Goal: Information Seeking & Learning: Learn about a topic

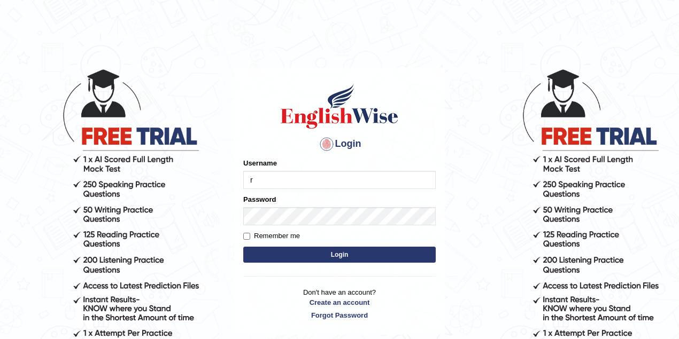
type input "Ripanjot_kaur"
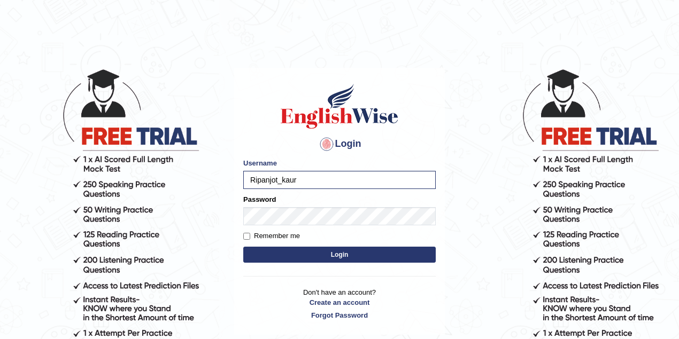
click at [346, 258] on button "Login" at bounding box center [339, 255] width 192 height 16
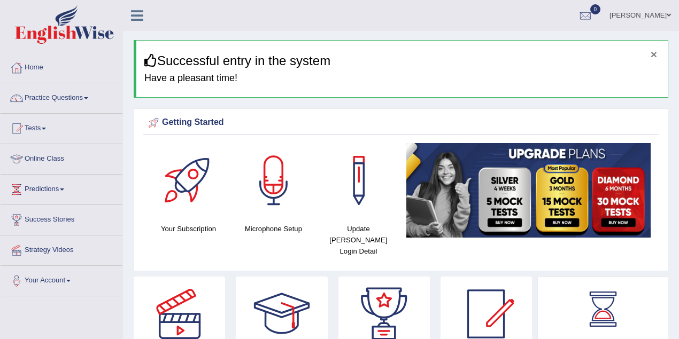
click at [654, 57] on button "×" at bounding box center [654, 54] width 6 height 11
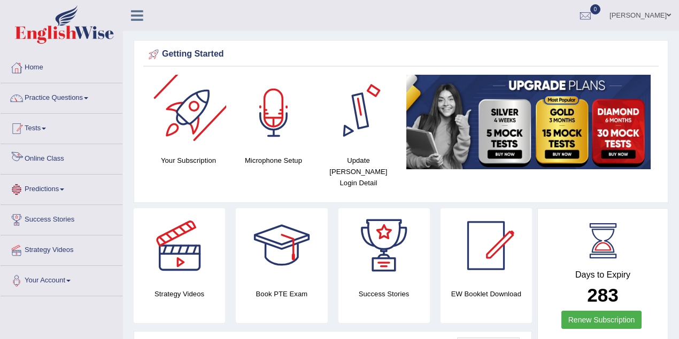
click at [96, 81] on li "Home" at bounding box center [62, 68] width 122 height 30
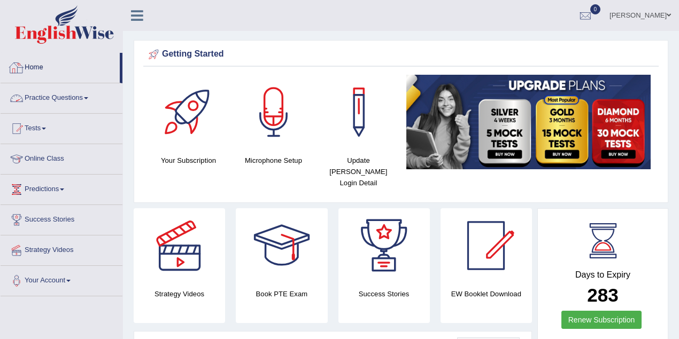
click at [87, 95] on link "Practice Questions" at bounding box center [62, 96] width 122 height 27
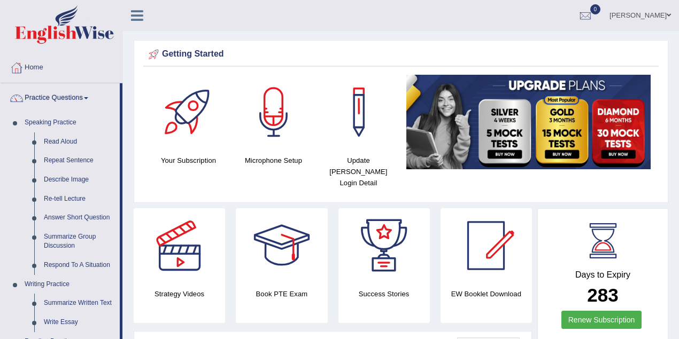
click at [72, 143] on link "Read Aloud" at bounding box center [79, 142] width 81 height 19
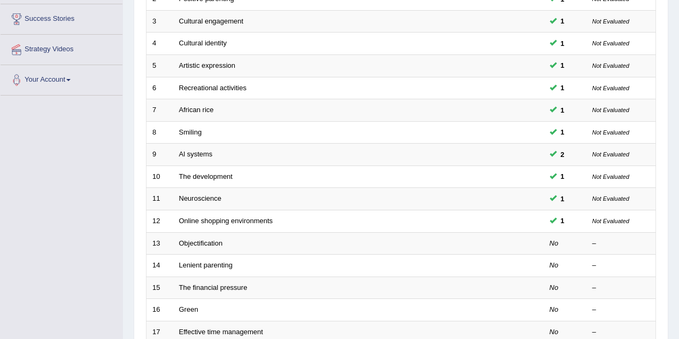
scroll to position [214, 0]
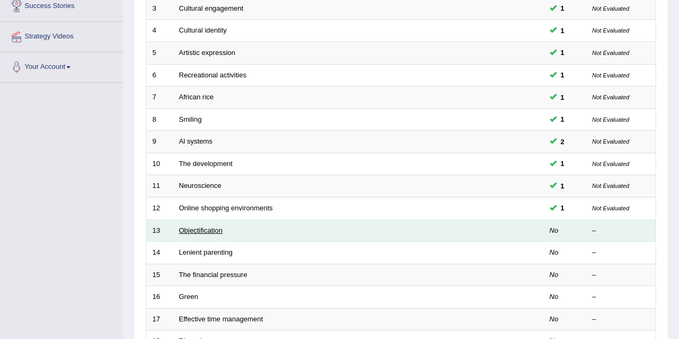
click at [217, 228] on link "Objectification" at bounding box center [201, 231] width 44 height 8
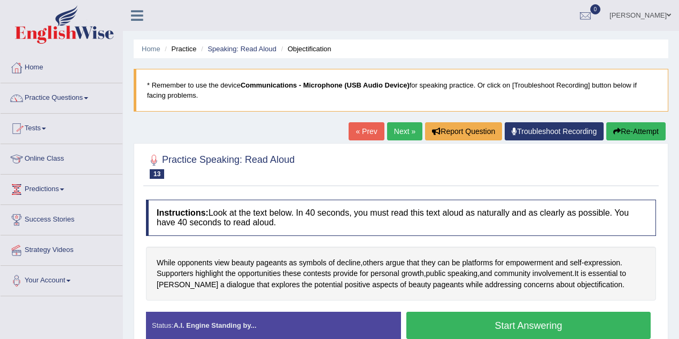
click at [55, 95] on link "Practice Questions" at bounding box center [62, 96] width 122 height 27
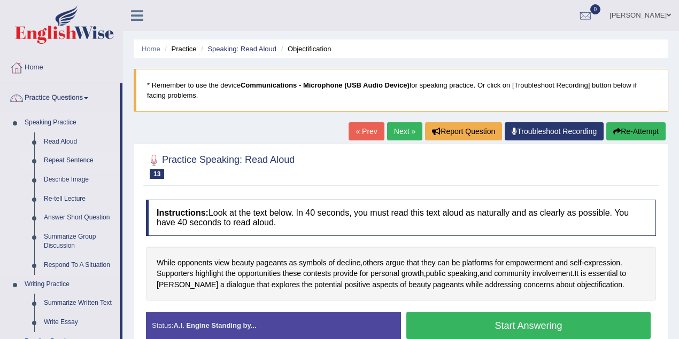
click at [58, 160] on link "Repeat Sentence" at bounding box center [79, 160] width 81 height 19
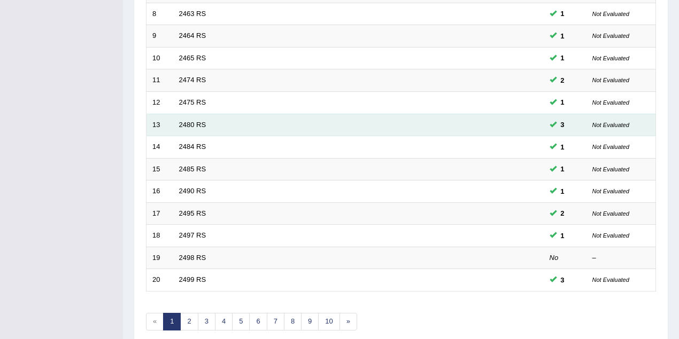
scroll to position [321, 0]
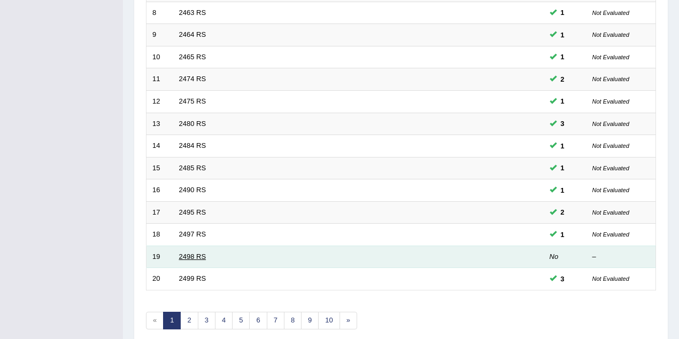
click at [196, 253] on link "2498 RS" at bounding box center [192, 257] width 27 height 8
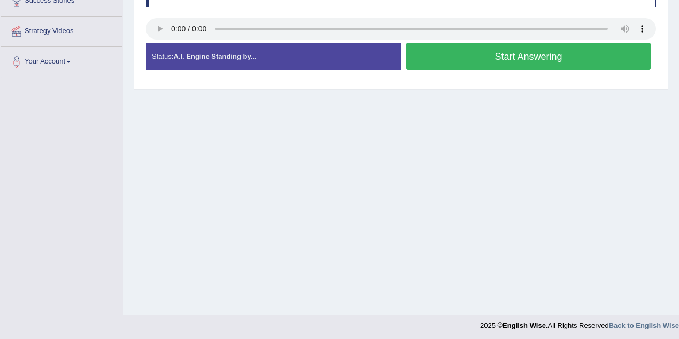
scroll to position [221, 0]
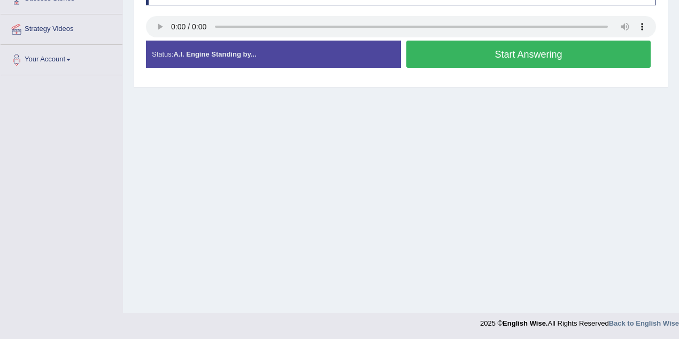
click at [429, 50] on button "Start Answering" at bounding box center [528, 54] width 244 height 27
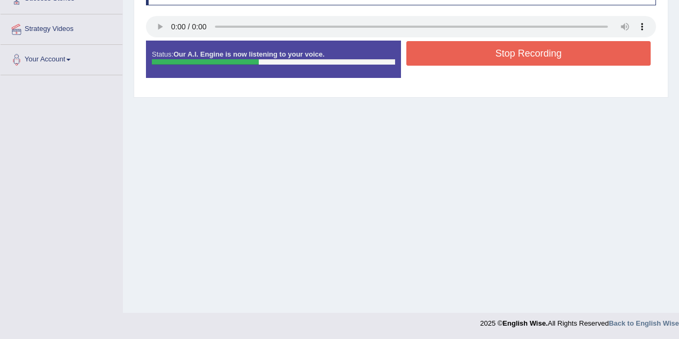
click at [429, 50] on button "Stop Recording" at bounding box center [528, 53] width 244 height 25
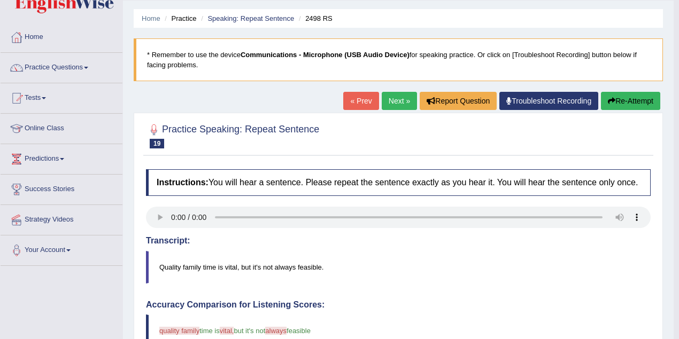
scroll to position [0, 0]
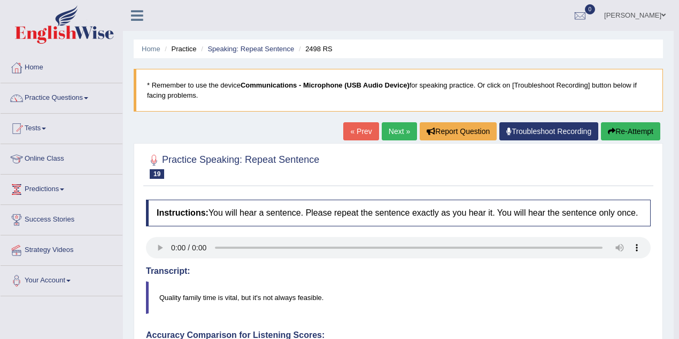
click at [396, 127] on link "Next »" at bounding box center [399, 131] width 35 height 18
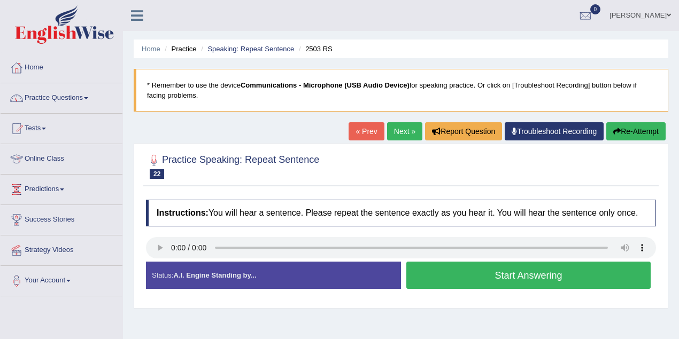
click at [362, 127] on link "« Prev" at bounding box center [366, 131] width 35 height 18
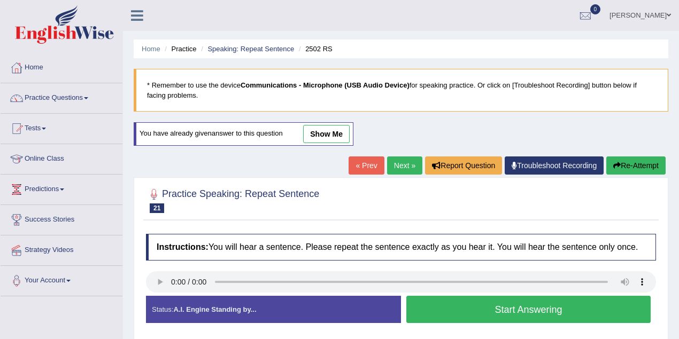
click at [399, 166] on link "Next »" at bounding box center [404, 166] width 35 height 18
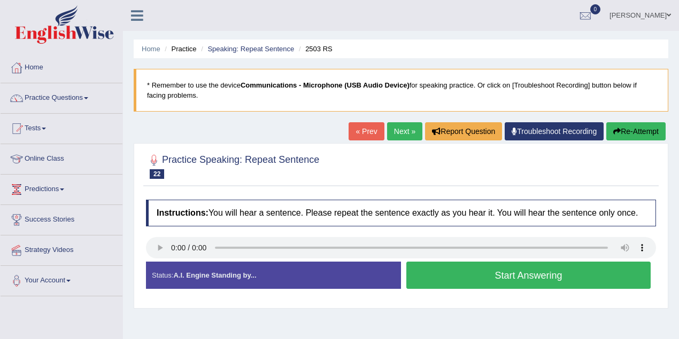
click at [492, 282] on button "Start Answering" at bounding box center [528, 275] width 244 height 27
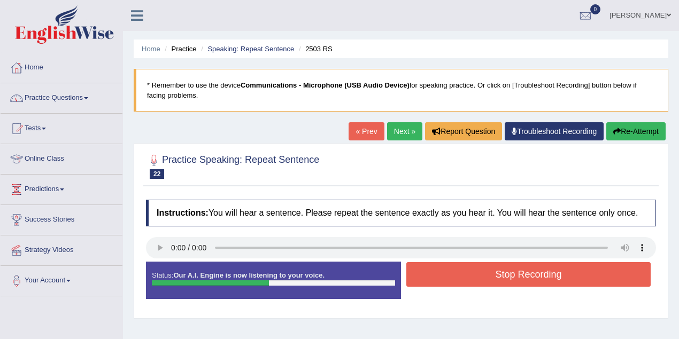
click at [492, 282] on button "Stop Recording" at bounding box center [528, 274] width 244 height 25
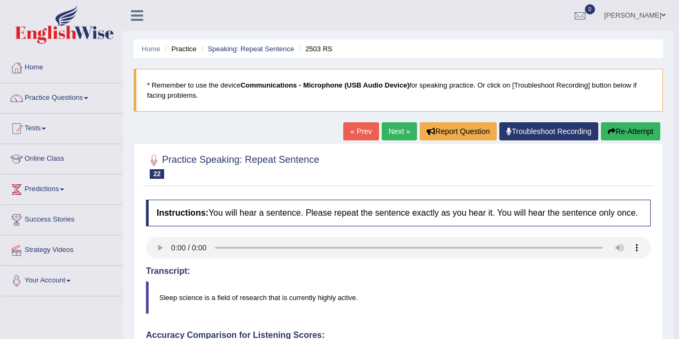
click at [395, 133] on link "Next »" at bounding box center [399, 131] width 35 height 18
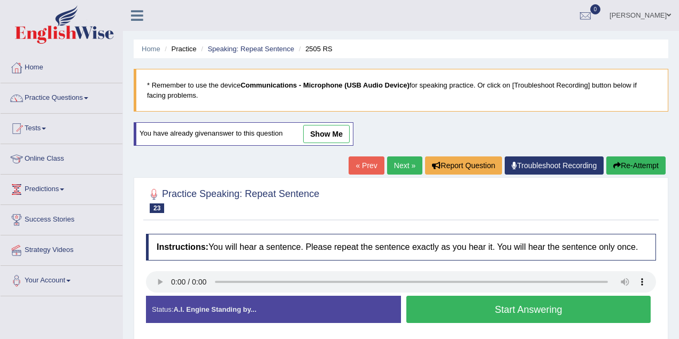
click at [410, 304] on button "Start Answering" at bounding box center [528, 309] width 244 height 27
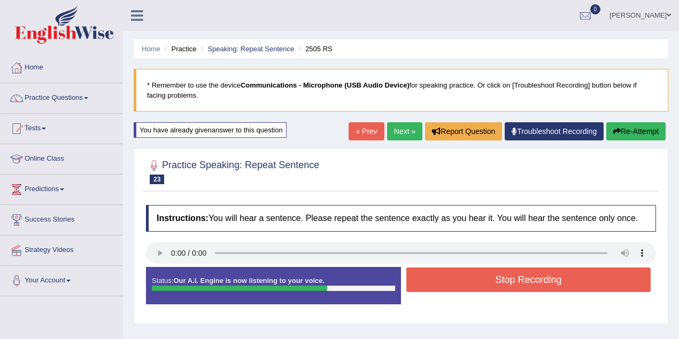
click at [415, 281] on button "Stop Recording" at bounding box center [528, 280] width 244 height 25
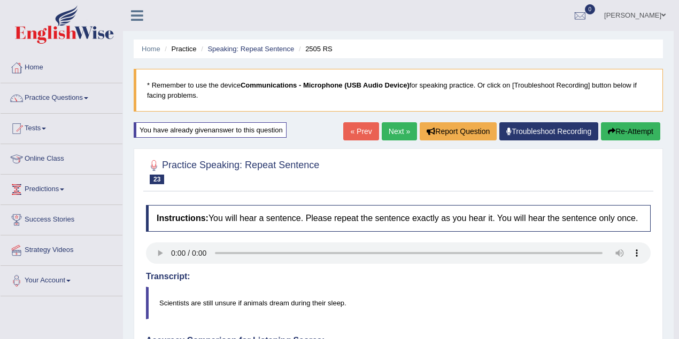
click at [614, 130] on button "Re-Attempt" at bounding box center [630, 131] width 59 height 18
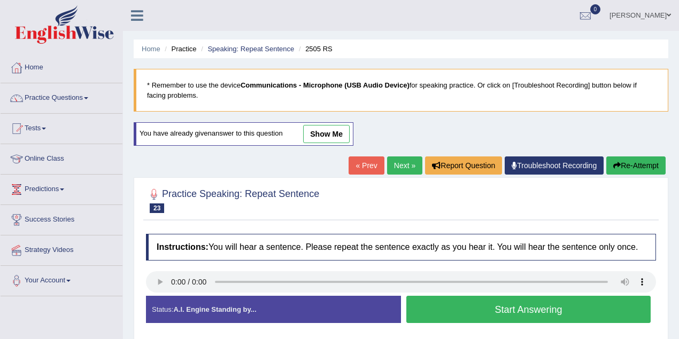
click at [441, 309] on button "Start Answering" at bounding box center [528, 309] width 244 height 27
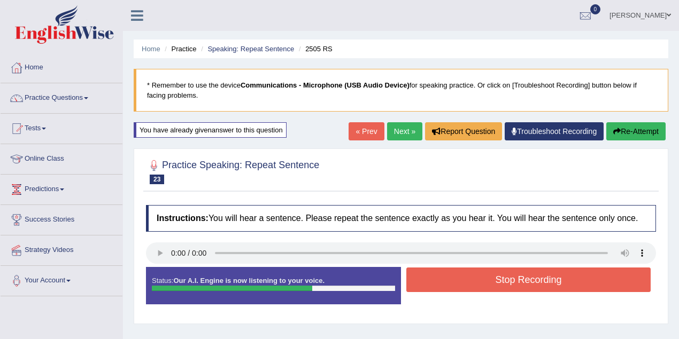
click at [427, 268] on button "Stop Recording" at bounding box center [528, 280] width 244 height 25
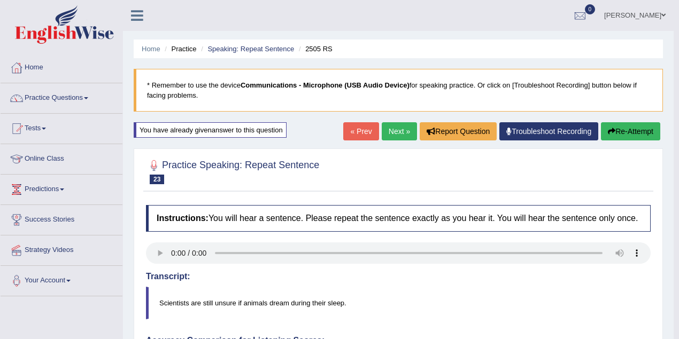
click at [385, 130] on link "Next »" at bounding box center [399, 131] width 35 height 18
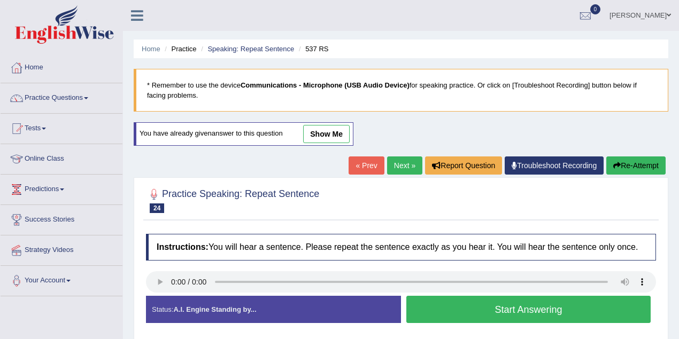
click at [399, 158] on link "Next »" at bounding box center [404, 166] width 35 height 18
click at [423, 306] on button "Start Answering" at bounding box center [528, 309] width 244 height 27
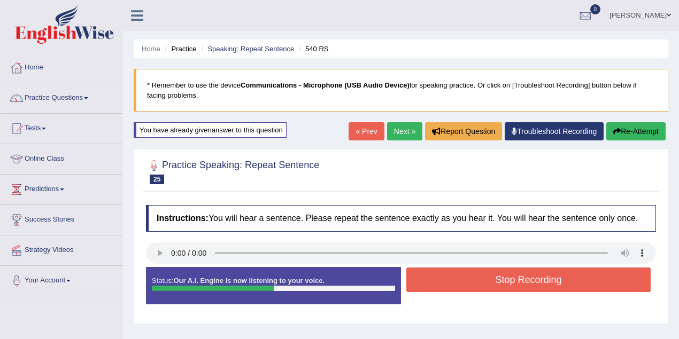
click at [417, 273] on button "Stop Recording" at bounding box center [528, 280] width 244 height 25
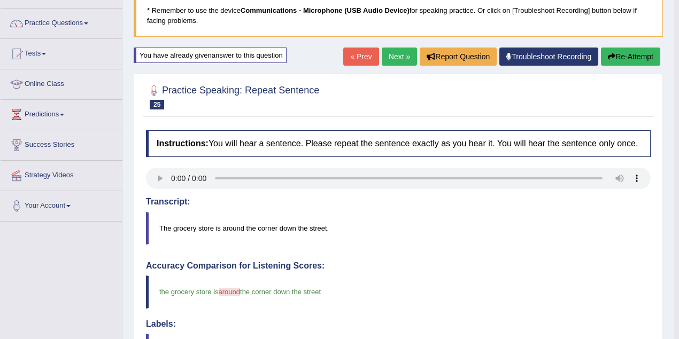
scroll to position [71, 0]
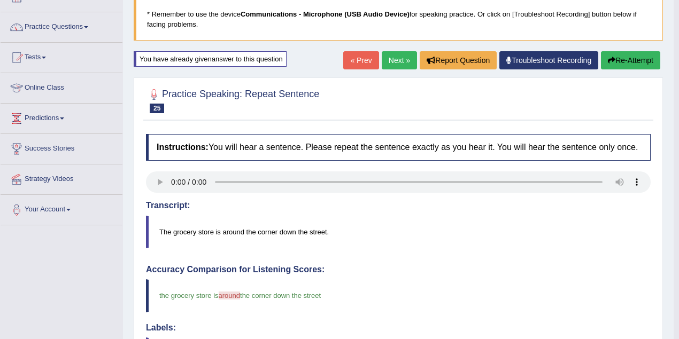
click at [393, 63] on link "Next »" at bounding box center [399, 60] width 35 height 18
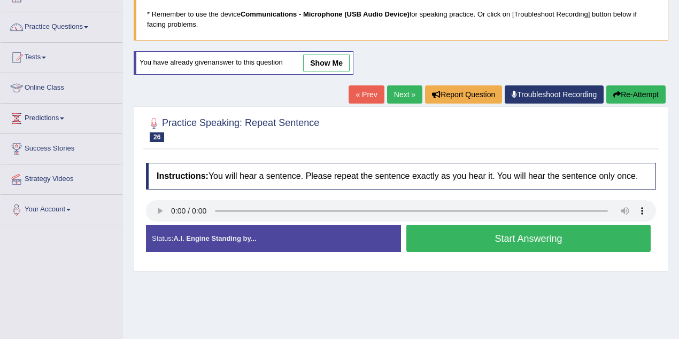
click at [400, 83] on div "Home Practice Speaking: Repeat Sentence 549 RS * Remember to use the device Com…" at bounding box center [401, 196] width 556 height 535
click at [399, 87] on link "Next »" at bounding box center [404, 95] width 35 height 18
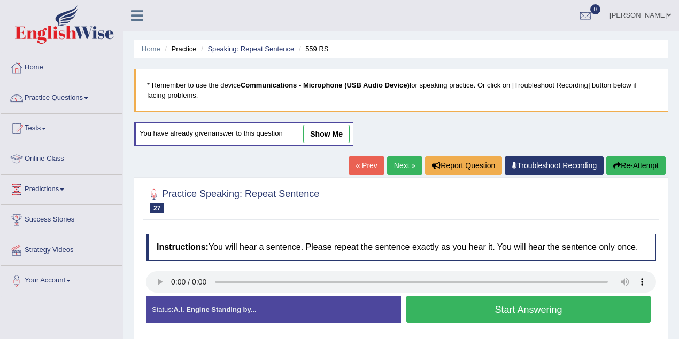
click at [399, 165] on link "Next »" at bounding box center [404, 166] width 35 height 18
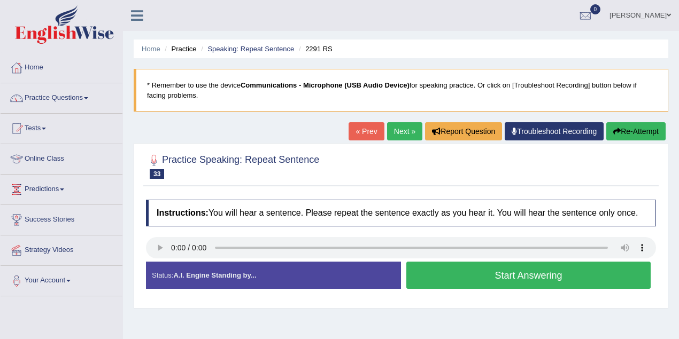
click at [422, 266] on button "Start Answering" at bounding box center [528, 275] width 244 height 27
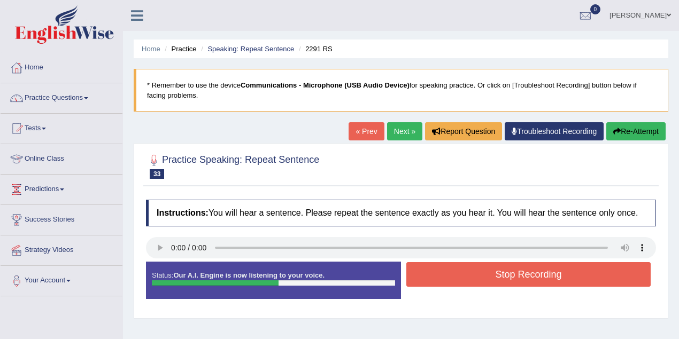
click at [422, 266] on button "Stop Recording" at bounding box center [528, 274] width 244 height 25
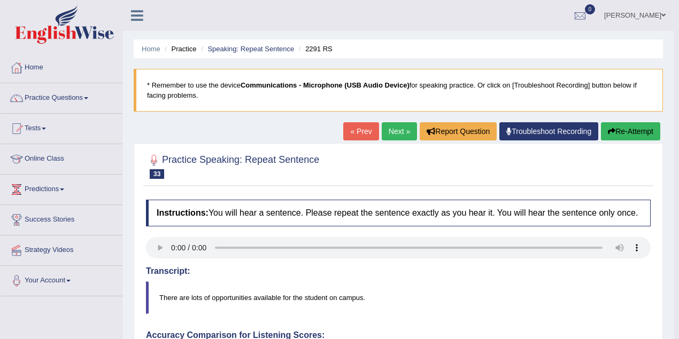
click at [410, 133] on link "Next »" at bounding box center [399, 131] width 35 height 18
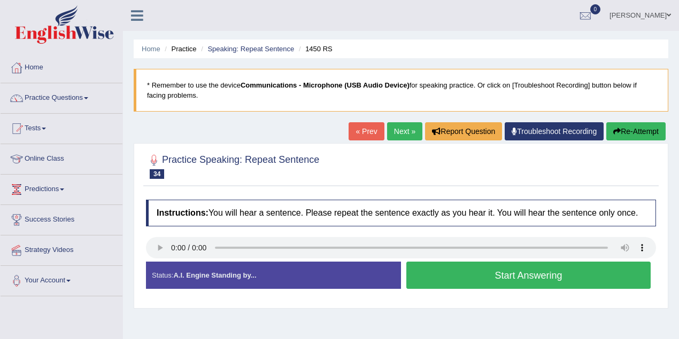
click at [429, 280] on button "Start Answering" at bounding box center [528, 275] width 244 height 27
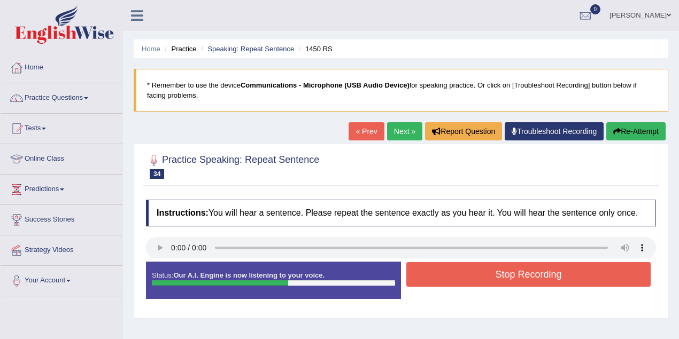
click at [427, 268] on button "Stop Recording" at bounding box center [528, 274] width 244 height 25
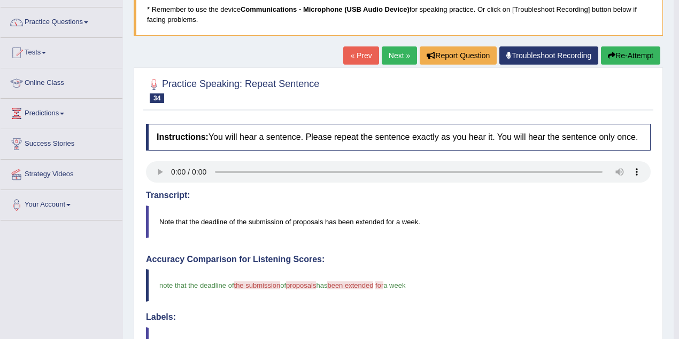
scroll to position [71, 0]
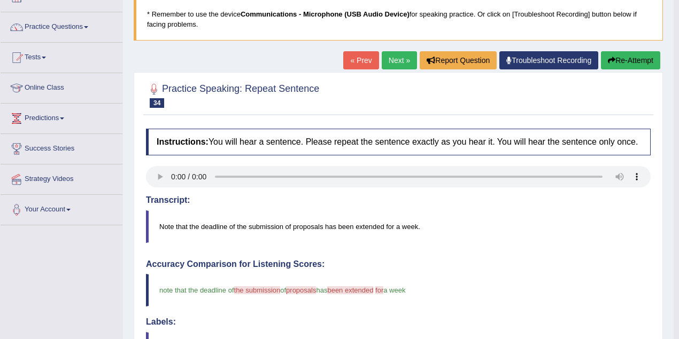
click at [398, 63] on link "Next »" at bounding box center [399, 60] width 35 height 18
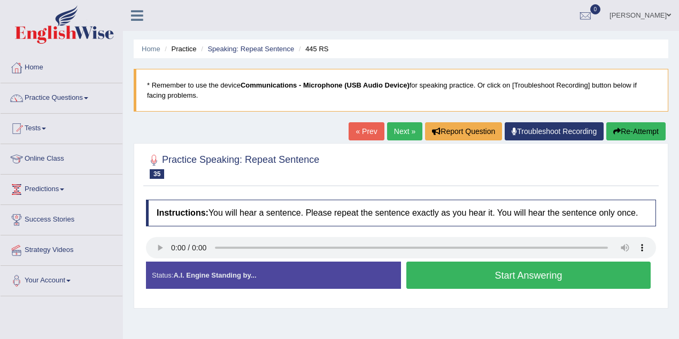
click at [441, 267] on button "Start Answering" at bounding box center [528, 275] width 244 height 27
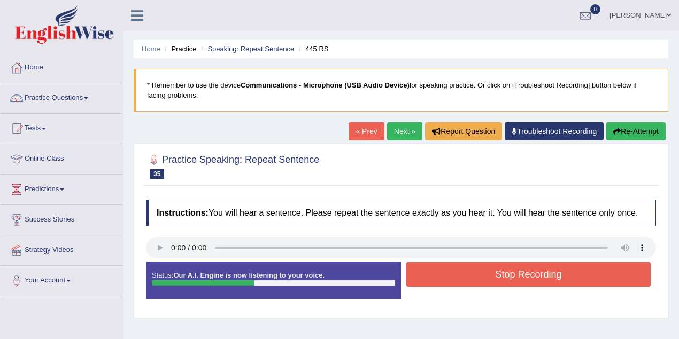
click at [437, 265] on button "Stop Recording" at bounding box center [528, 274] width 244 height 25
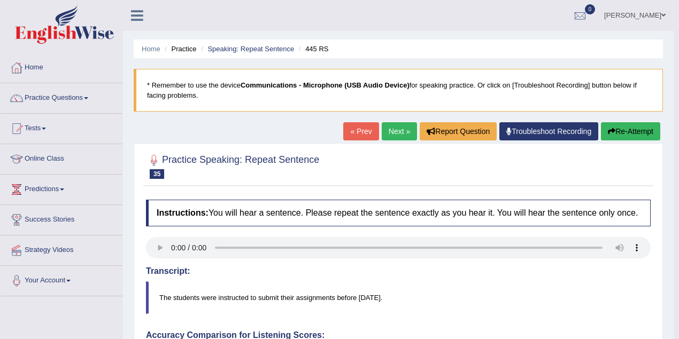
click at [390, 132] on link "Next »" at bounding box center [399, 131] width 35 height 18
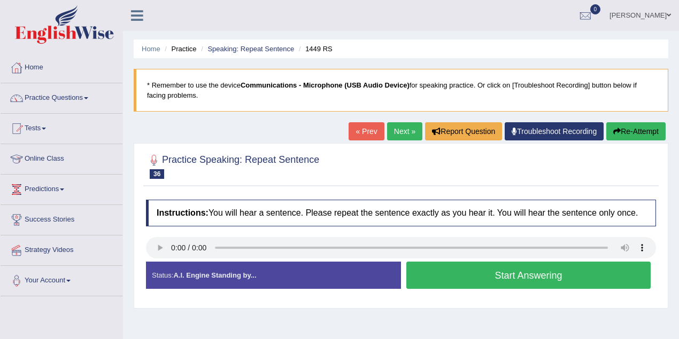
click at [453, 265] on button "Start Answering" at bounding box center [528, 275] width 244 height 27
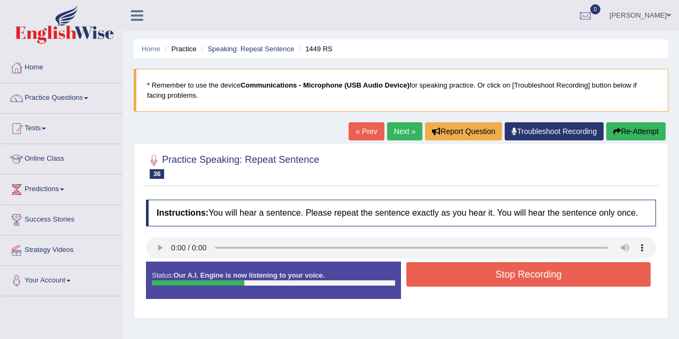
click at [449, 265] on button "Stop Recording" at bounding box center [528, 274] width 244 height 25
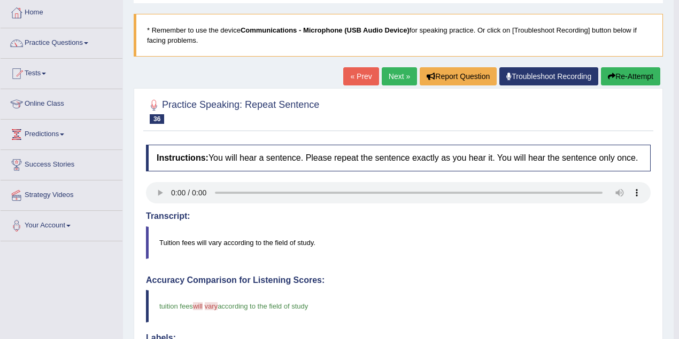
scroll to position [35, 0]
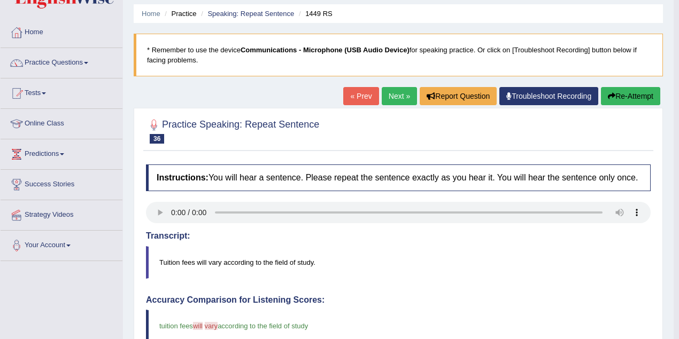
click at [382, 90] on link "Next »" at bounding box center [399, 96] width 35 height 18
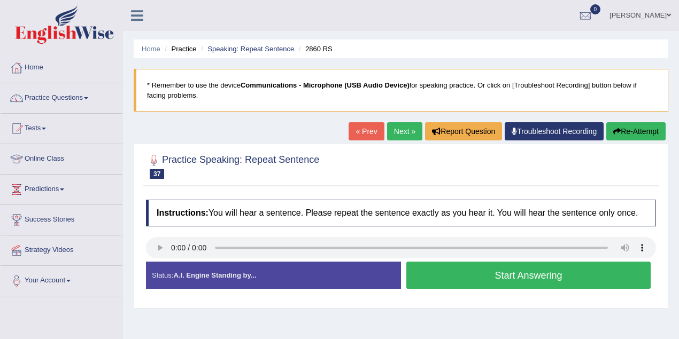
click at [431, 274] on button "Start Answering" at bounding box center [528, 275] width 244 height 27
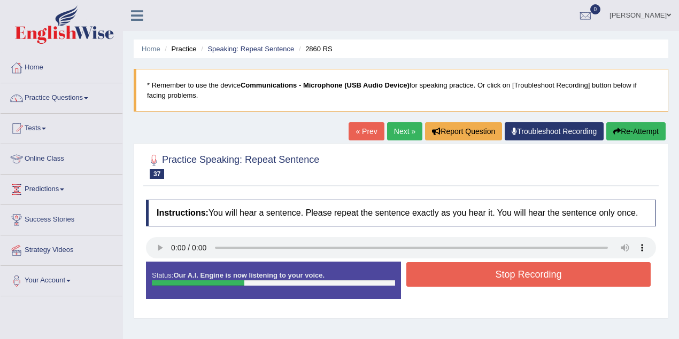
click at [428, 271] on button "Stop Recording" at bounding box center [528, 274] width 244 height 25
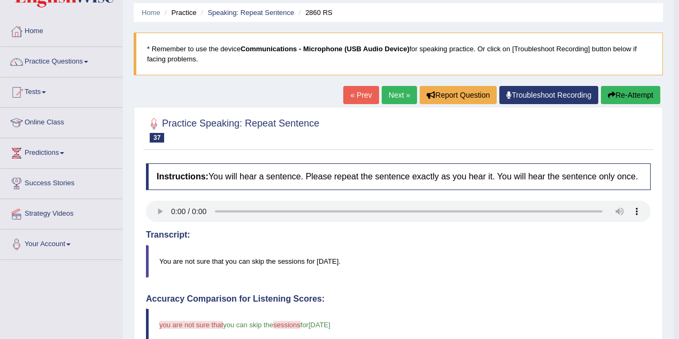
scroll to position [35, 0]
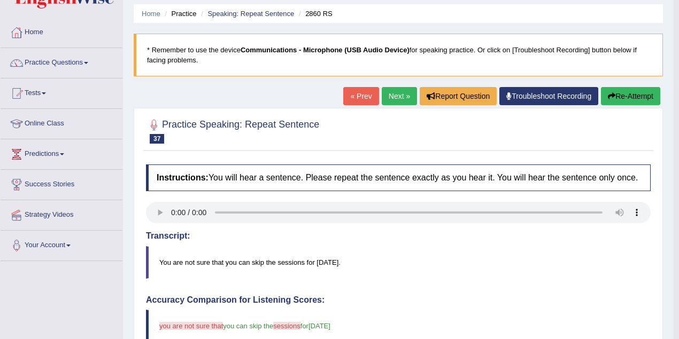
click at [614, 99] on button "Re-Attempt" at bounding box center [630, 96] width 59 height 18
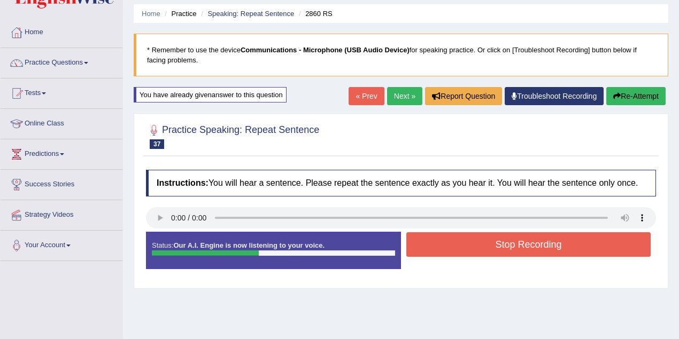
click at [432, 238] on button "Stop Recording" at bounding box center [528, 245] width 244 height 25
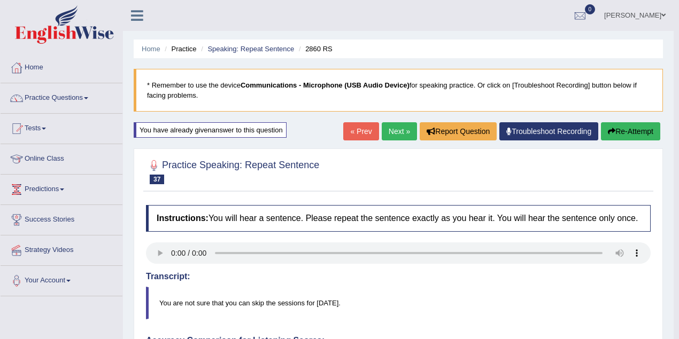
click at [391, 133] on link "Next »" at bounding box center [399, 131] width 35 height 18
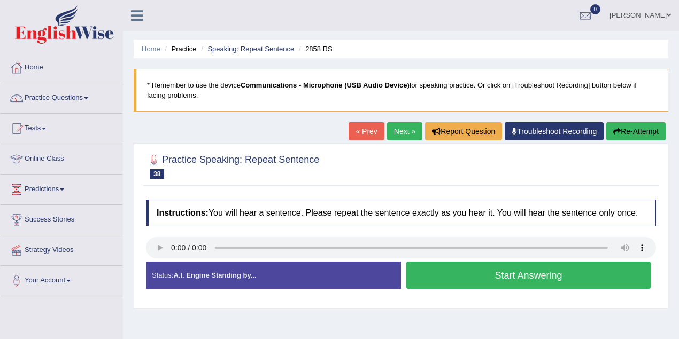
click at [477, 279] on button "Start Answering" at bounding box center [528, 275] width 244 height 27
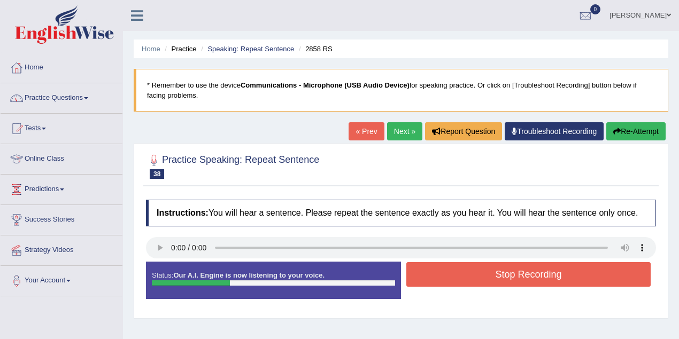
click at [477, 279] on button "Stop Recording" at bounding box center [528, 274] width 244 height 25
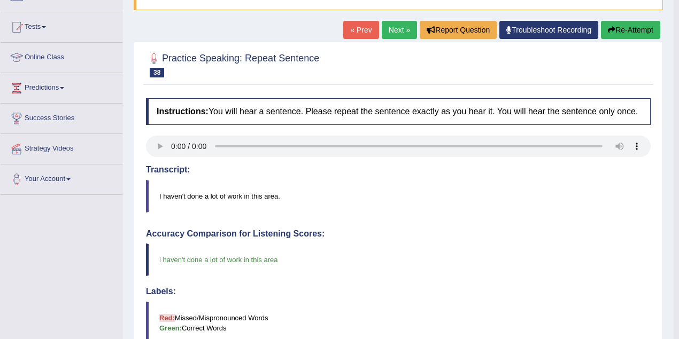
scroll to position [35, 0]
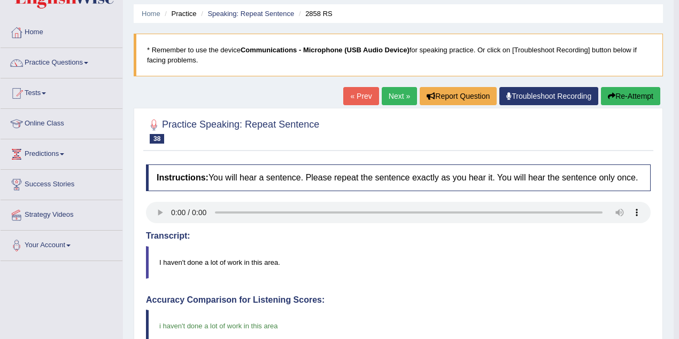
click at [406, 101] on link "Next »" at bounding box center [399, 96] width 35 height 18
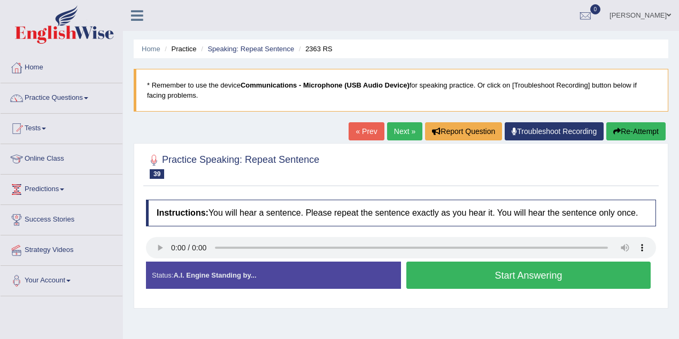
click at [454, 277] on button "Start Answering" at bounding box center [528, 275] width 244 height 27
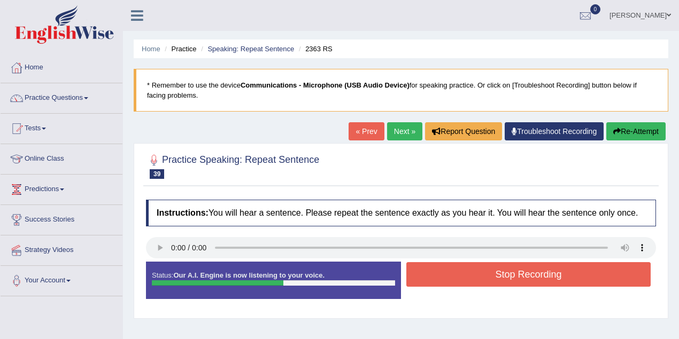
click at [454, 277] on button "Stop Recording" at bounding box center [528, 274] width 244 height 25
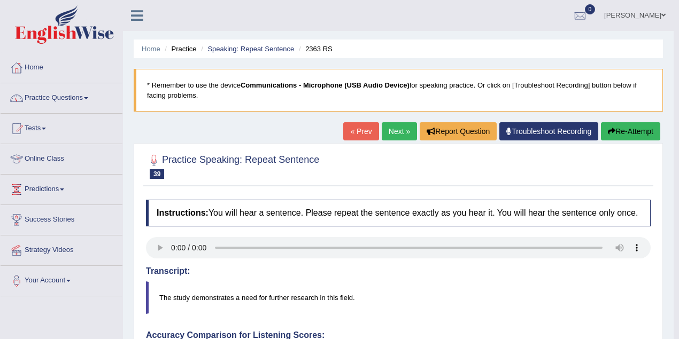
click at [617, 133] on button "Re-Attempt" at bounding box center [630, 131] width 59 height 18
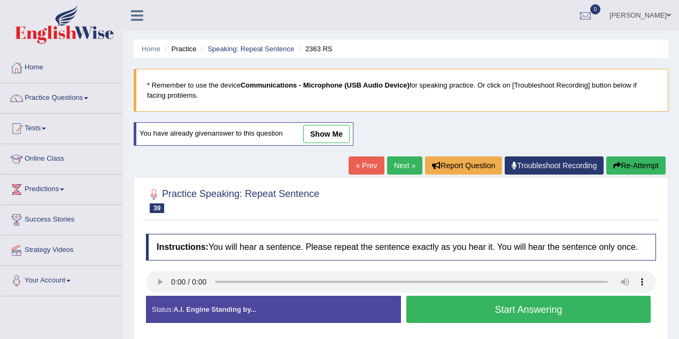
click at [531, 307] on button "Start Answering" at bounding box center [528, 309] width 244 height 27
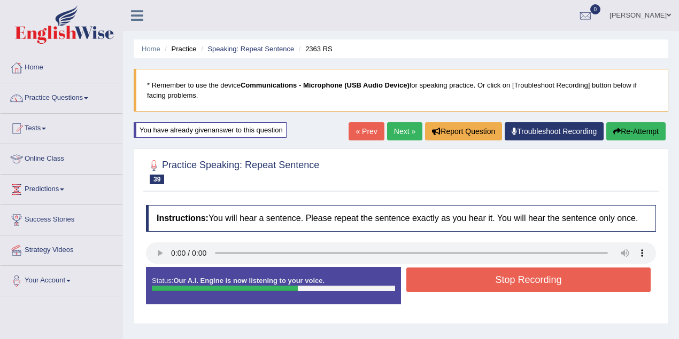
click at [523, 281] on button "Stop Recording" at bounding box center [528, 280] width 244 height 25
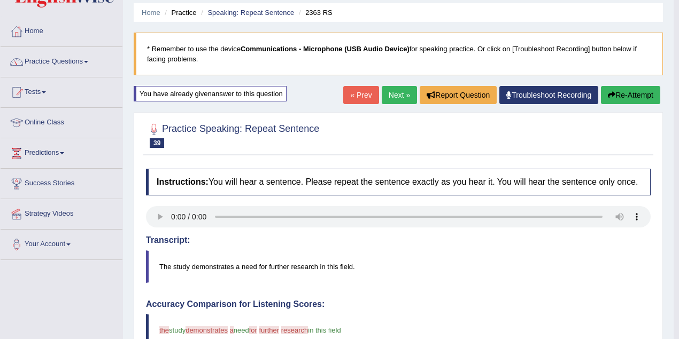
scroll to position [35, 0]
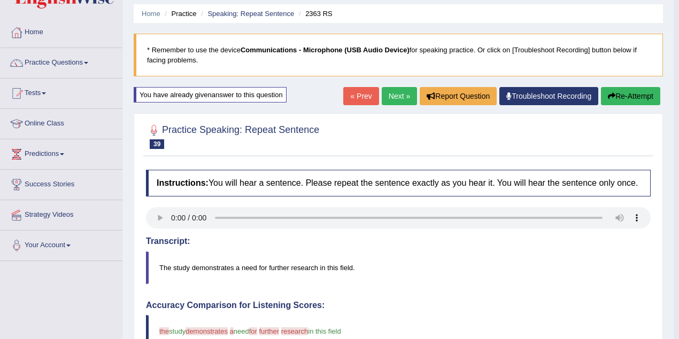
click at [383, 99] on link "Next »" at bounding box center [399, 96] width 35 height 18
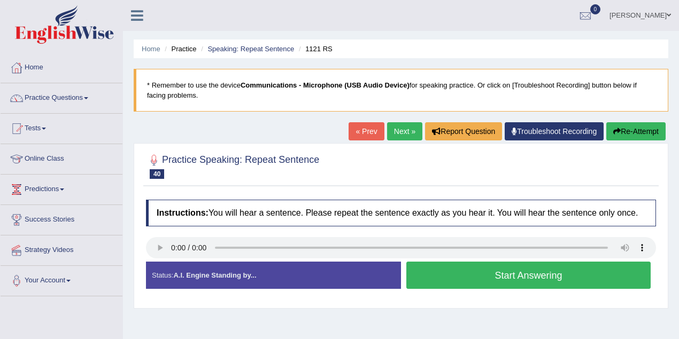
click at [408, 278] on button "Start Answering" at bounding box center [528, 275] width 244 height 27
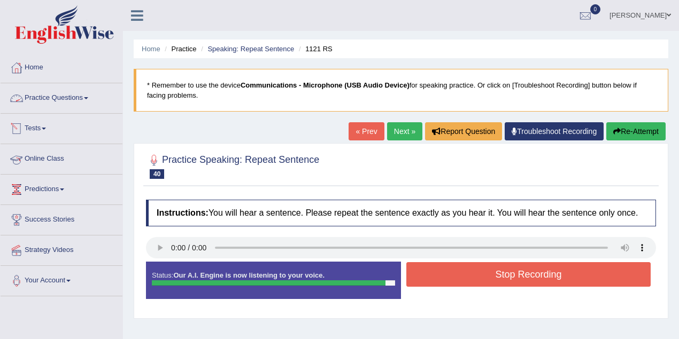
click at [480, 279] on button "Stop Recording" at bounding box center [528, 274] width 244 height 25
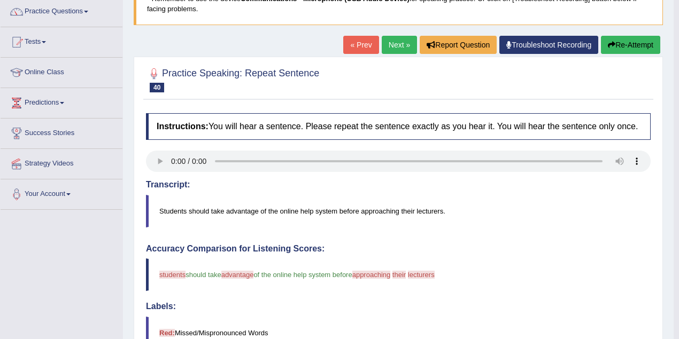
scroll to position [35, 0]
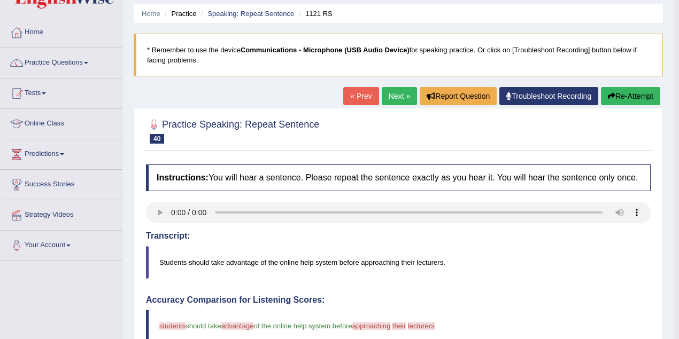
click at [393, 90] on link "Next »" at bounding box center [399, 96] width 35 height 18
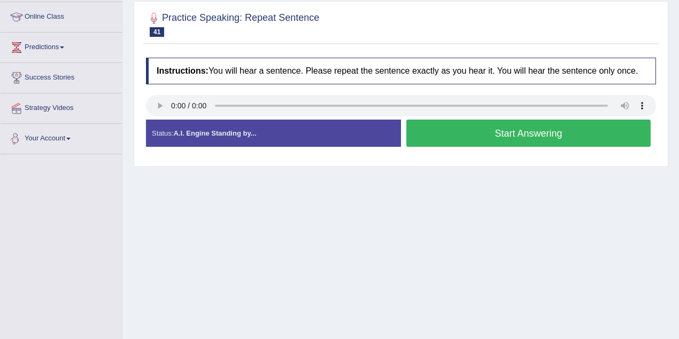
scroll to position [142, 0]
click at [436, 128] on button "Start Answering" at bounding box center [528, 133] width 244 height 27
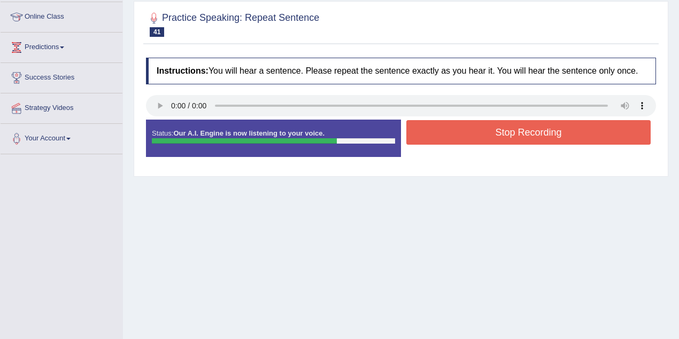
click at [436, 128] on button "Stop Recording" at bounding box center [528, 132] width 244 height 25
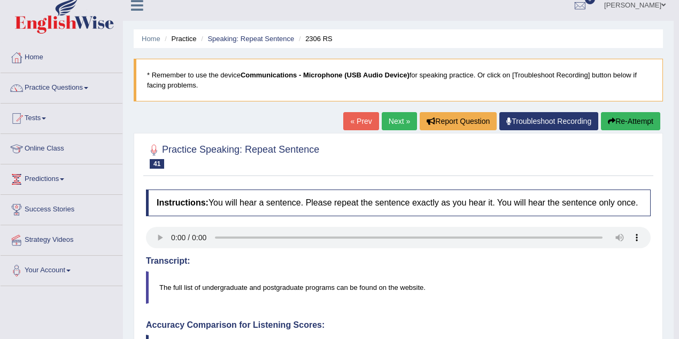
scroll to position [0, 0]
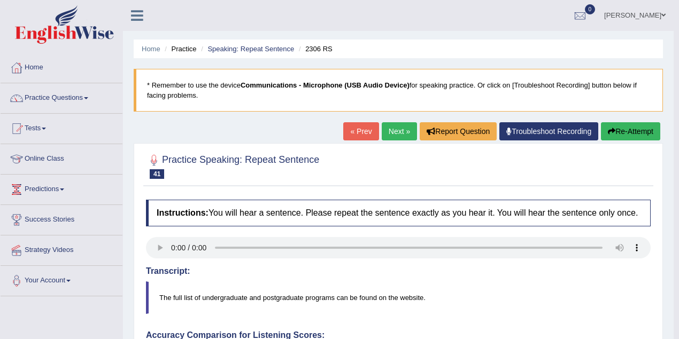
click at [624, 134] on button "Re-Attempt" at bounding box center [630, 131] width 59 height 18
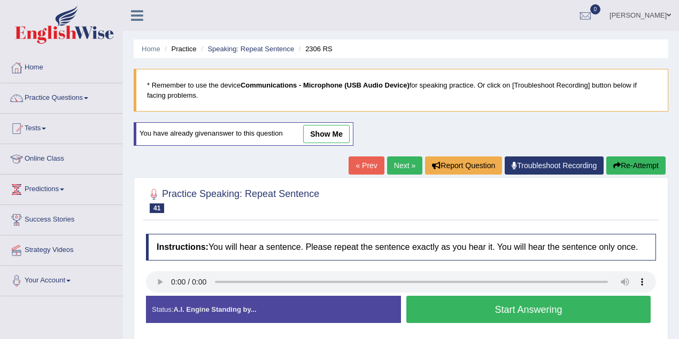
click at [503, 318] on button "Start Answering" at bounding box center [528, 309] width 244 height 27
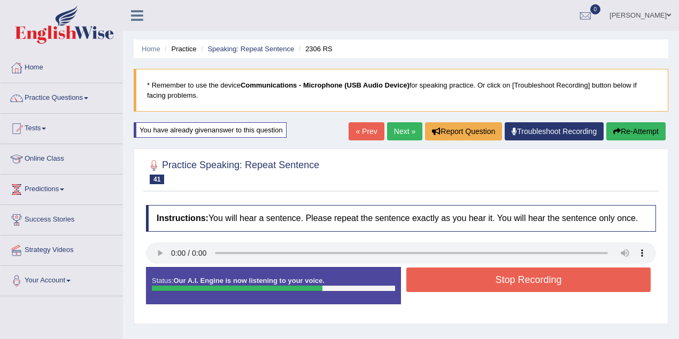
click at [491, 282] on button "Stop Recording" at bounding box center [528, 280] width 244 height 25
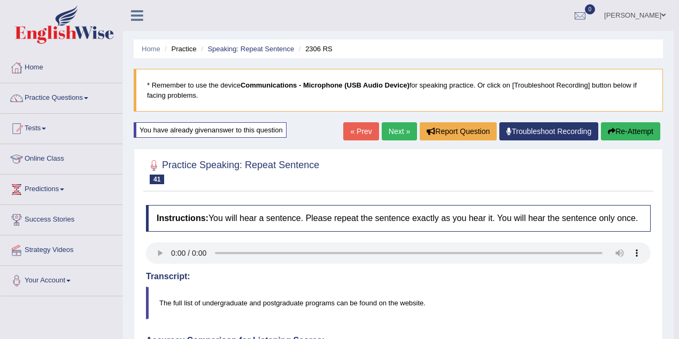
click at [400, 130] on link "Next »" at bounding box center [399, 131] width 35 height 18
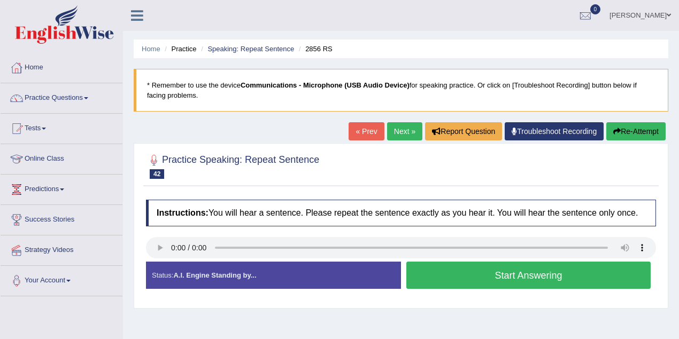
click at [480, 266] on button "Start Answering" at bounding box center [528, 275] width 244 height 27
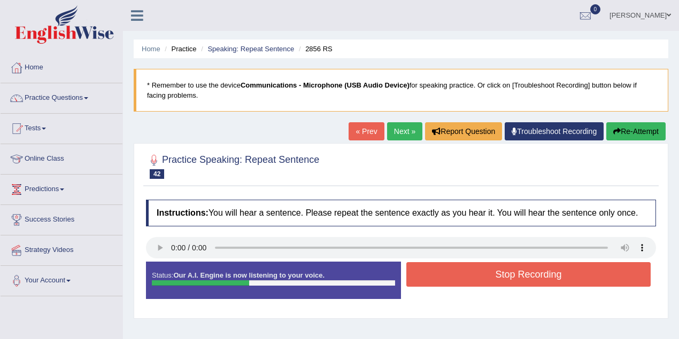
click at [480, 266] on button "Stop Recording" at bounding box center [528, 274] width 244 height 25
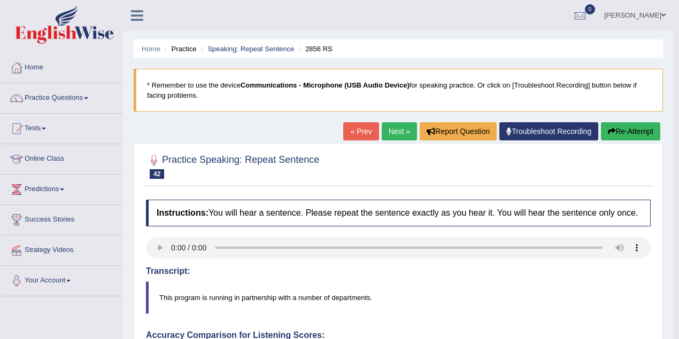
click at [401, 127] on link "Next »" at bounding box center [399, 131] width 35 height 18
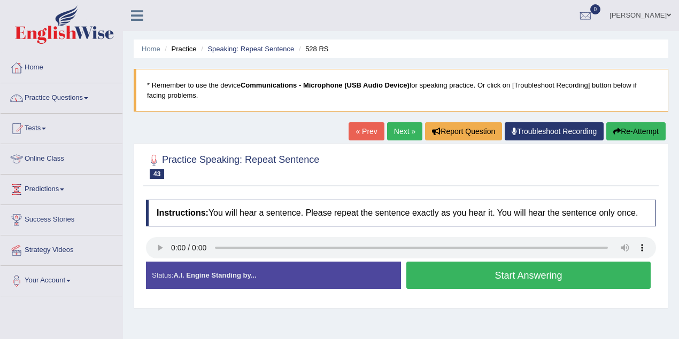
click at [453, 269] on button "Start Answering" at bounding box center [528, 275] width 244 height 27
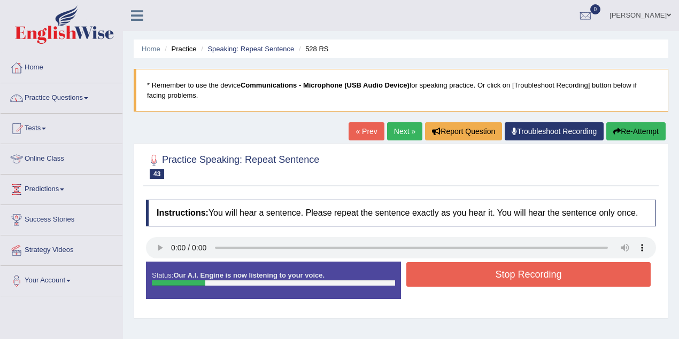
click at [453, 269] on button "Stop Recording" at bounding box center [528, 274] width 244 height 25
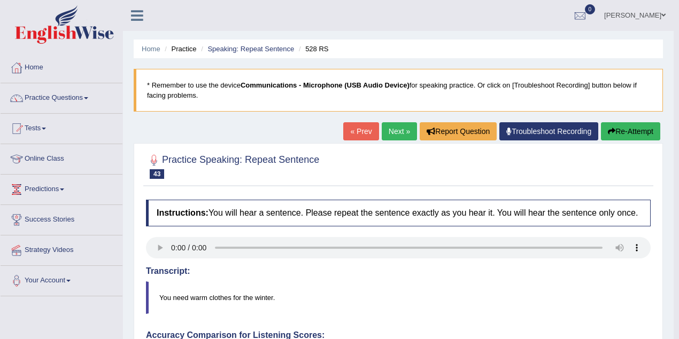
click at [403, 128] on link "Next »" at bounding box center [399, 131] width 35 height 18
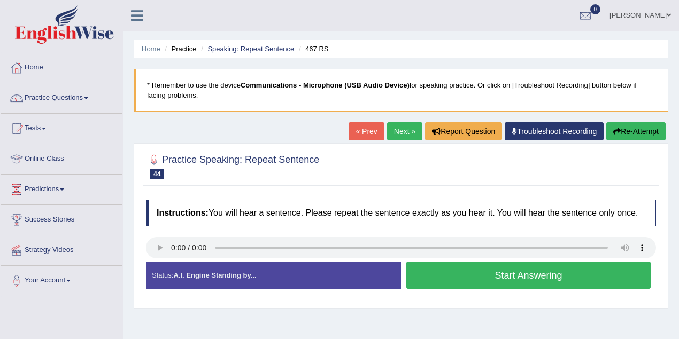
click at [450, 273] on button "Start Answering" at bounding box center [528, 275] width 244 height 27
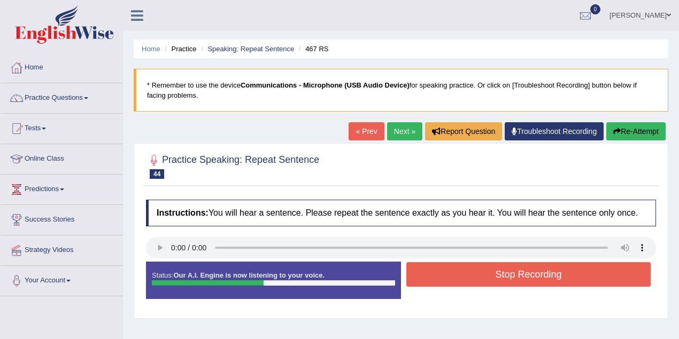
click at [446, 272] on button "Stop Recording" at bounding box center [528, 274] width 244 height 25
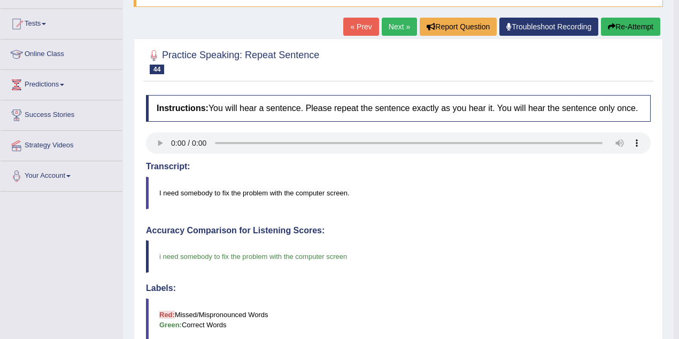
scroll to position [69, 0]
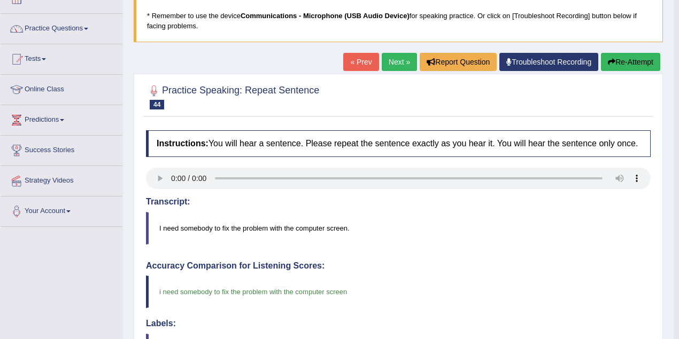
click at [404, 63] on link "Next »" at bounding box center [399, 62] width 35 height 18
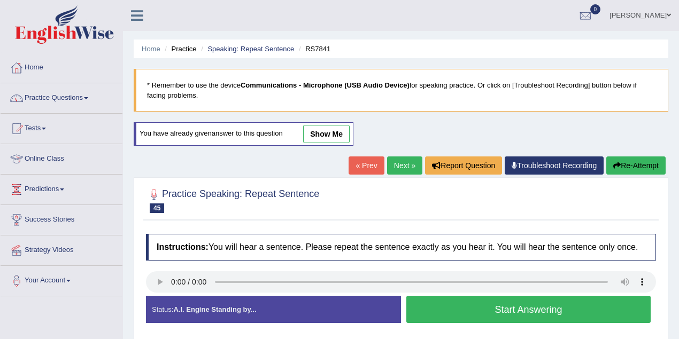
click at [399, 159] on link "Next »" at bounding box center [404, 166] width 35 height 18
click at [401, 160] on link "Next »" at bounding box center [404, 166] width 35 height 18
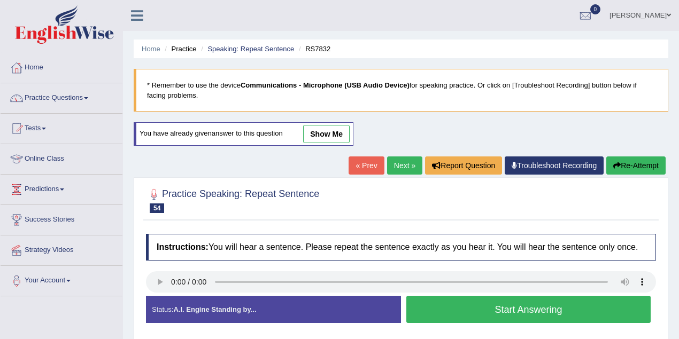
click at [401, 160] on link "Next »" at bounding box center [404, 166] width 35 height 18
click at [278, 49] on link "Speaking: Repeat Sentence" at bounding box center [250, 49] width 87 height 8
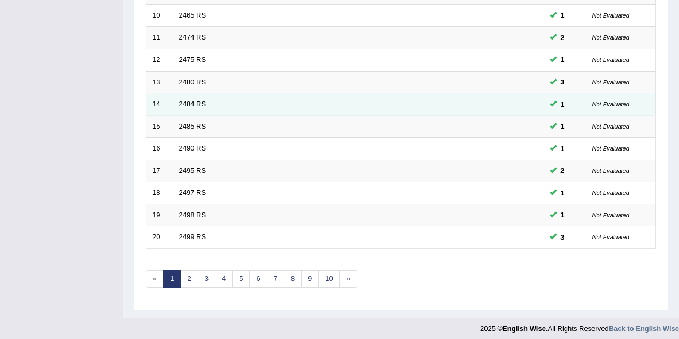
scroll to position [363, 0]
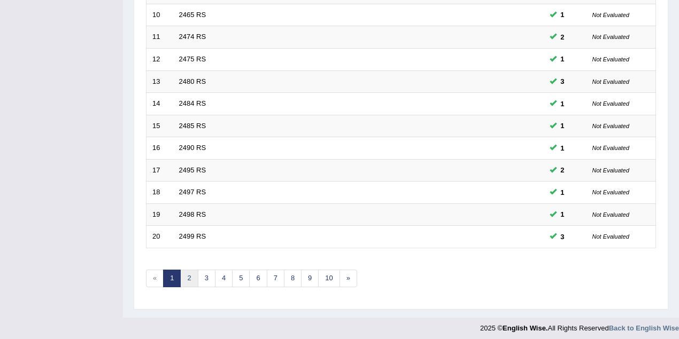
click at [192, 275] on link "2" at bounding box center [189, 279] width 18 height 18
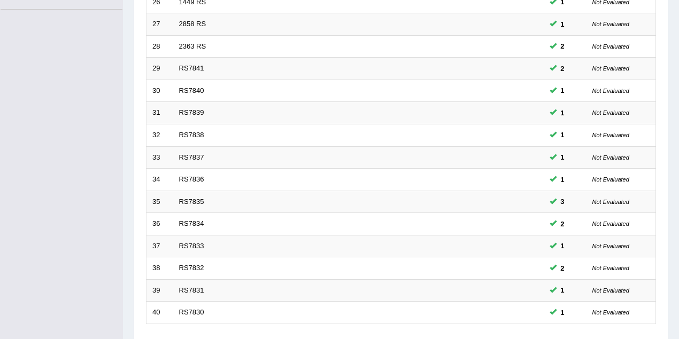
scroll to position [363, 0]
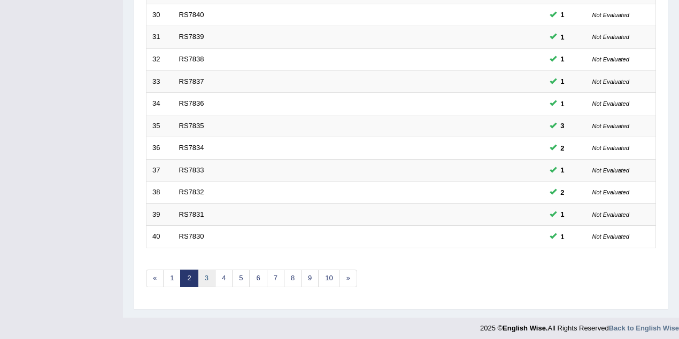
click at [200, 276] on link "3" at bounding box center [207, 279] width 18 height 18
click at [219, 272] on link "4" at bounding box center [224, 279] width 18 height 18
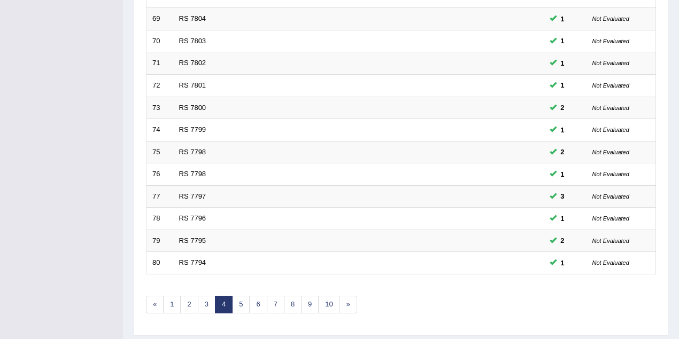
scroll to position [363, 0]
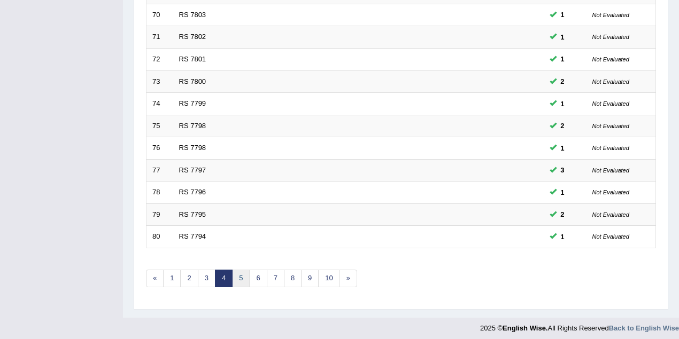
click at [241, 274] on link "5" at bounding box center [241, 279] width 18 height 18
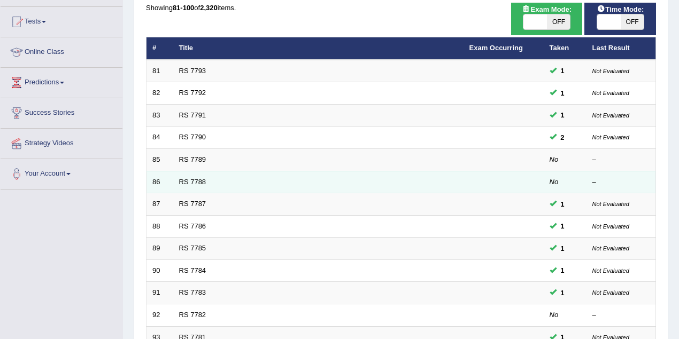
scroll to position [107, 0]
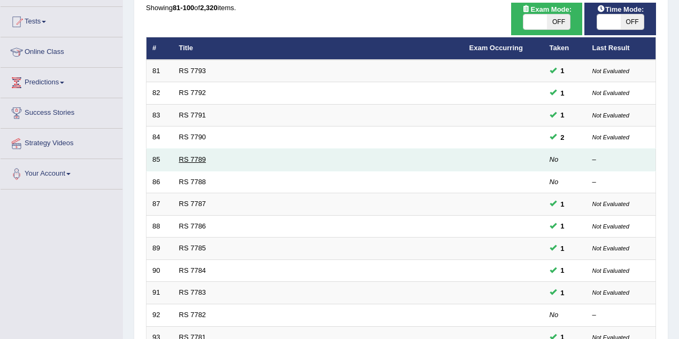
click at [202, 161] on link "RS 7789" at bounding box center [192, 160] width 27 height 8
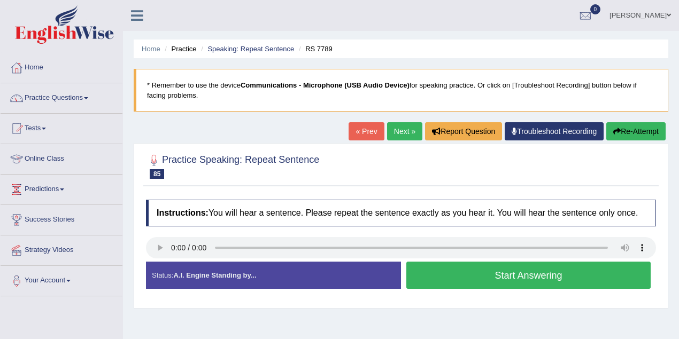
click at [428, 282] on button "Start Answering" at bounding box center [528, 275] width 244 height 27
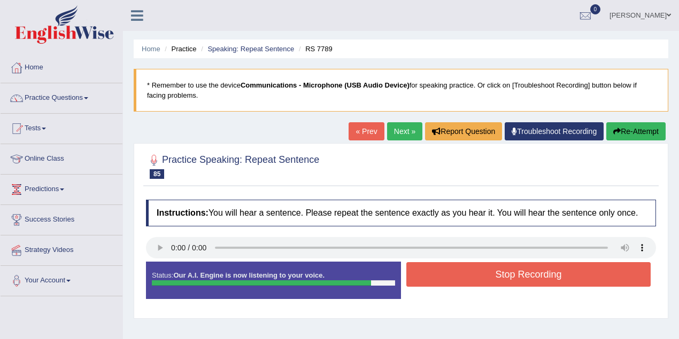
click at [428, 280] on button "Stop Recording" at bounding box center [528, 274] width 244 height 25
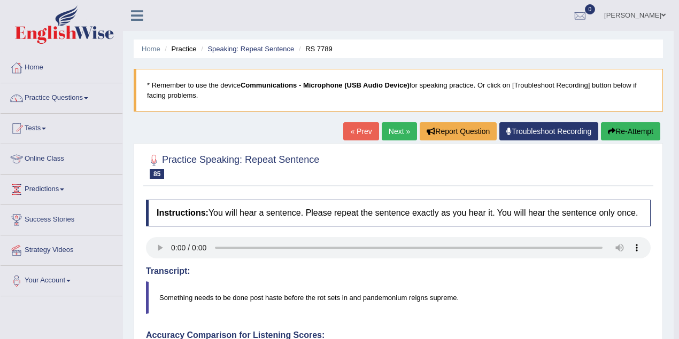
click at [398, 134] on link "Next »" at bounding box center [399, 131] width 35 height 18
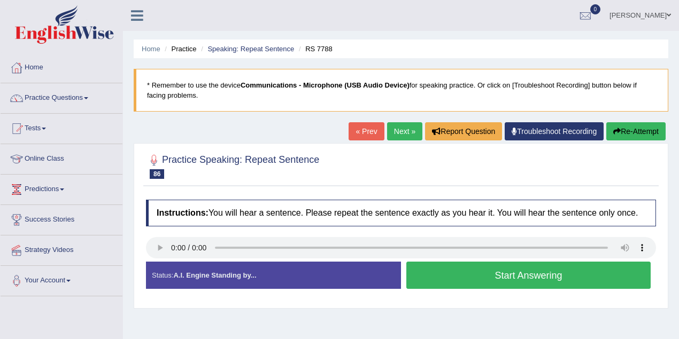
click at [446, 265] on button "Start Answering" at bounding box center [528, 275] width 244 height 27
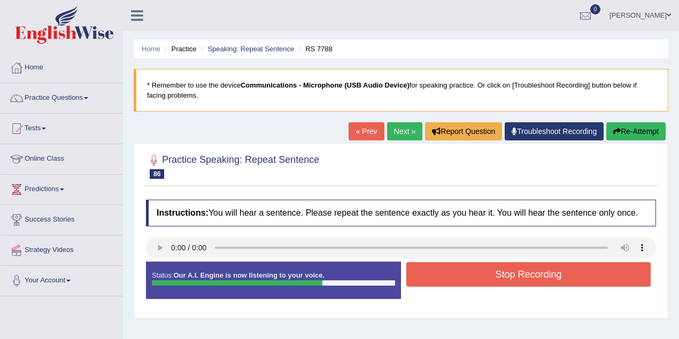
click at [465, 285] on button "Stop Recording" at bounding box center [528, 274] width 244 height 25
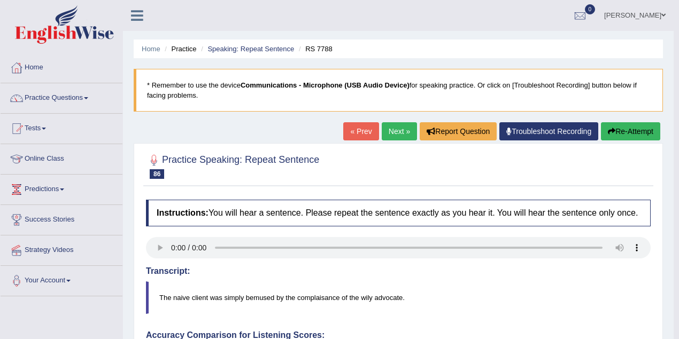
click at [397, 132] on link "Next »" at bounding box center [399, 131] width 35 height 18
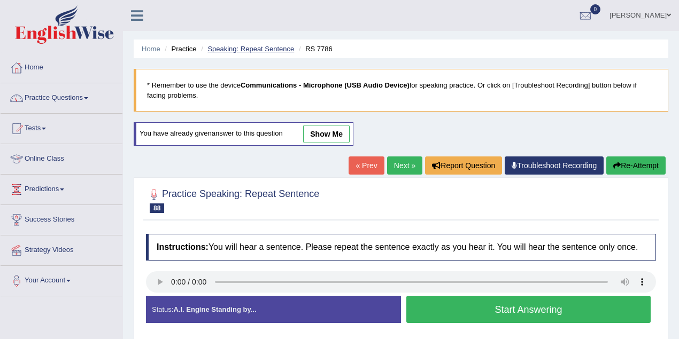
drag, startPoint x: 0, startPoint y: 0, endPoint x: 239, endPoint y: 48, distance: 244.3
click at [239, 48] on link "Speaking: Repeat Sentence" at bounding box center [250, 49] width 87 height 8
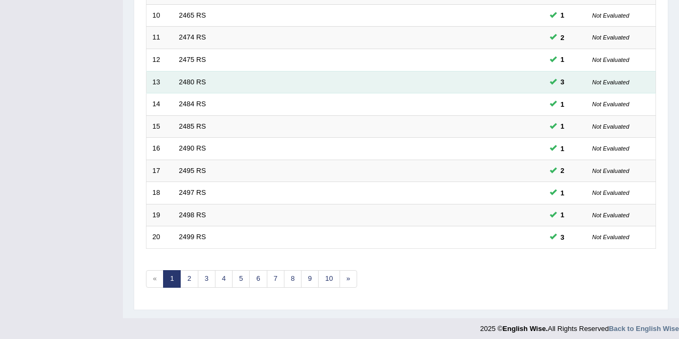
scroll to position [363, 0]
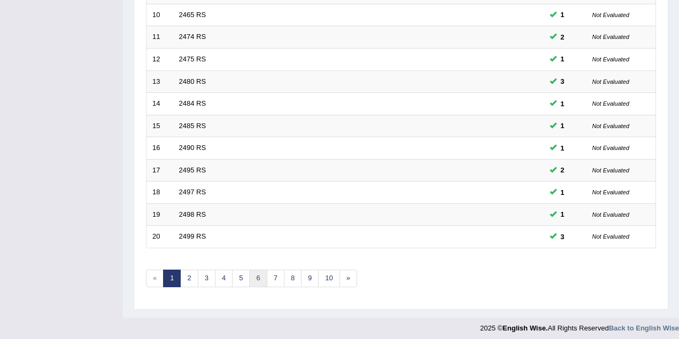
click at [257, 270] on link "6" at bounding box center [258, 279] width 18 height 18
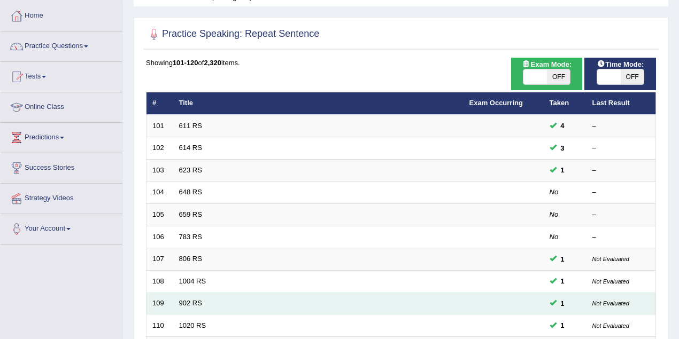
scroll to position [35, 0]
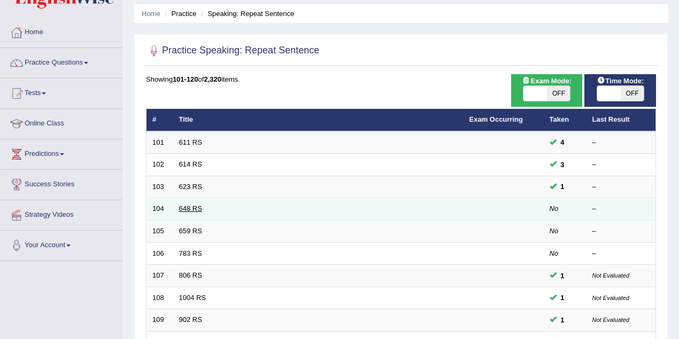
click at [192, 205] on link "648 RS" at bounding box center [190, 209] width 23 height 8
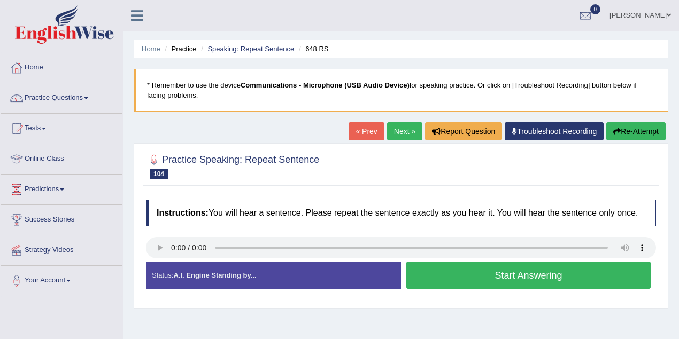
click at [421, 262] on button "Start Answering" at bounding box center [528, 275] width 244 height 27
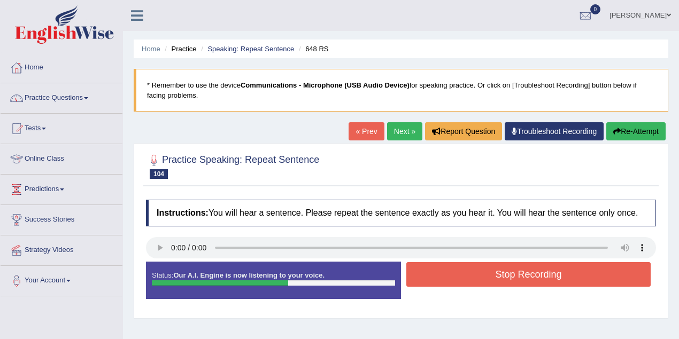
click at [422, 280] on button "Stop Recording" at bounding box center [528, 274] width 244 height 25
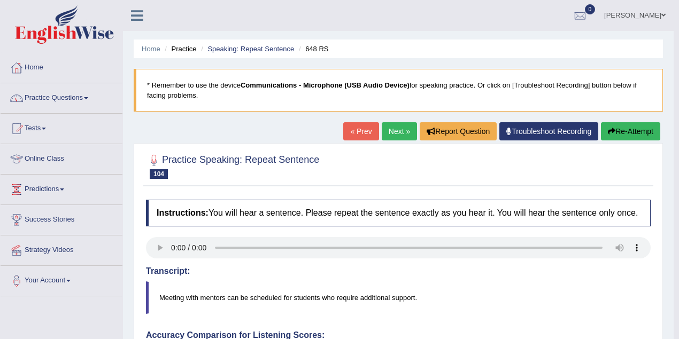
click at [388, 136] on link "Next »" at bounding box center [399, 131] width 35 height 18
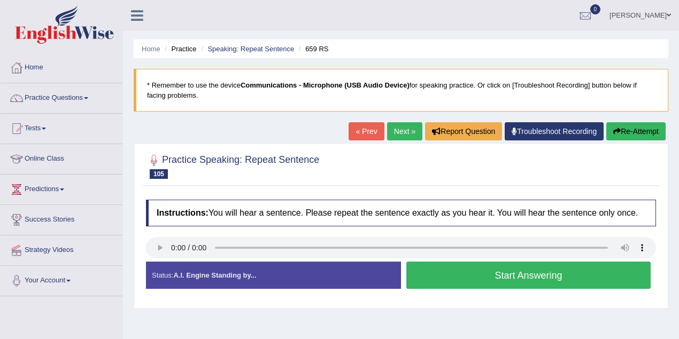
click at [419, 269] on button "Start Answering" at bounding box center [528, 275] width 244 height 27
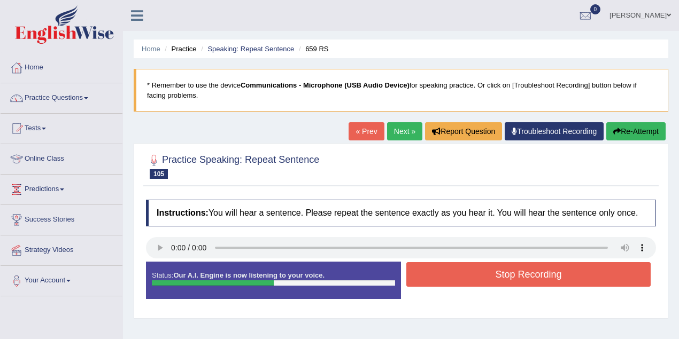
click at [419, 269] on button "Stop Recording" at bounding box center [528, 274] width 244 height 25
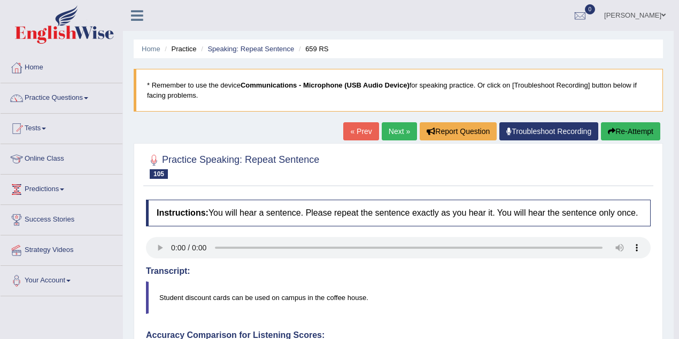
click at [399, 129] on link "Next »" at bounding box center [399, 131] width 35 height 18
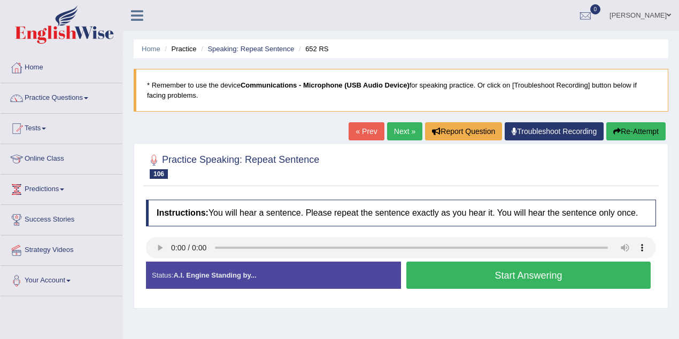
click at [421, 277] on button "Start Answering" at bounding box center [528, 275] width 244 height 27
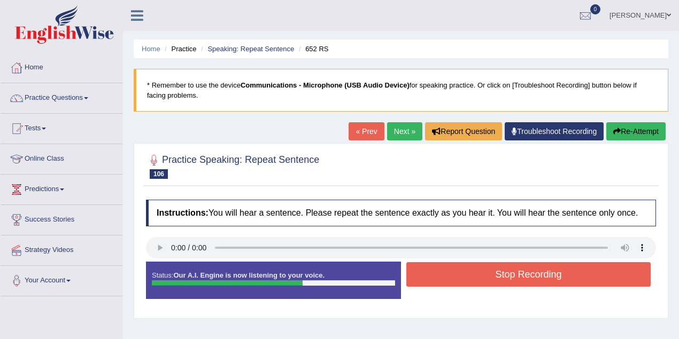
click at [418, 277] on button "Stop Recording" at bounding box center [528, 274] width 244 height 25
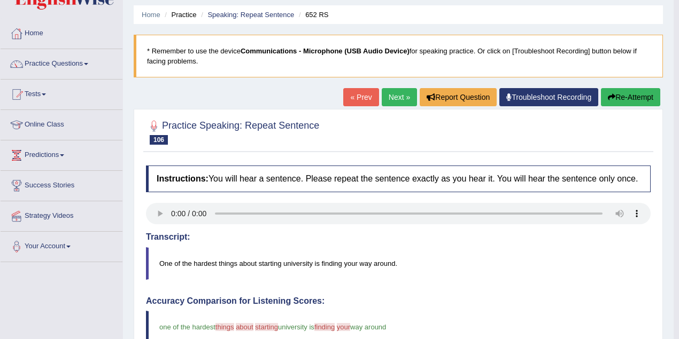
scroll to position [34, 0]
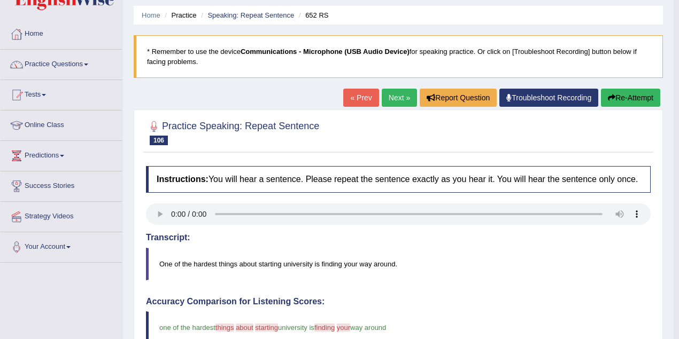
click at [399, 101] on link "Next »" at bounding box center [399, 98] width 35 height 18
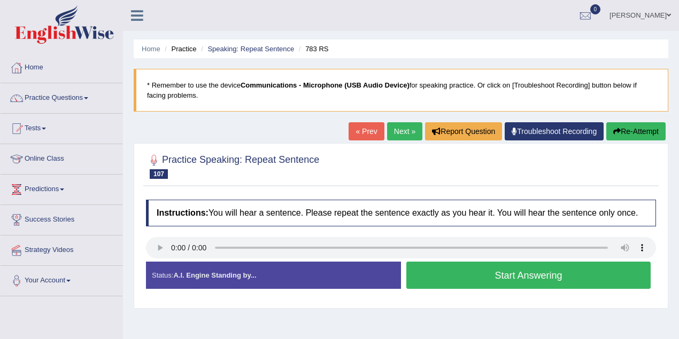
click at [530, 270] on button "Start Answering" at bounding box center [528, 275] width 244 height 27
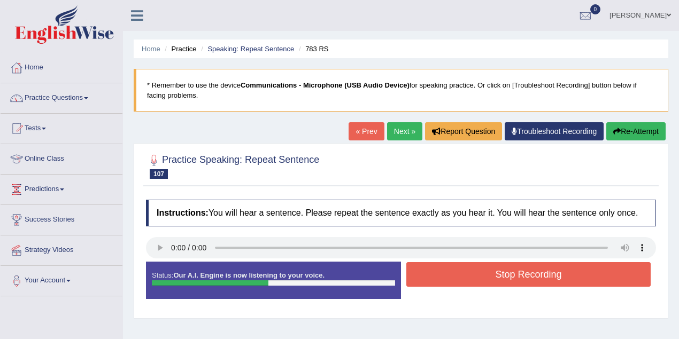
click at [530, 270] on button "Stop Recording" at bounding box center [528, 274] width 244 height 25
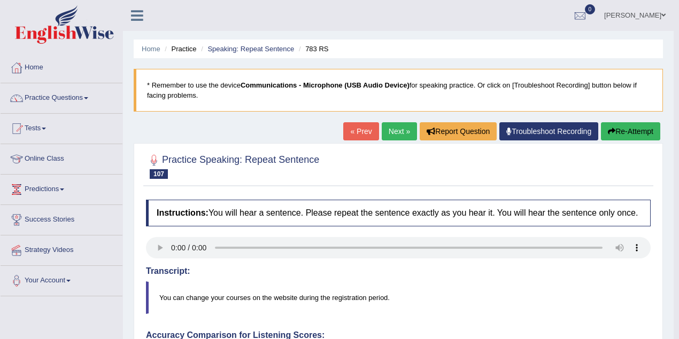
click at [400, 133] on link "Next »" at bounding box center [399, 131] width 35 height 18
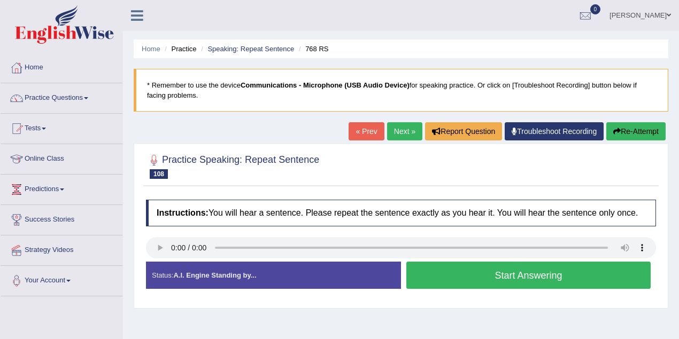
click at [443, 267] on button "Start Answering" at bounding box center [528, 275] width 244 height 27
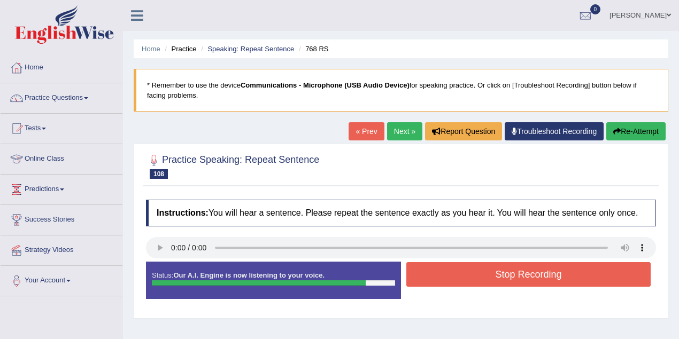
click at [443, 267] on button "Stop Recording" at bounding box center [528, 274] width 244 height 25
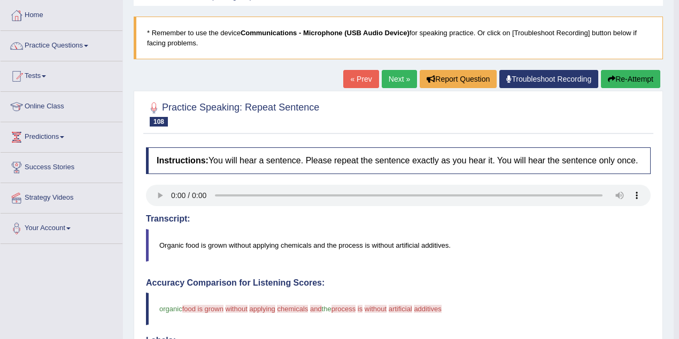
scroll to position [35, 0]
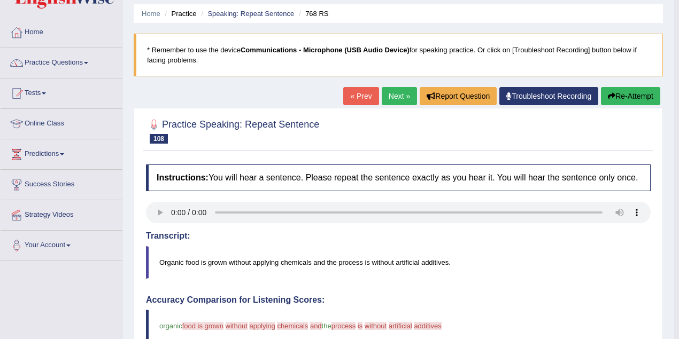
click at [634, 102] on button "Re-Attempt" at bounding box center [630, 96] width 59 height 18
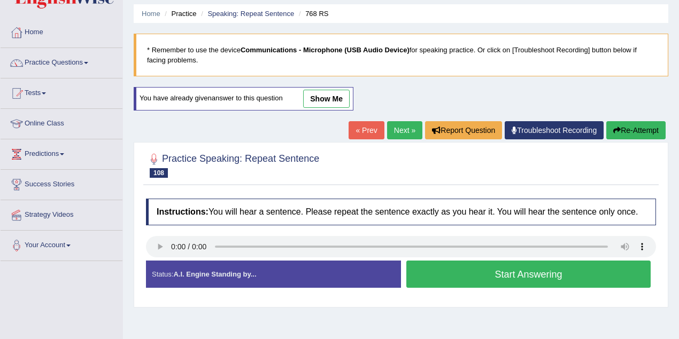
click at [423, 267] on button "Start Answering" at bounding box center [528, 274] width 244 height 27
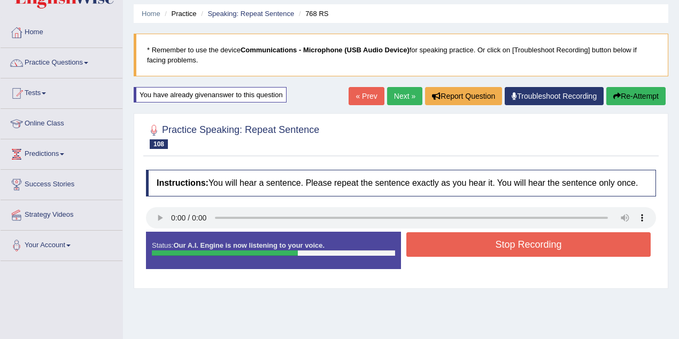
click at [426, 242] on button "Stop Recording" at bounding box center [528, 245] width 244 height 25
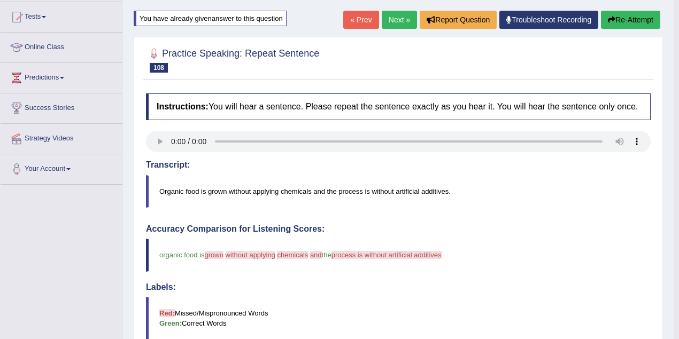
scroll to position [71, 0]
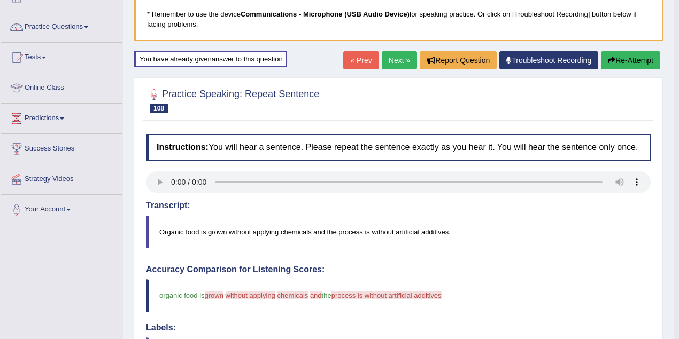
click at [404, 58] on link "Next »" at bounding box center [399, 60] width 35 height 18
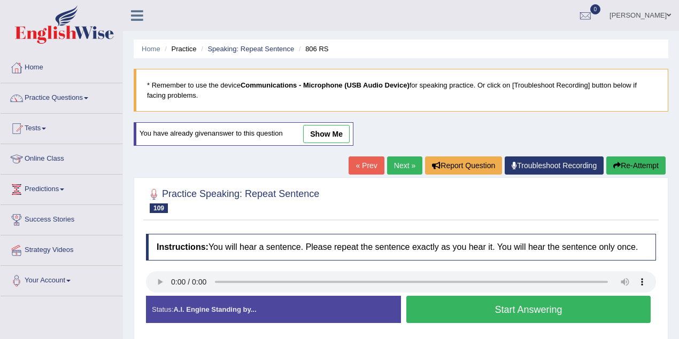
click at [401, 163] on link "Next »" at bounding box center [404, 166] width 35 height 18
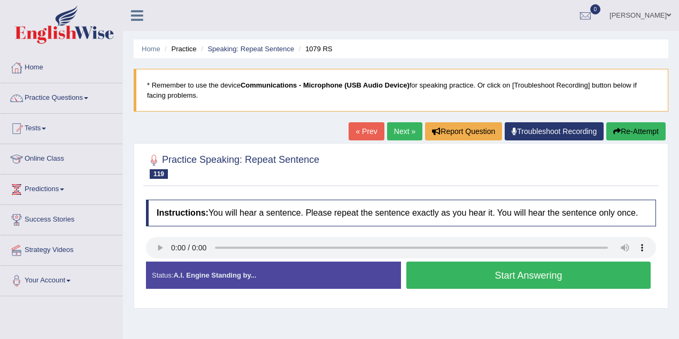
click at [430, 263] on button "Start Answering" at bounding box center [528, 275] width 244 height 27
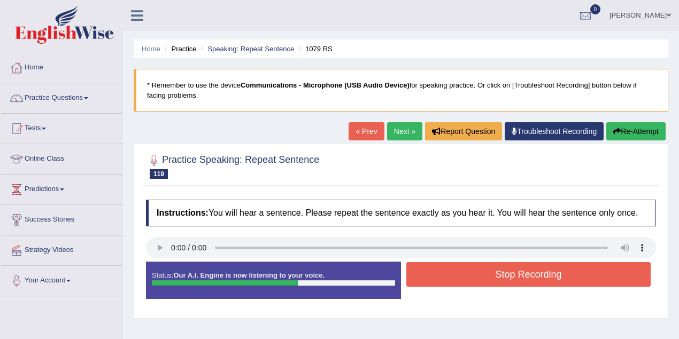
click at [430, 263] on button "Stop Recording" at bounding box center [528, 274] width 244 height 25
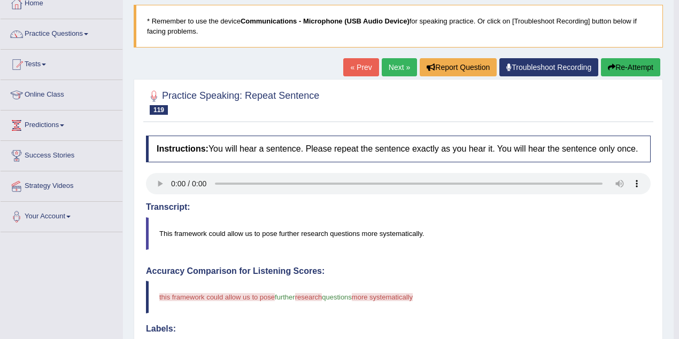
scroll to position [35, 0]
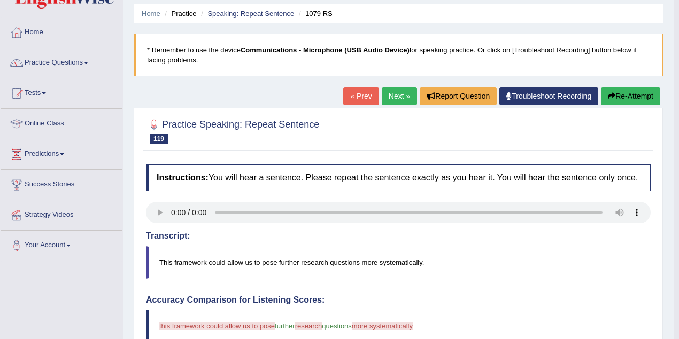
click at [633, 97] on button "Re-Attempt" at bounding box center [630, 96] width 59 height 18
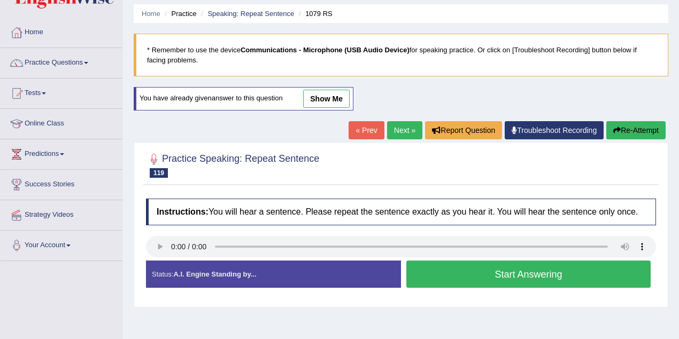
scroll to position [35, 0]
click at [434, 267] on button "Start Answering" at bounding box center [528, 274] width 244 height 27
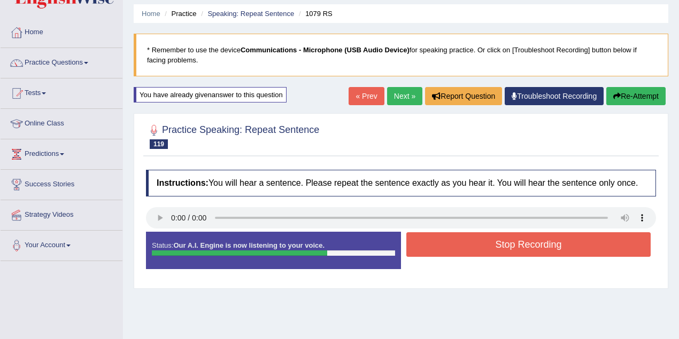
click at [438, 246] on button "Stop Recording" at bounding box center [528, 245] width 244 height 25
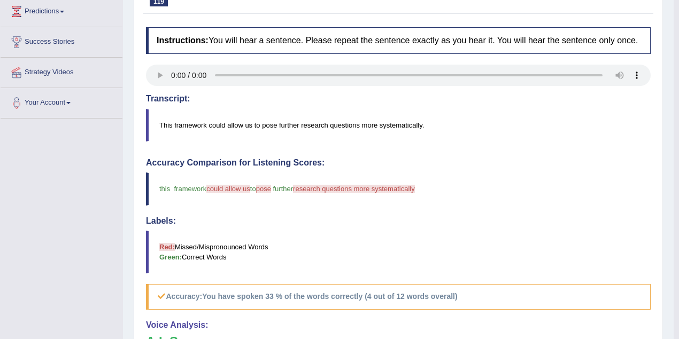
scroll to position [71, 0]
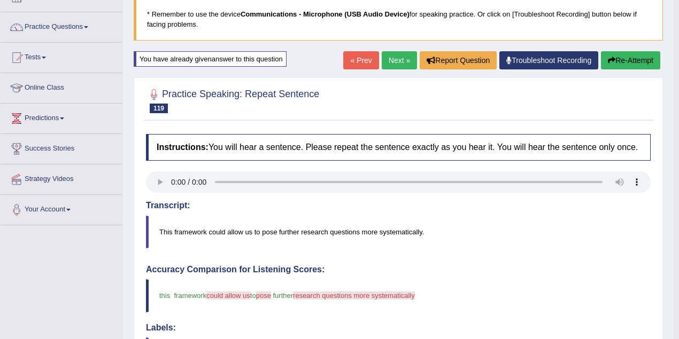
click at [402, 64] on link "Next »" at bounding box center [399, 60] width 35 height 18
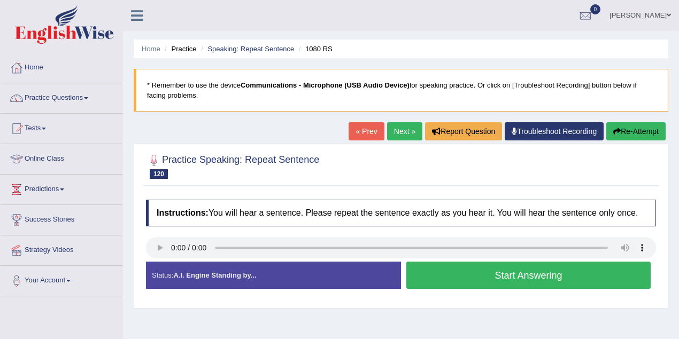
click at [442, 264] on button "Start Answering" at bounding box center [528, 275] width 244 height 27
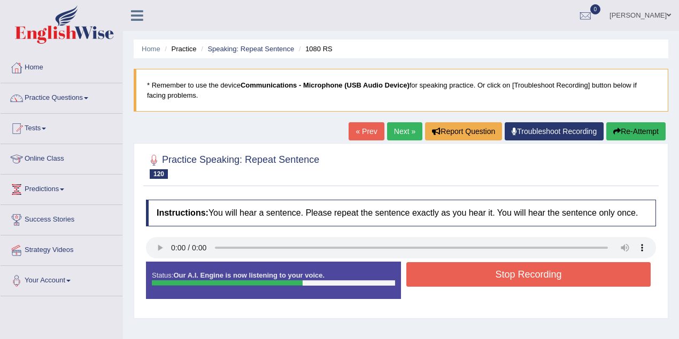
click at [443, 281] on button "Stop Recording" at bounding box center [528, 274] width 244 height 25
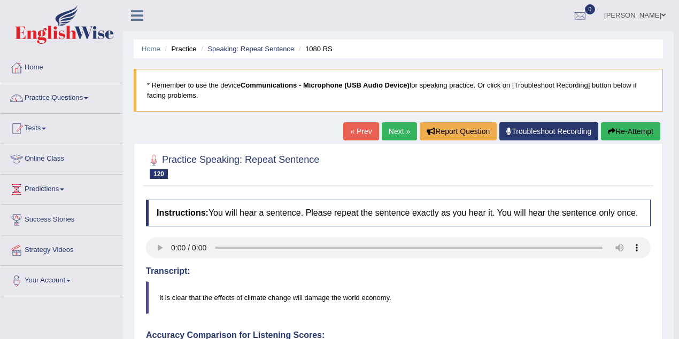
click at [396, 137] on link "Next »" at bounding box center [399, 131] width 35 height 18
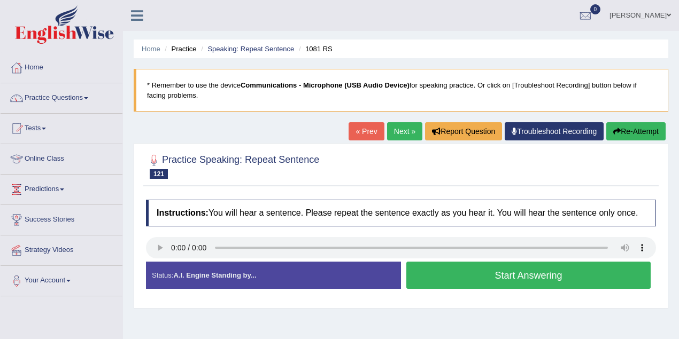
click at [468, 277] on button "Start Answering" at bounding box center [528, 275] width 244 height 27
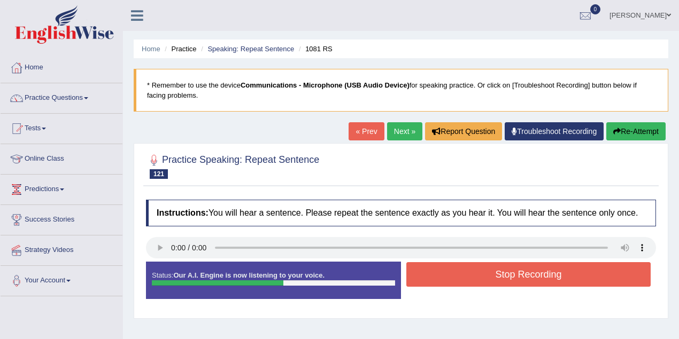
click at [468, 277] on button "Stop Recording" at bounding box center [528, 274] width 244 height 25
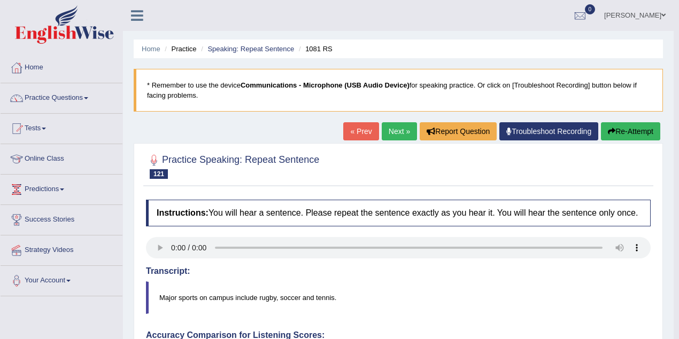
click at [407, 134] on link "Next »" at bounding box center [399, 131] width 35 height 18
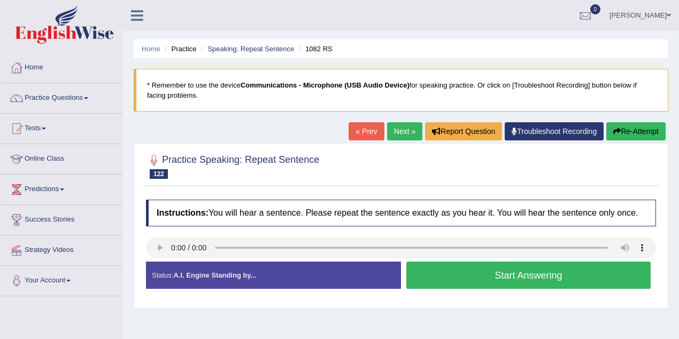
click at [501, 266] on button "Start Answering" at bounding box center [528, 275] width 244 height 27
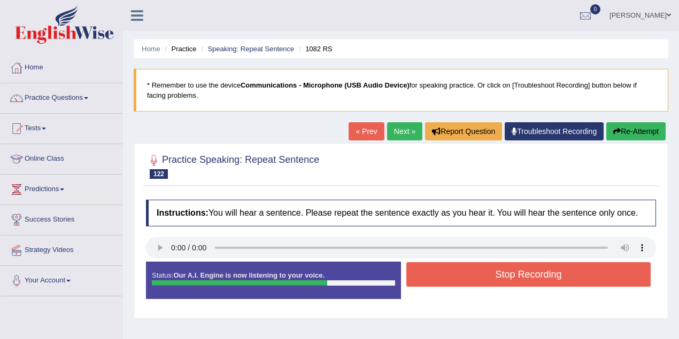
click at [501, 266] on button "Stop Recording" at bounding box center [528, 274] width 244 height 25
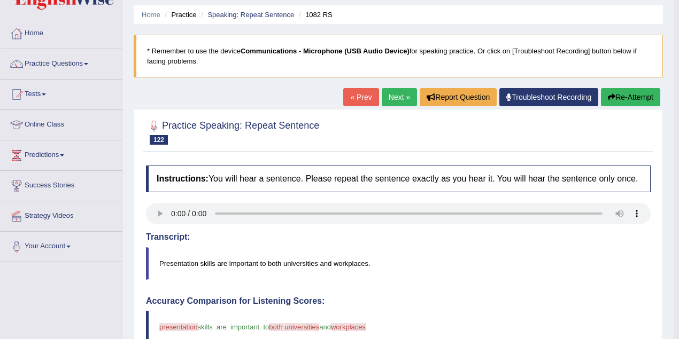
scroll to position [34, 0]
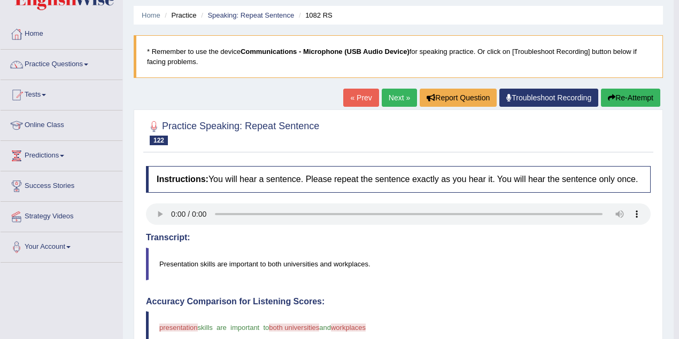
click at [385, 94] on link "Next »" at bounding box center [399, 98] width 35 height 18
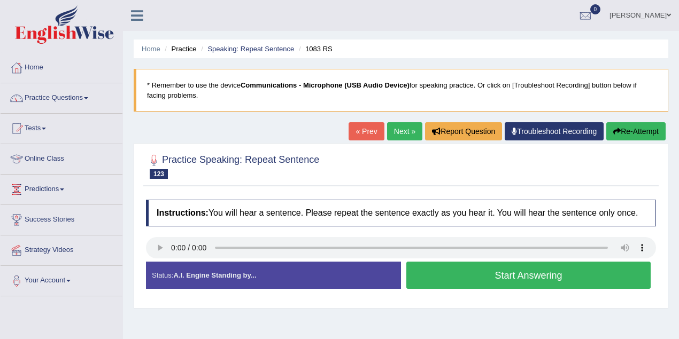
click at [423, 268] on button "Start Answering" at bounding box center [528, 275] width 244 height 27
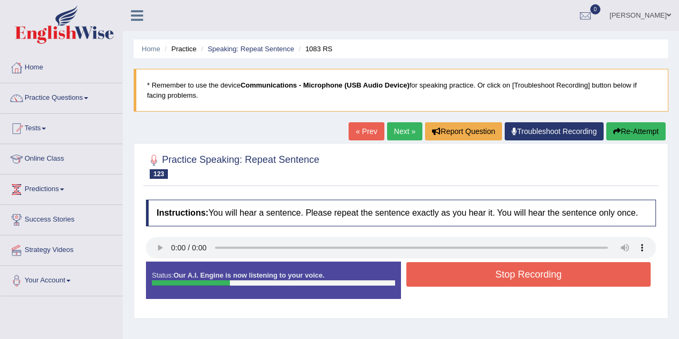
click at [423, 268] on button "Stop Recording" at bounding box center [528, 274] width 244 height 25
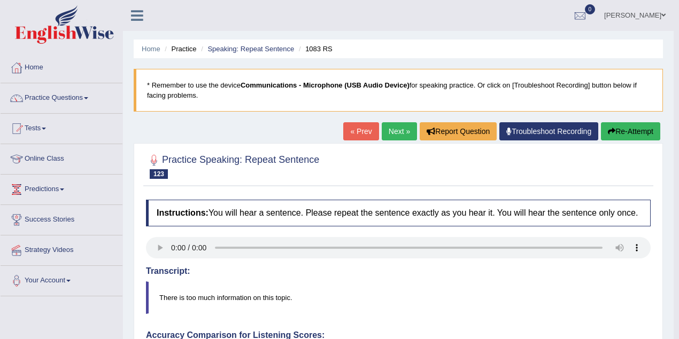
click at [393, 138] on link "Next »" at bounding box center [399, 131] width 35 height 18
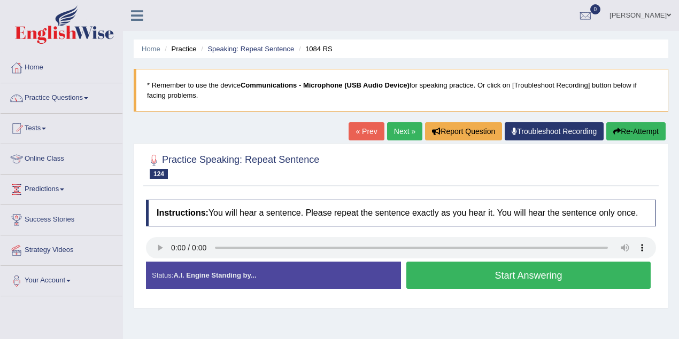
click at [423, 264] on button "Start Answering" at bounding box center [528, 275] width 244 height 27
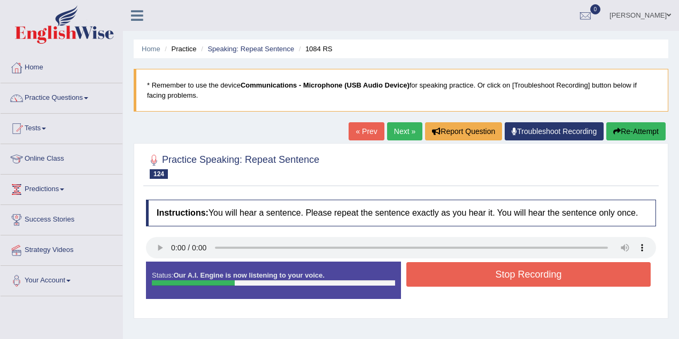
click at [423, 264] on button "Stop Recording" at bounding box center [528, 274] width 244 height 25
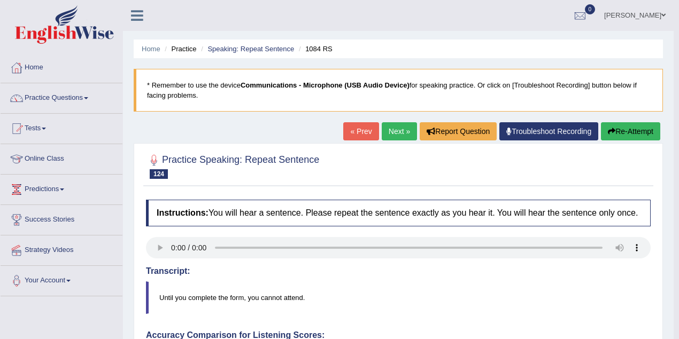
click at [395, 135] on link "Next »" at bounding box center [399, 131] width 35 height 18
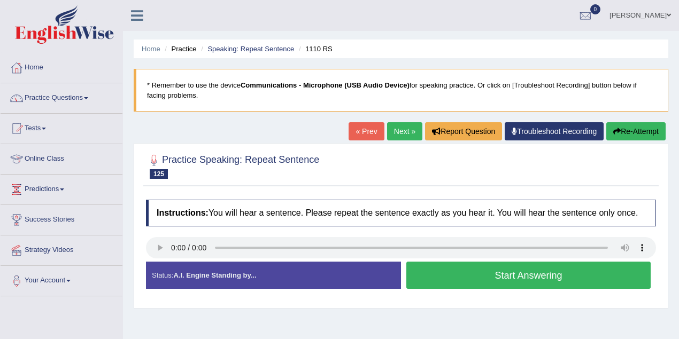
click at [422, 268] on button "Start Answering" at bounding box center [528, 275] width 244 height 27
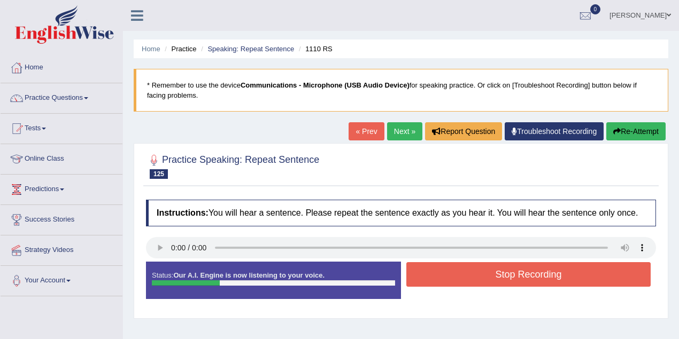
click at [422, 268] on button "Stop Recording" at bounding box center [528, 274] width 244 height 25
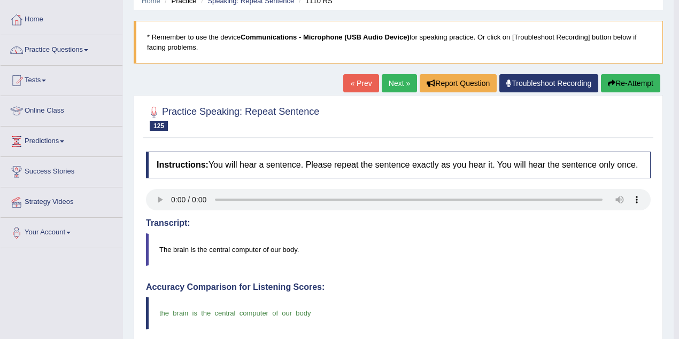
scroll to position [35, 0]
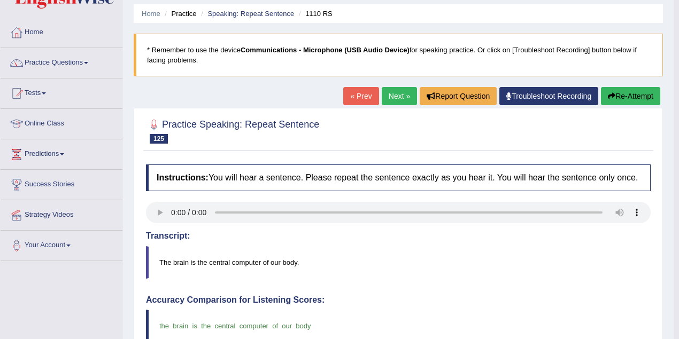
click at [390, 91] on link "Next »" at bounding box center [399, 96] width 35 height 18
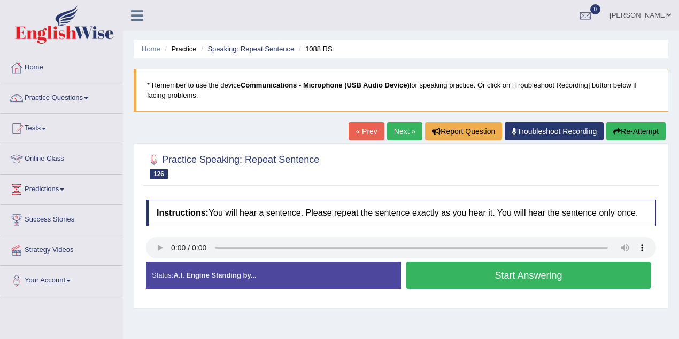
click at [442, 265] on button "Start Answering" at bounding box center [528, 275] width 244 height 27
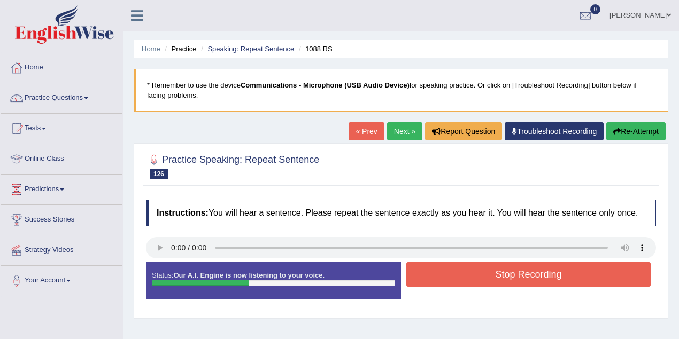
click at [441, 265] on button "Stop Recording" at bounding box center [528, 274] width 244 height 25
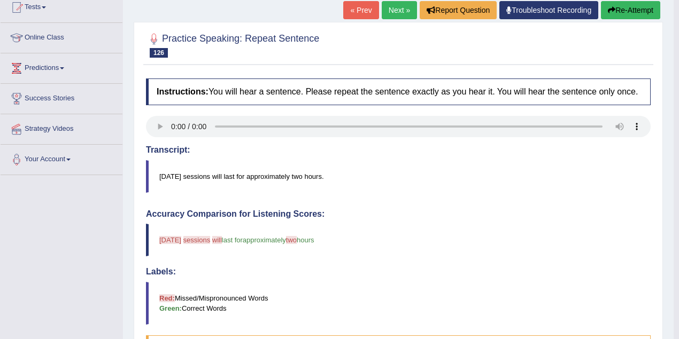
scroll to position [71, 0]
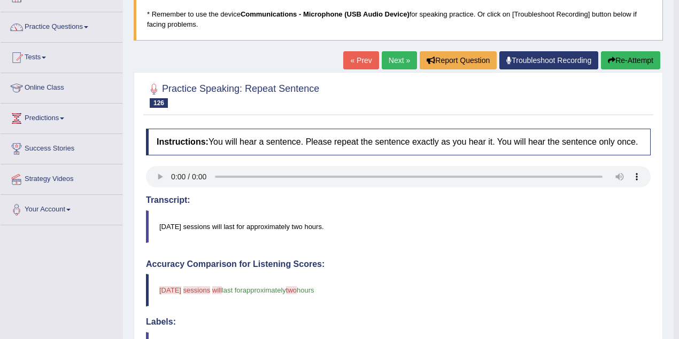
click at [386, 61] on link "Next »" at bounding box center [399, 60] width 35 height 18
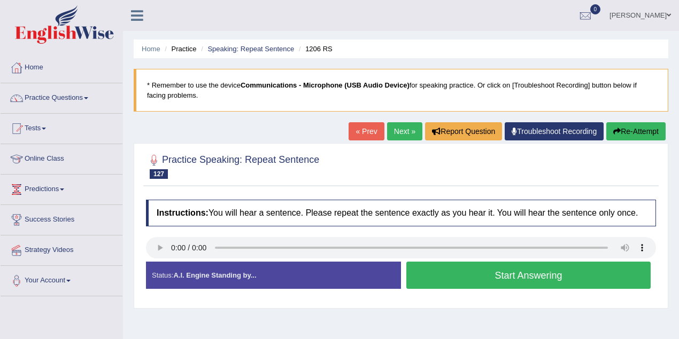
click at [441, 269] on button "Start Answering" at bounding box center [528, 275] width 244 height 27
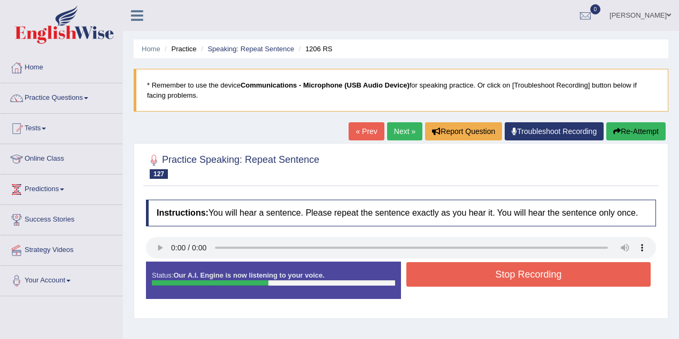
click at [441, 269] on button "Stop Recording" at bounding box center [528, 274] width 244 height 25
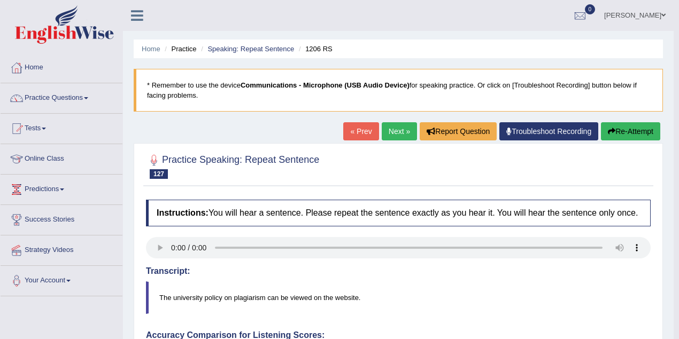
drag, startPoint x: 439, startPoint y: 269, endPoint x: 423, endPoint y: 333, distance: 65.1
click at [398, 125] on link "Next »" at bounding box center [399, 131] width 35 height 18
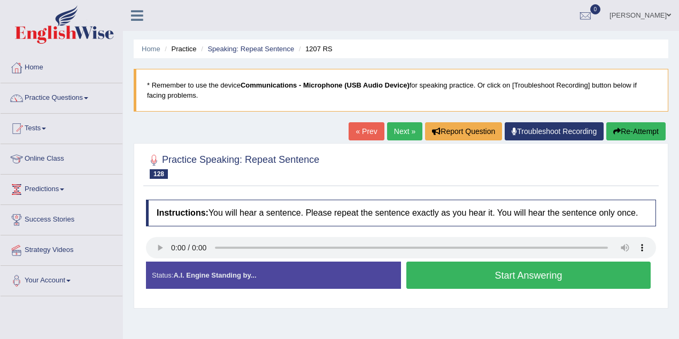
click at [441, 268] on button "Start Answering" at bounding box center [528, 275] width 244 height 27
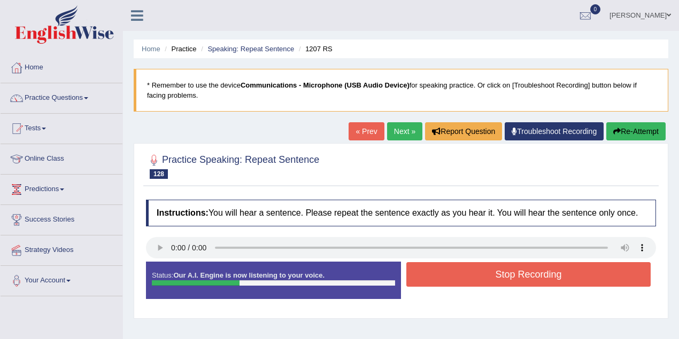
click at [441, 268] on button "Stop Recording" at bounding box center [528, 274] width 244 height 25
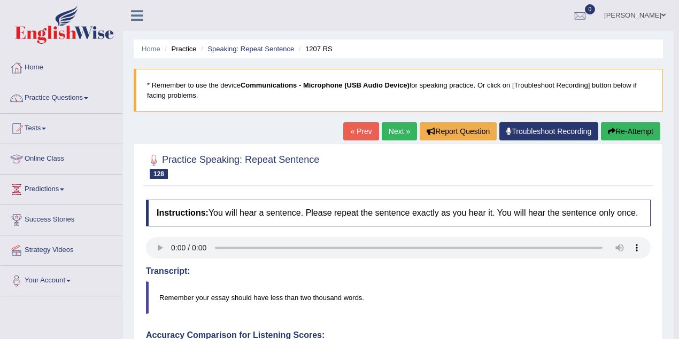
click at [400, 136] on link "Next »" at bounding box center [399, 131] width 35 height 18
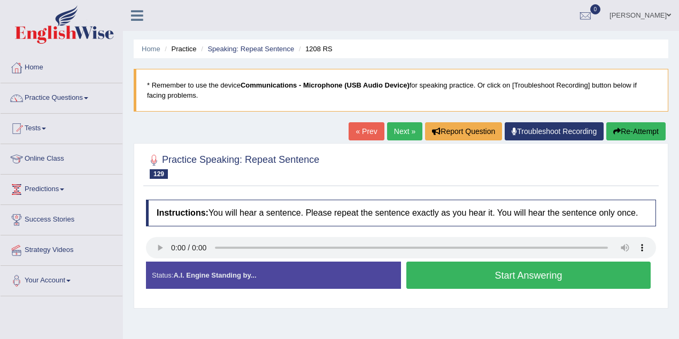
click at [415, 268] on button "Start Answering" at bounding box center [528, 275] width 244 height 27
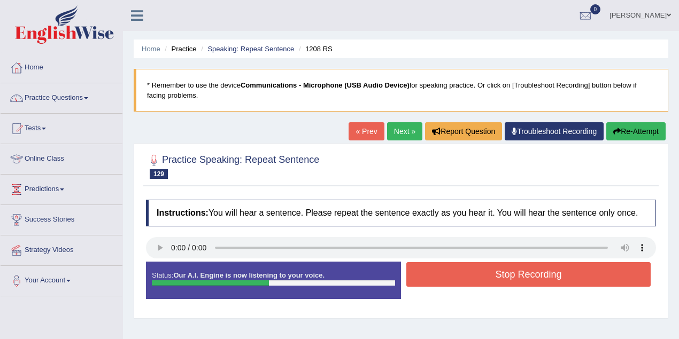
click at [415, 268] on button "Stop Recording" at bounding box center [528, 274] width 244 height 25
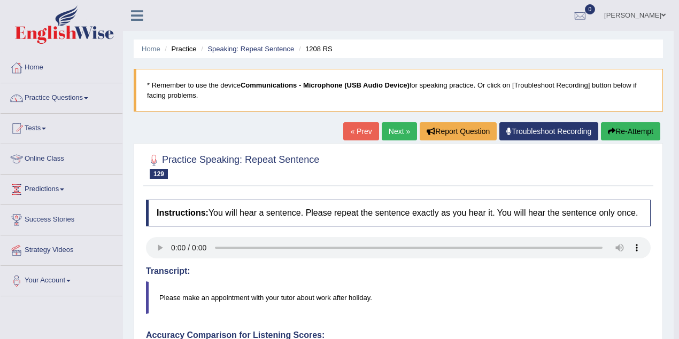
click at [406, 134] on link "Next »" at bounding box center [399, 131] width 35 height 18
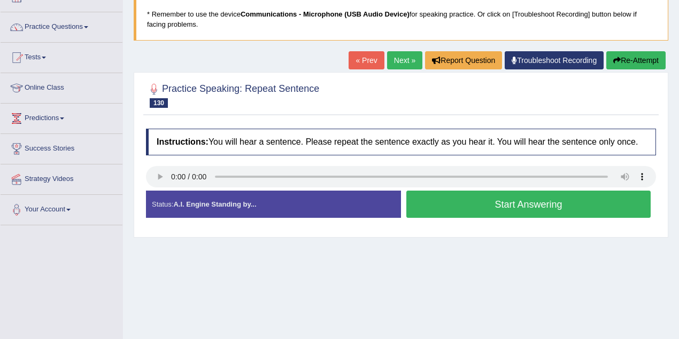
click at [413, 203] on button "Start Answering" at bounding box center [528, 204] width 244 height 27
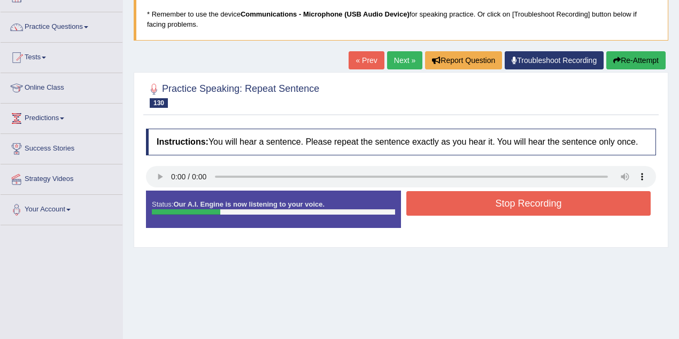
click at [413, 198] on button "Stop Recording" at bounding box center [528, 203] width 244 height 25
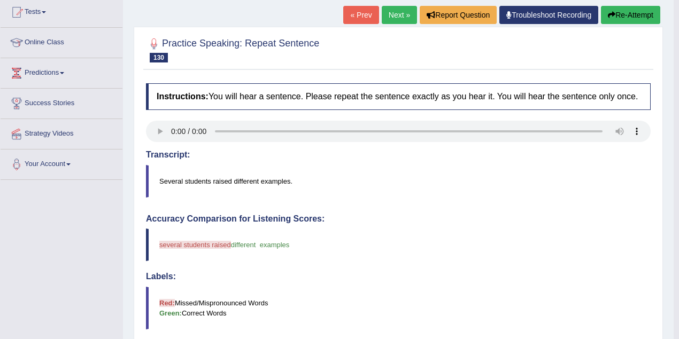
scroll to position [71, 0]
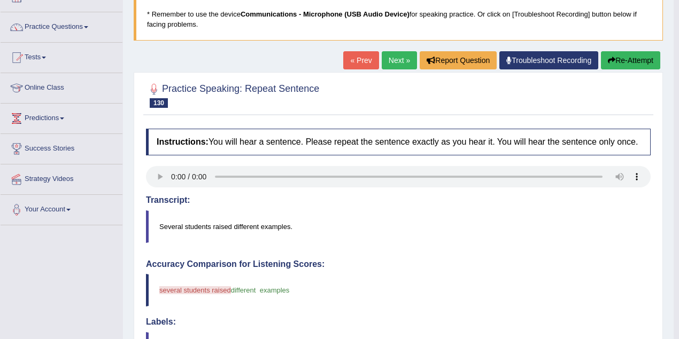
click at [635, 61] on button "Re-Attempt" at bounding box center [630, 60] width 59 height 18
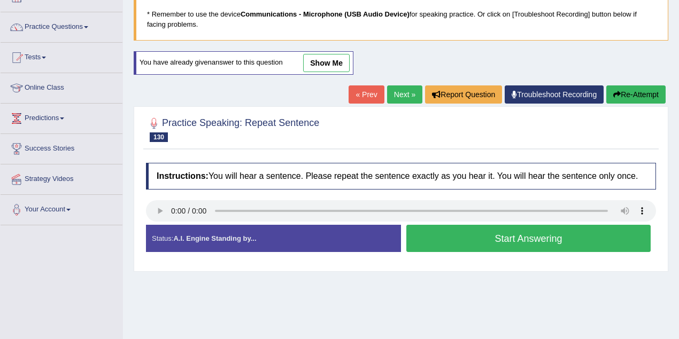
click at [497, 234] on button "Start Answering" at bounding box center [528, 238] width 244 height 27
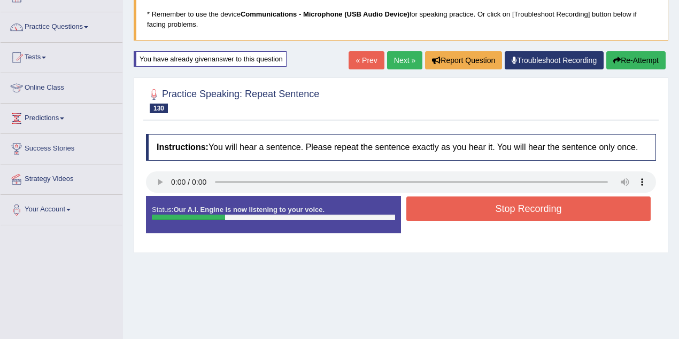
click at [498, 211] on button "Stop Recording" at bounding box center [528, 209] width 244 height 25
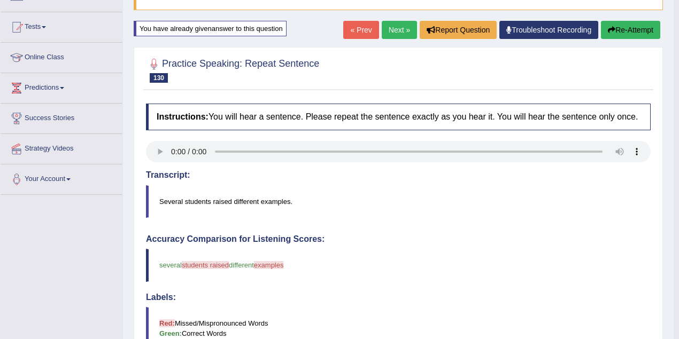
scroll to position [35, 0]
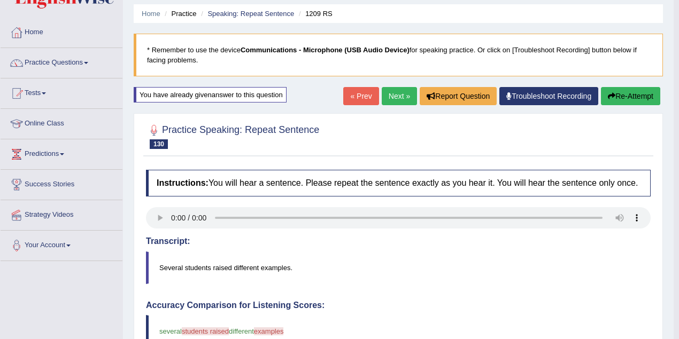
click at [392, 95] on link "Next »" at bounding box center [399, 96] width 35 height 18
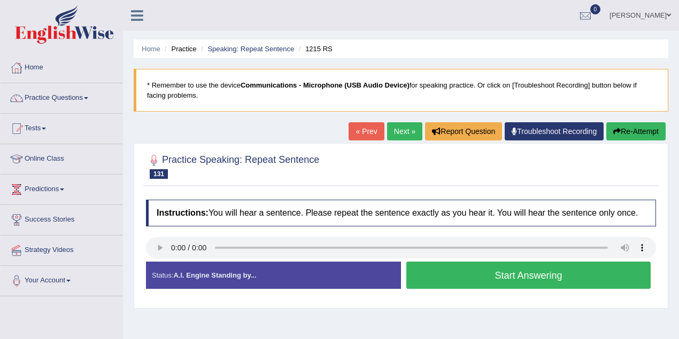
click at [412, 267] on button "Start Answering" at bounding box center [528, 275] width 244 height 27
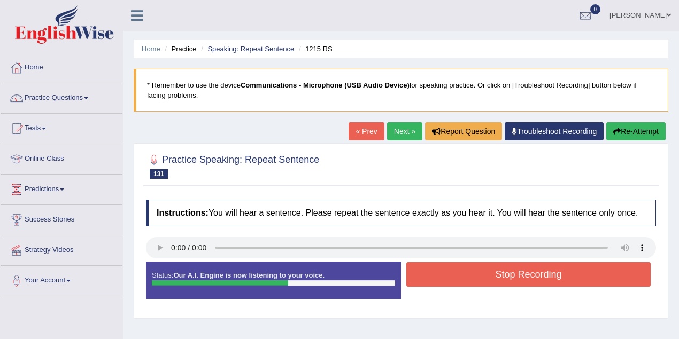
click at [412, 267] on button "Stop Recording" at bounding box center [528, 274] width 244 height 25
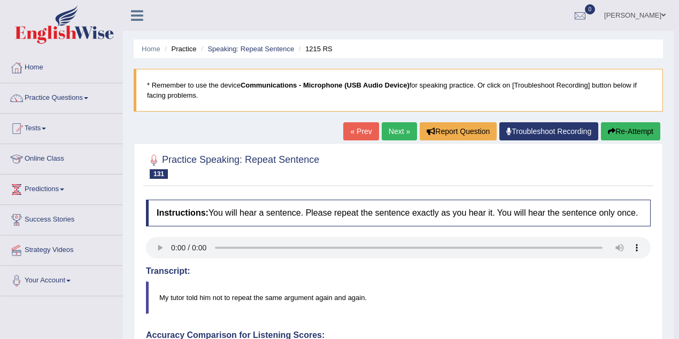
click at [406, 138] on link "Next »" at bounding box center [399, 131] width 35 height 18
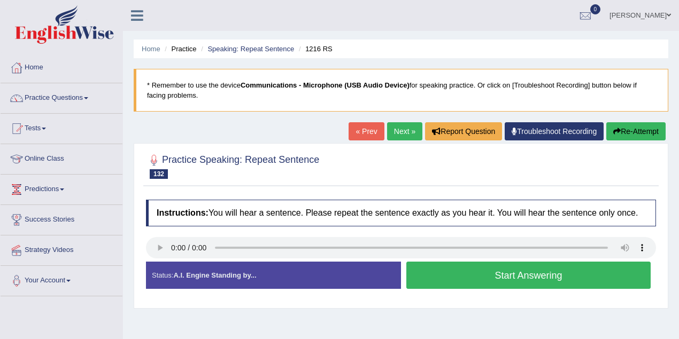
click at [414, 268] on button "Start Answering" at bounding box center [528, 275] width 244 height 27
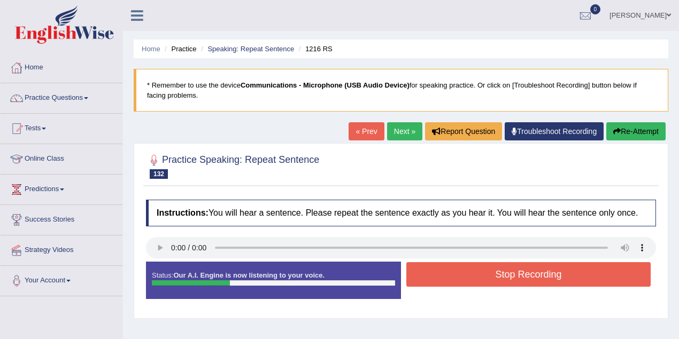
click at [414, 268] on button "Stop Recording" at bounding box center [528, 274] width 244 height 25
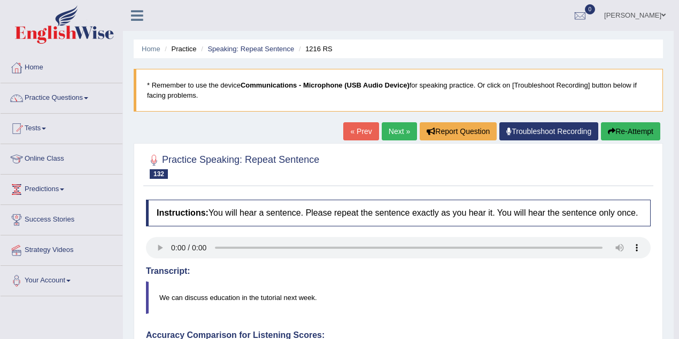
click at [393, 135] on link "Next »" at bounding box center [399, 131] width 35 height 18
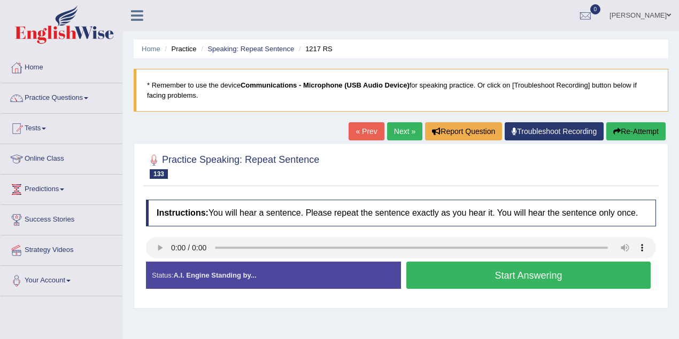
click at [457, 269] on button "Start Answering" at bounding box center [528, 275] width 244 height 27
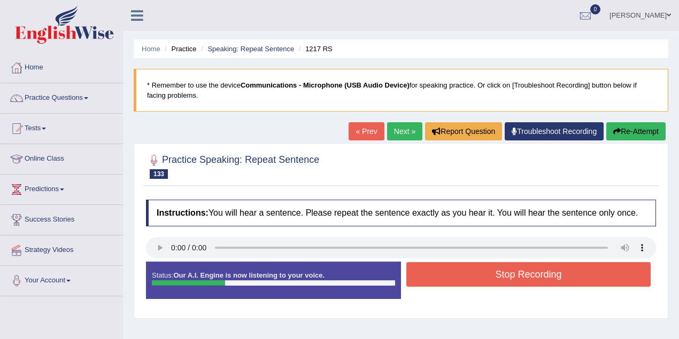
click at [457, 269] on button "Stop Recording" at bounding box center [528, 274] width 244 height 25
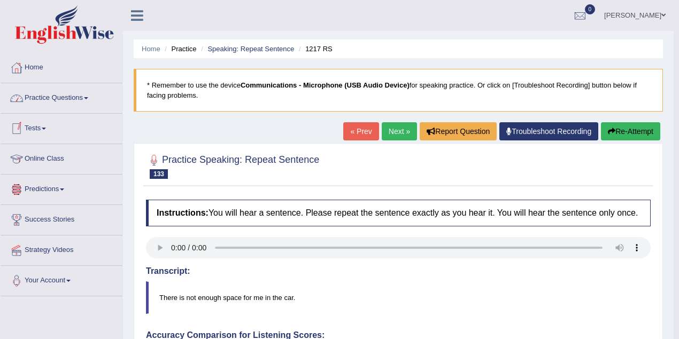
click at [69, 105] on link "Practice Questions" at bounding box center [62, 96] width 122 height 27
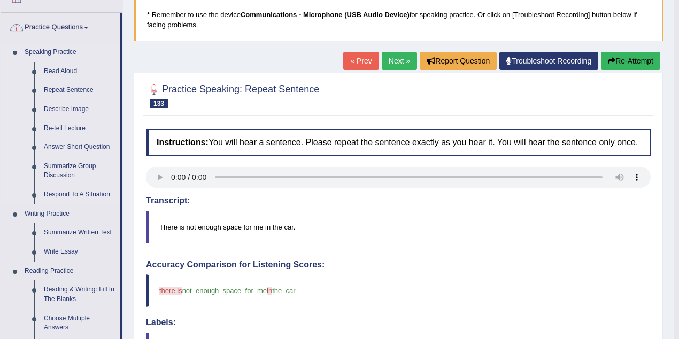
scroll to position [71, 0]
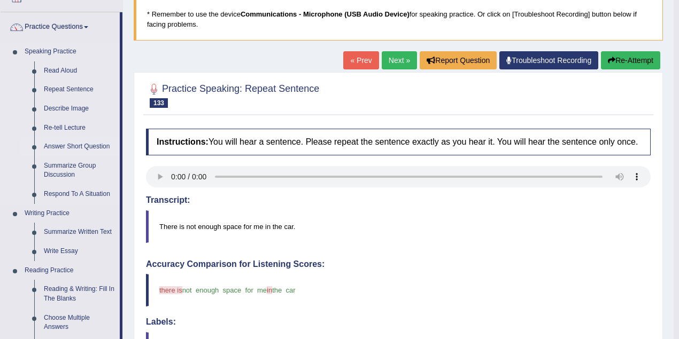
click at [80, 146] on link "Answer Short Question" at bounding box center [79, 146] width 81 height 19
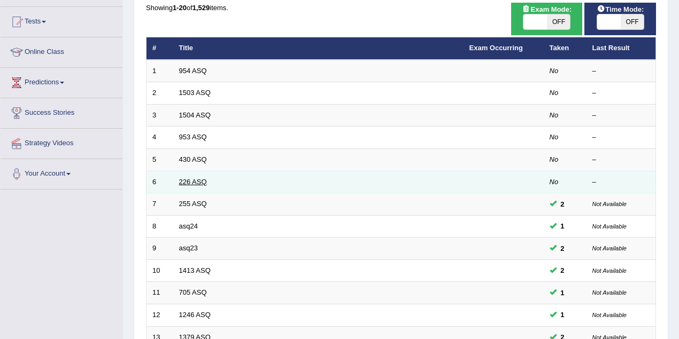
click at [188, 181] on link "226 ASQ" at bounding box center [193, 182] width 28 height 8
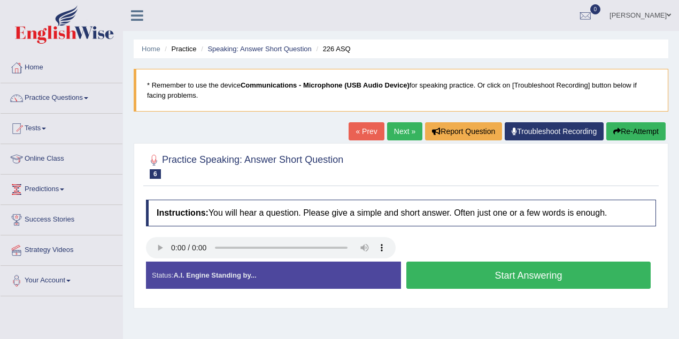
click at [502, 279] on button "Start Answering" at bounding box center [528, 275] width 244 height 27
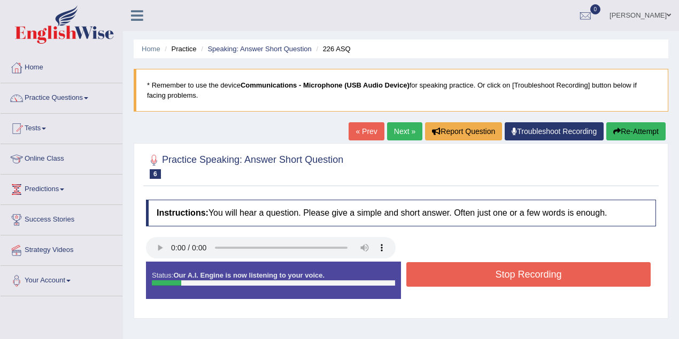
click at [502, 279] on button "Stop Recording" at bounding box center [528, 274] width 244 height 25
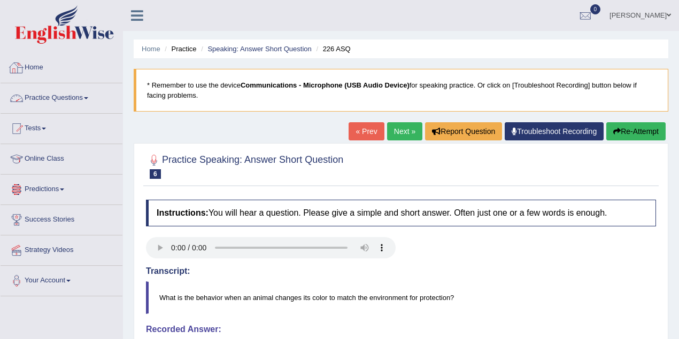
click at [73, 105] on link "Practice Questions" at bounding box center [62, 96] width 122 height 27
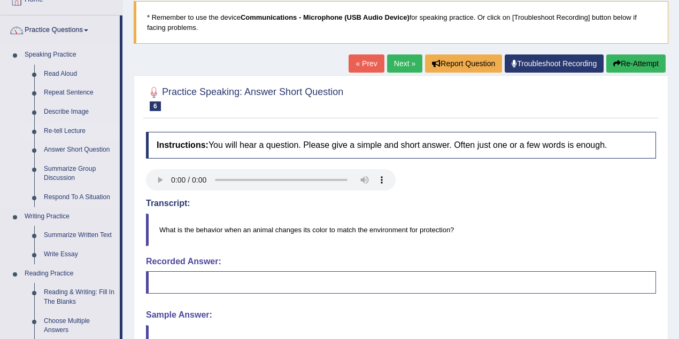
scroll to position [71, 0]
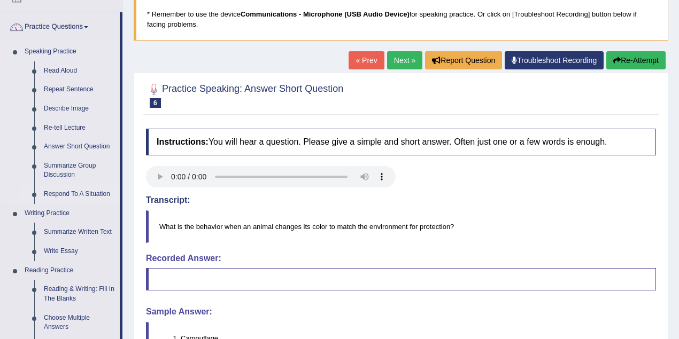
click at [72, 187] on link "Respond To A Situation" at bounding box center [79, 194] width 81 height 19
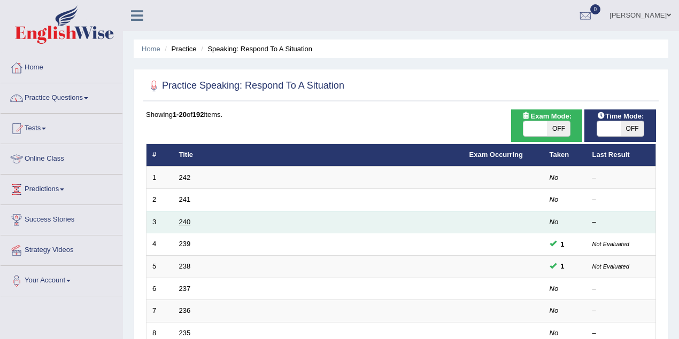
click at [187, 218] on link "240" at bounding box center [185, 222] width 12 height 8
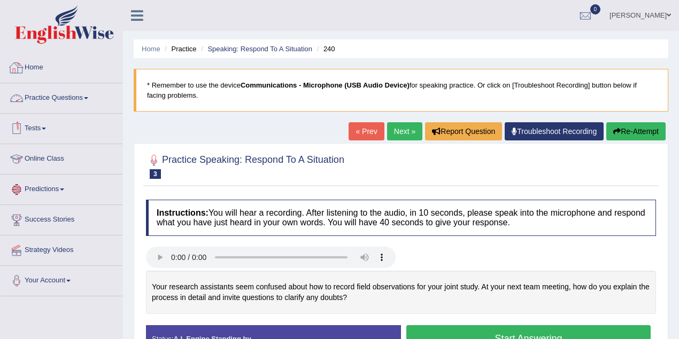
click at [79, 104] on link "Practice Questions" at bounding box center [62, 96] width 122 height 27
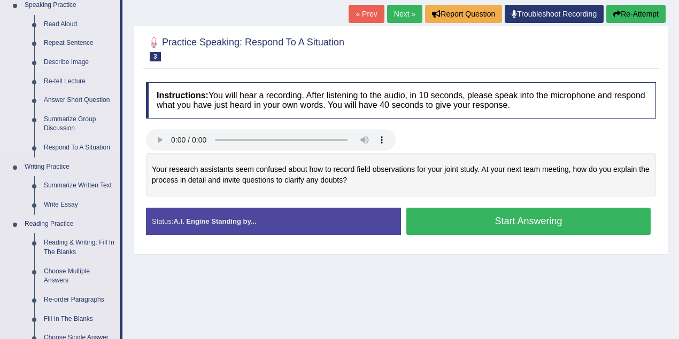
scroll to position [142, 0]
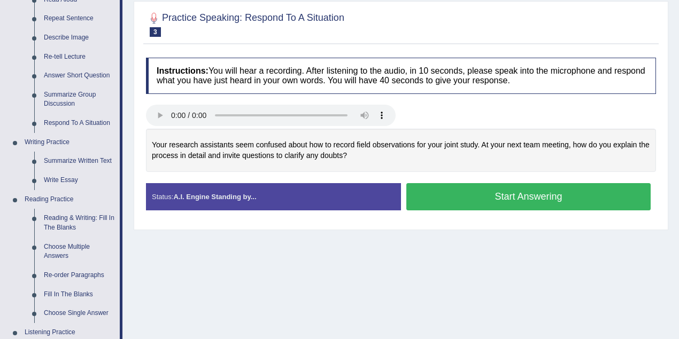
drag, startPoint x: 353, startPoint y: 157, endPoint x: 215, endPoint y: 145, distance: 139.0
click at [216, 145] on div "Your research assistants seem confused about how to record field observations f…" at bounding box center [401, 150] width 510 height 43
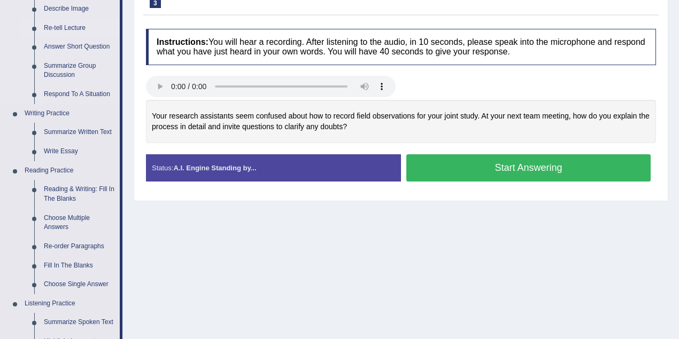
scroll to position [214, 0]
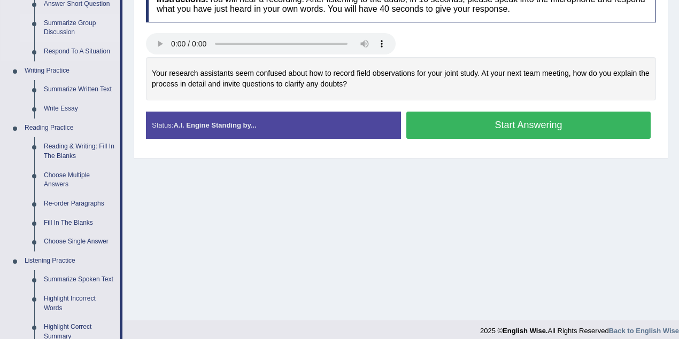
click at [47, 22] on link "Summarize Group Discussion" at bounding box center [79, 28] width 81 height 28
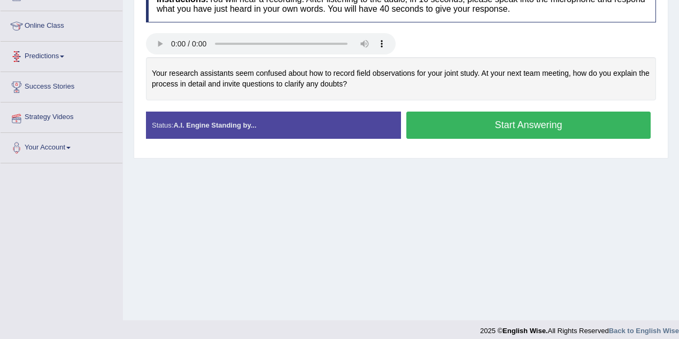
scroll to position [221, 0]
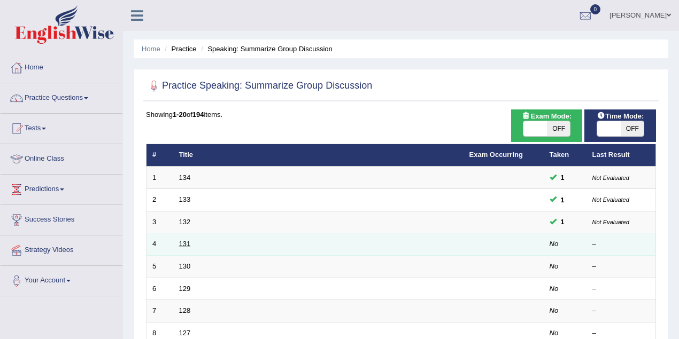
click at [188, 241] on link "131" at bounding box center [185, 244] width 12 height 8
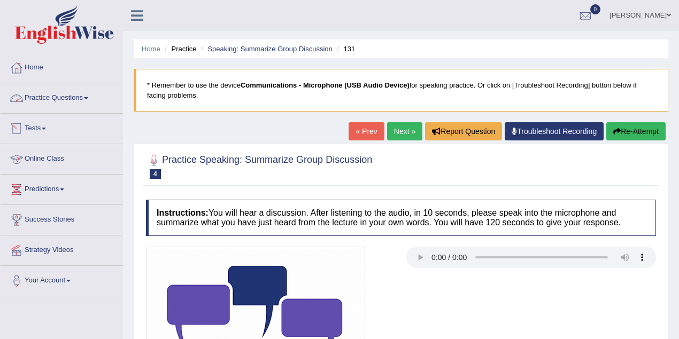
click at [61, 102] on link "Practice Questions" at bounding box center [62, 96] width 122 height 27
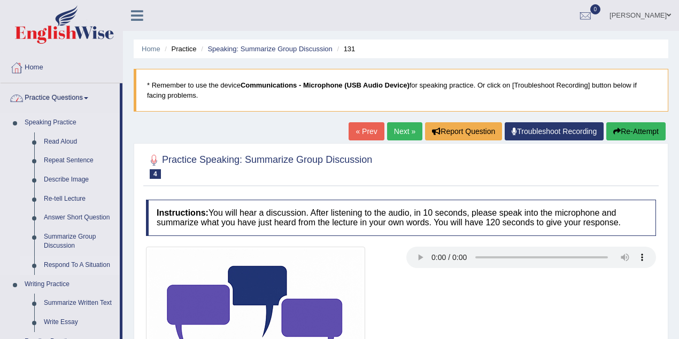
click at [97, 261] on link "Respond To A Situation" at bounding box center [79, 265] width 81 height 19
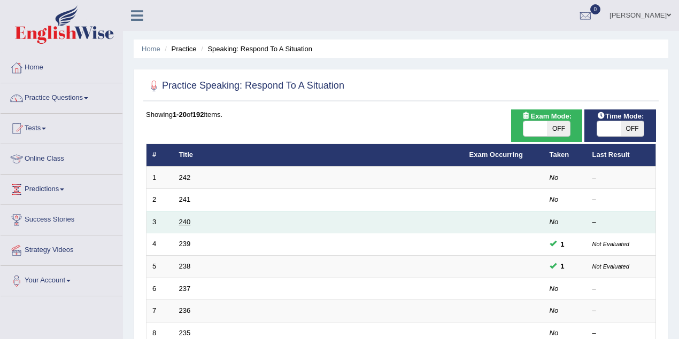
click at [187, 223] on link "240" at bounding box center [185, 222] width 12 height 8
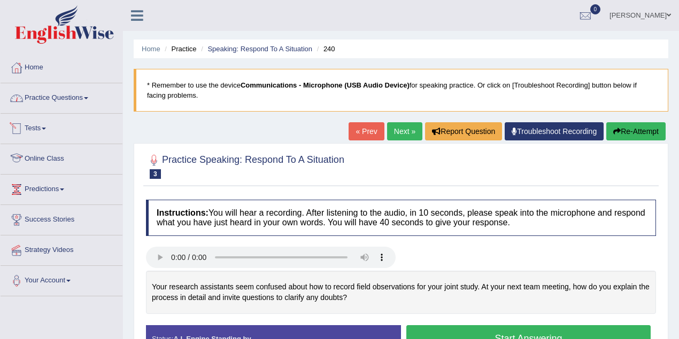
click at [76, 105] on link "Practice Questions" at bounding box center [62, 96] width 122 height 27
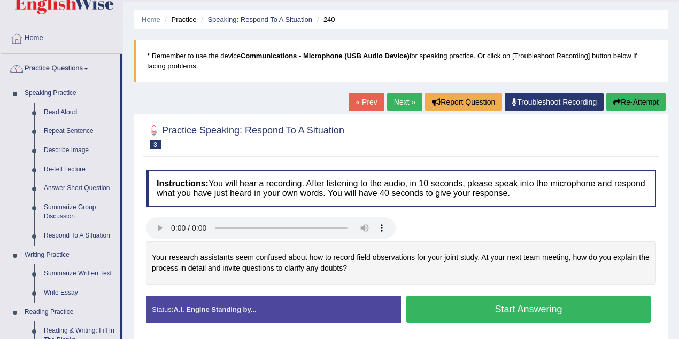
scroll to position [71, 0]
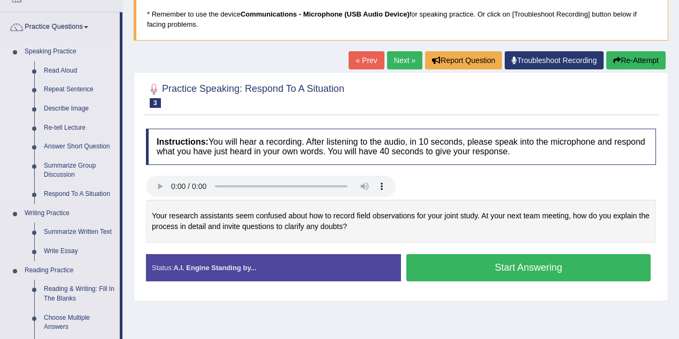
click at [71, 69] on link "Read Aloud" at bounding box center [79, 70] width 81 height 19
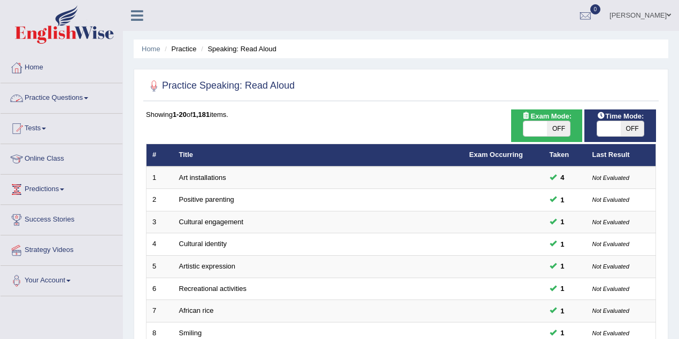
click at [46, 91] on link "Practice Questions" at bounding box center [62, 96] width 122 height 27
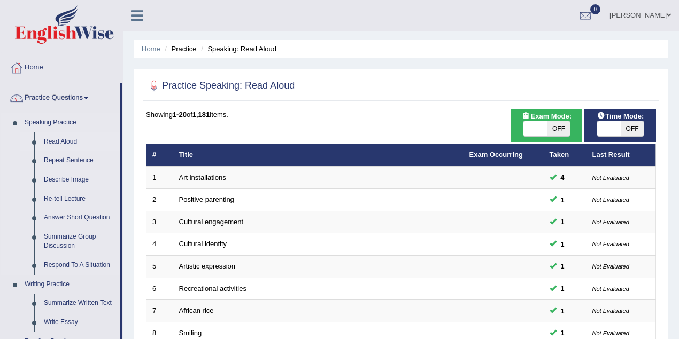
click at [61, 180] on link "Describe Image" at bounding box center [79, 180] width 81 height 19
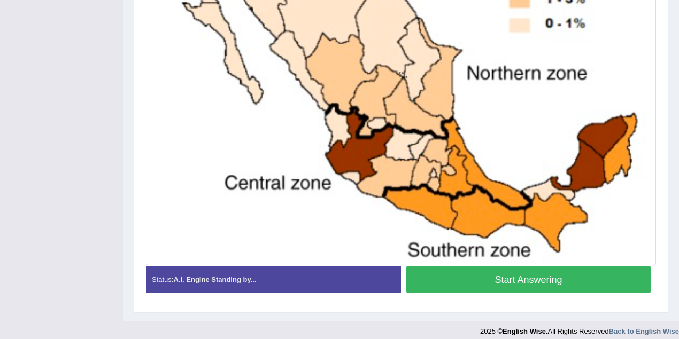
scroll to position [373, 0]
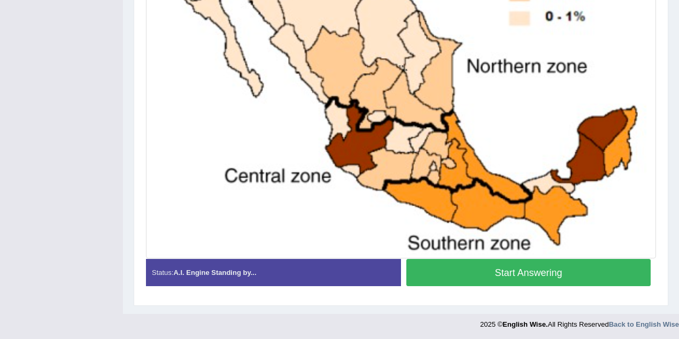
click at [513, 277] on button "Start Answering" at bounding box center [528, 272] width 244 height 27
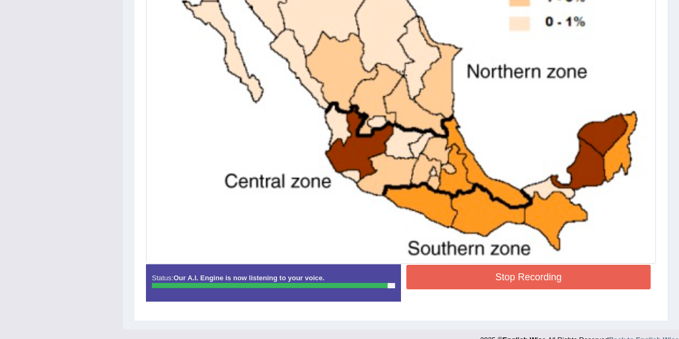
scroll to position [383, 0]
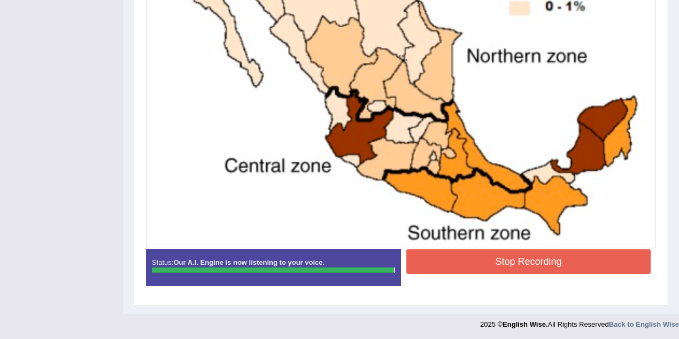
click at [542, 265] on button "Stop Recording" at bounding box center [528, 262] width 244 height 25
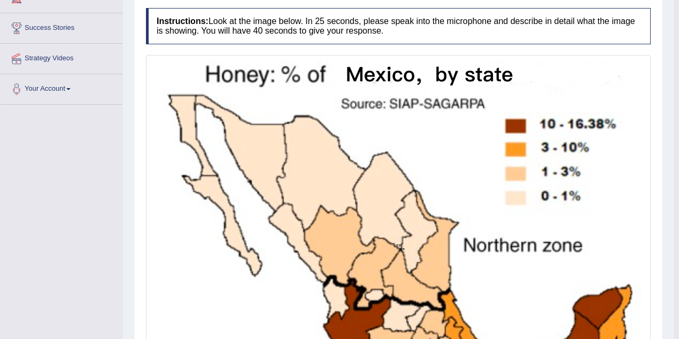
scroll to position [122, 0]
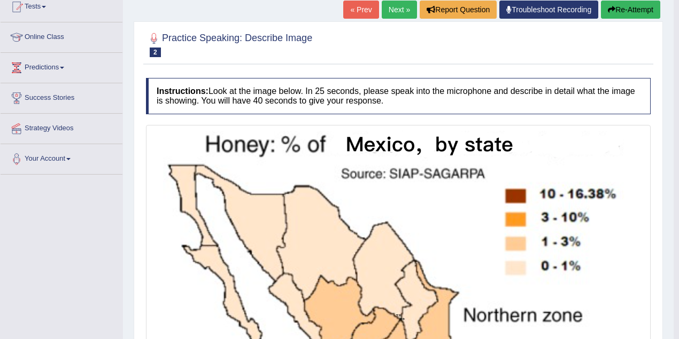
click at [393, 4] on link "Next »" at bounding box center [399, 10] width 35 height 18
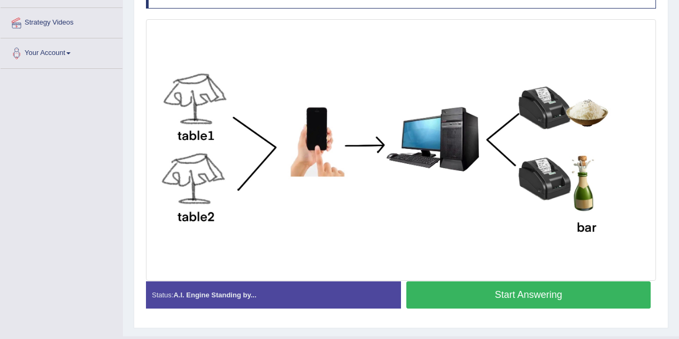
scroll to position [231, 0]
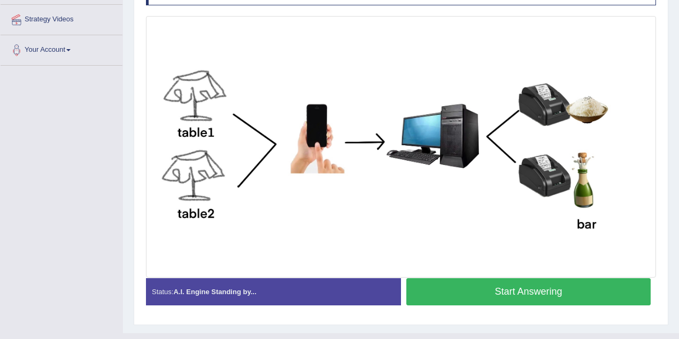
click at [444, 287] on button "Start Answering" at bounding box center [528, 292] width 244 height 27
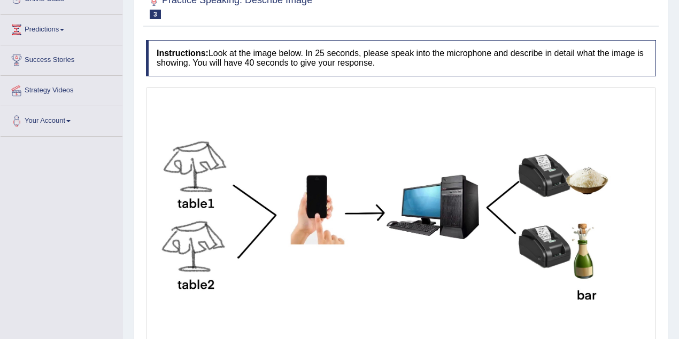
scroll to position [260, 0]
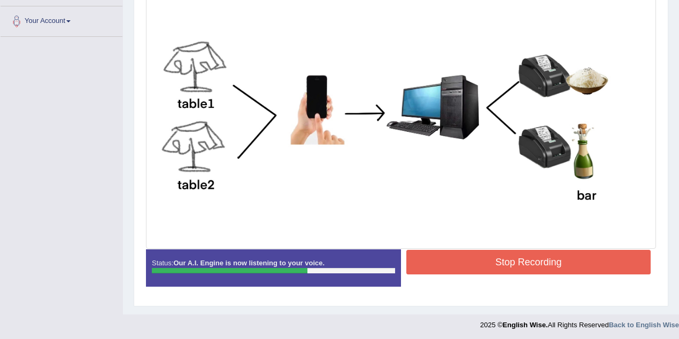
click at [535, 251] on button "Stop Recording" at bounding box center [528, 262] width 244 height 25
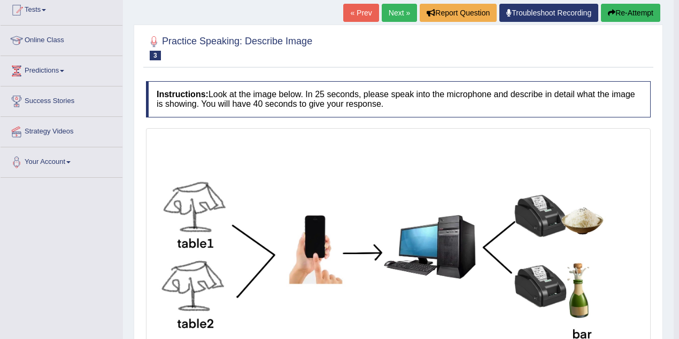
scroll to position [0, 0]
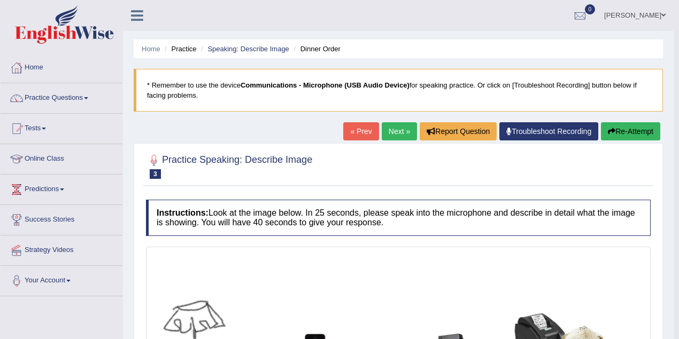
click at [395, 131] on link "Next »" at bounding box center [399, 131] width 35 height 18
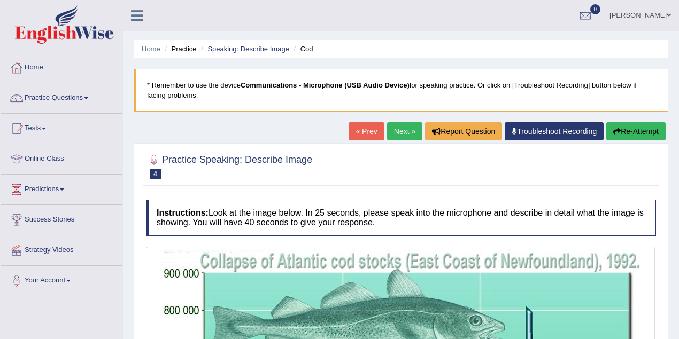
click at [406, 139] on link "Next »" at bounding box center [404, 131] width 35 height 18
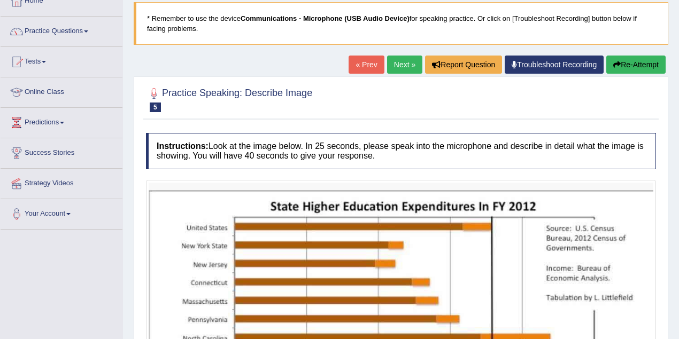
scroll to position [66, 0]
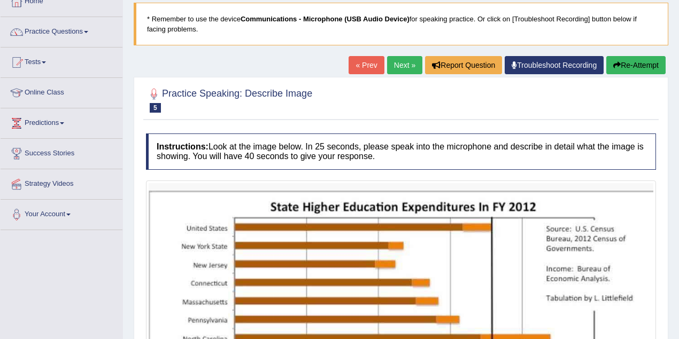
click at [393, 65] on link "Next »" at bounding box center [404, 65] width 35 height 18
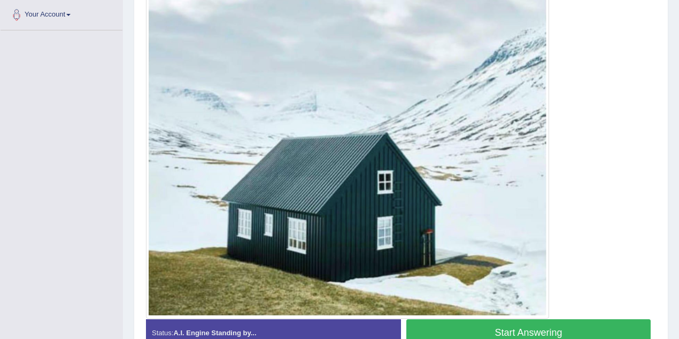
scroll to position [326, 0]
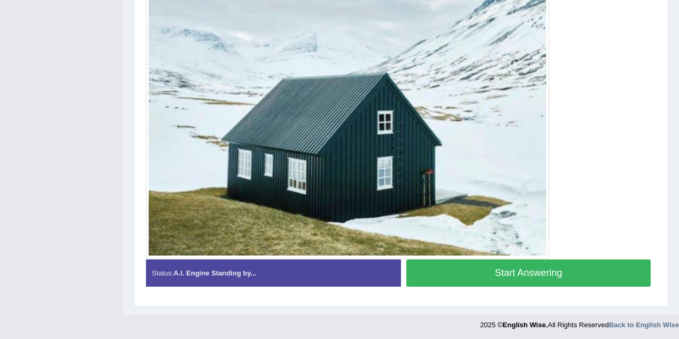
click at [445, 261] on button "Start Answering" at bounding box center [528, 273] width 244 height 27
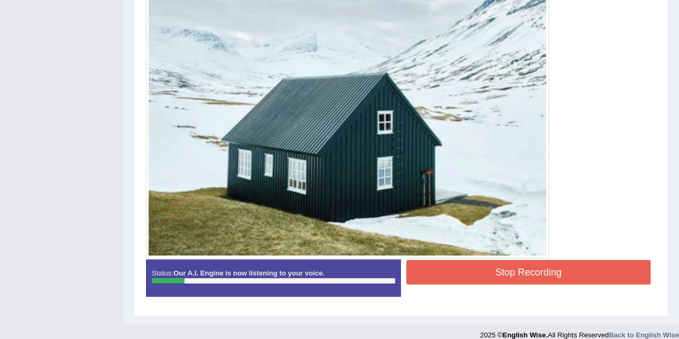
click at [429, 265] on button "Stop Recording" at bounding box center [528, 272] width 244 height 25
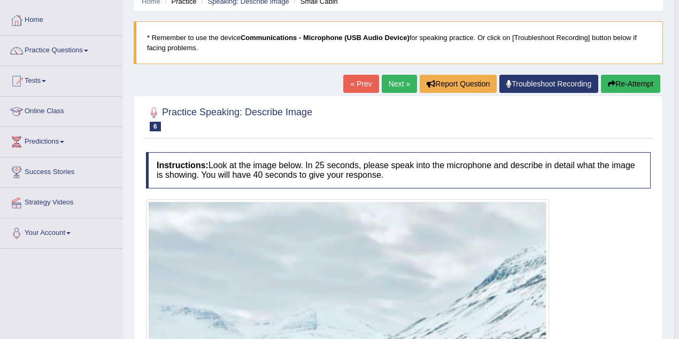
scroll to position [43, 0]
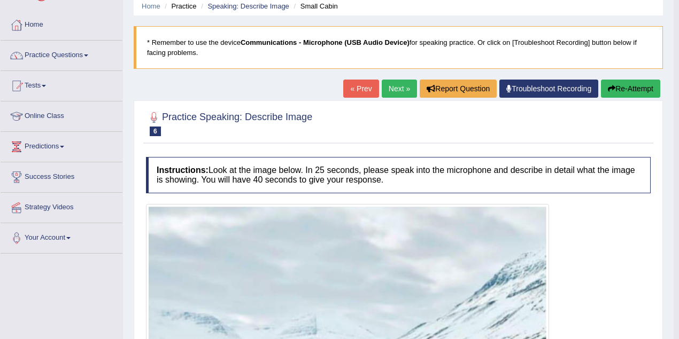
click at [616, 91] on button "Re-Attempt" at bounding box center [630, 89] width 59 height 18
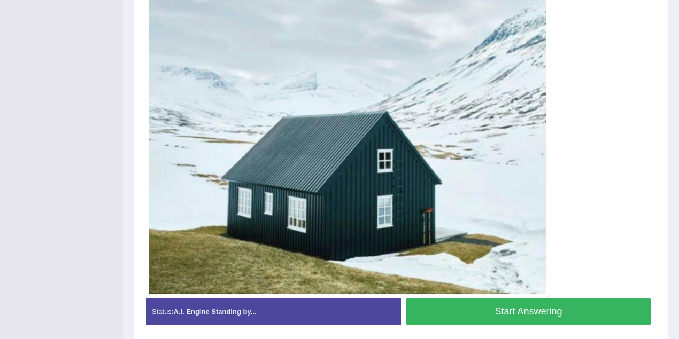
scroll to position [322, 0]
click at [441, 305] on button "Start Answering" at bounding box center [528, 311] width 244 height 27
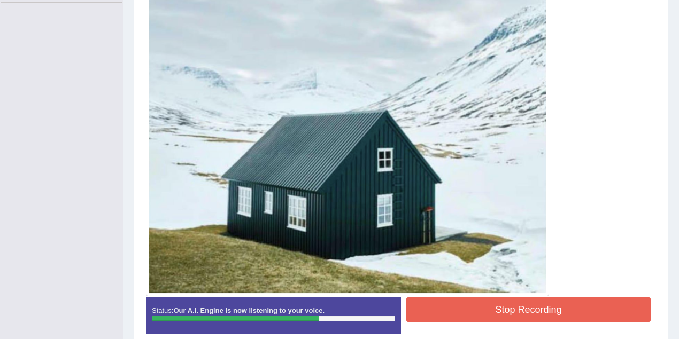
click at [454, 300] on button "Stop Recording" at bounding box center [528, 310] width 244 height 25
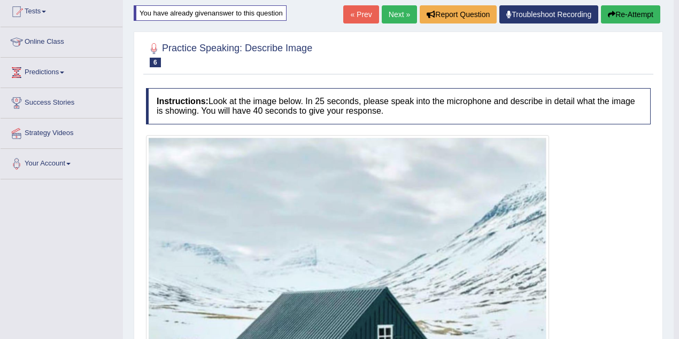
scroll to position [48, 0]
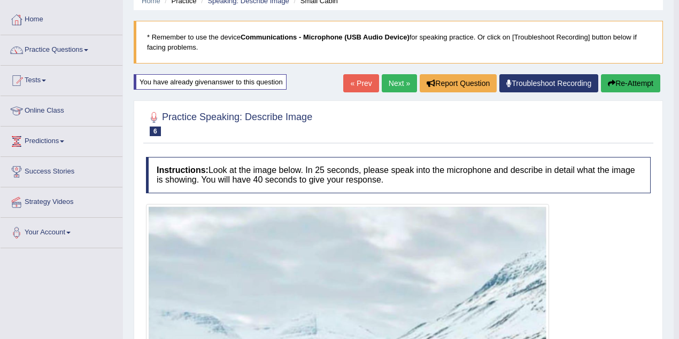
click at [397, 86] on link "Next »" at bounding box center [399, 83] width 35 height 18
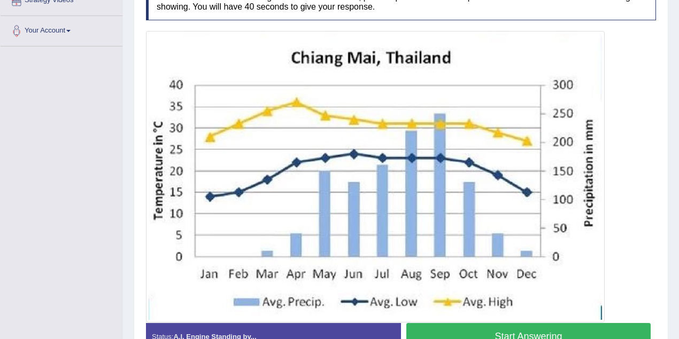
scroll to position [285, 0]
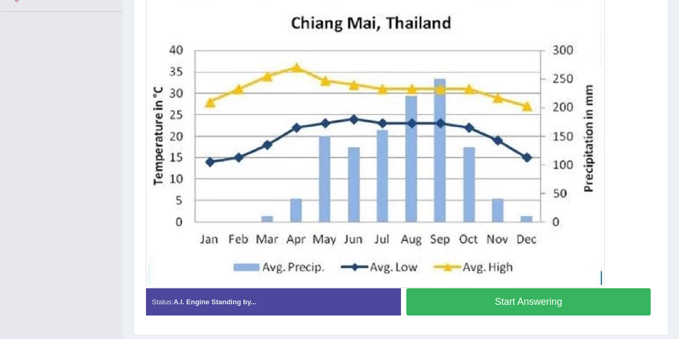
click at [443, 289] on button "Start Answering" at bounding box center [528, 302] width 244 height 27
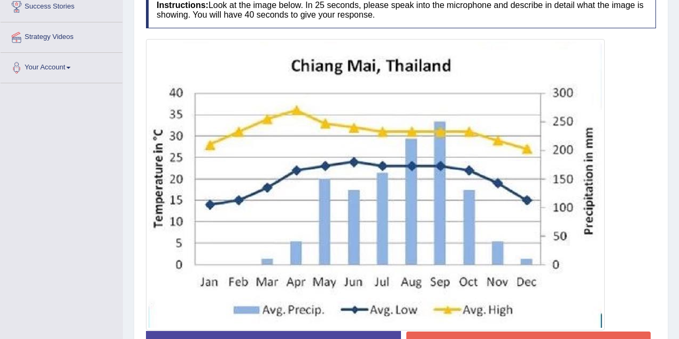
scroll to position [249, 0]
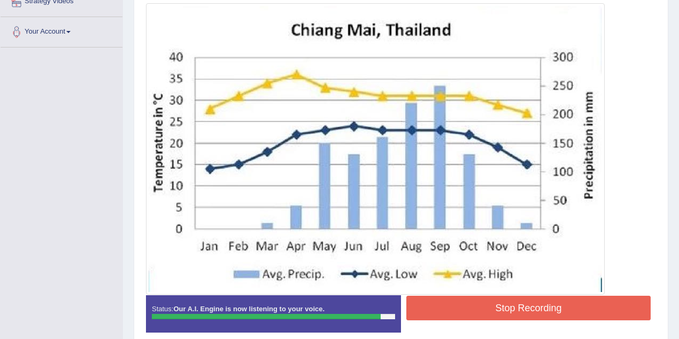
click at [433, 284] on img at bounding box center [375, 149] width 453 height 287
click at [424, 302] on button "Stop Recording" at bounding box center [528, 308] width 244 height 25
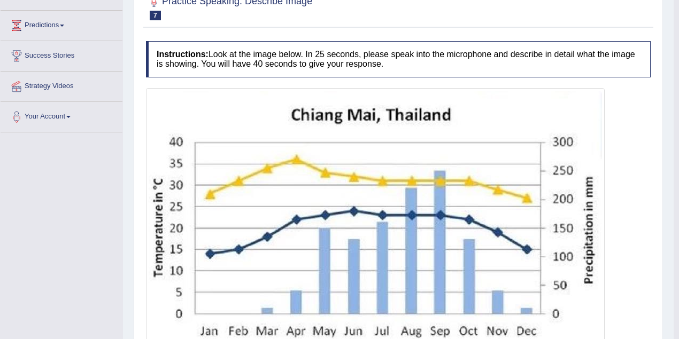
scroll to position [106, 0]
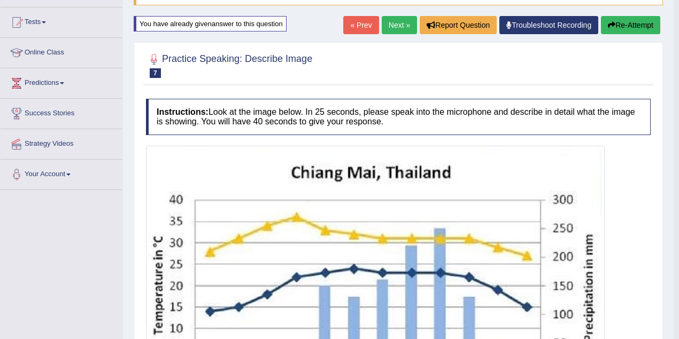
click at [402, 17] on link "Next »" at bounding box center [399, 25] width 35 height 18
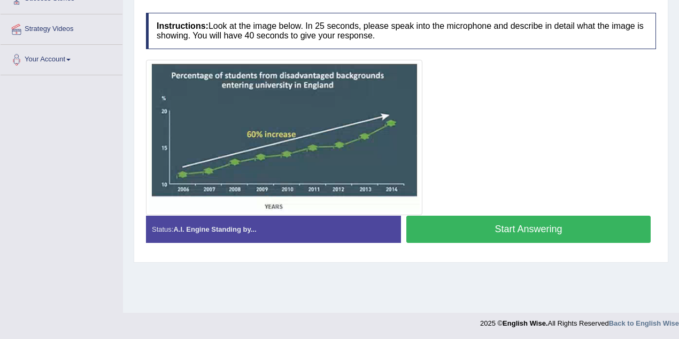
click at [458, 240] on button "Start Answering" at bounding box center [528, 229] width 244 height 27
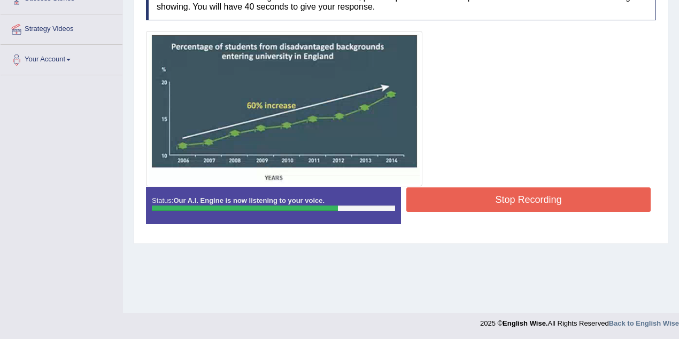
click at [490, 190] on button "Stop Recording" at bounding box center [528, 200] width 244 height 25
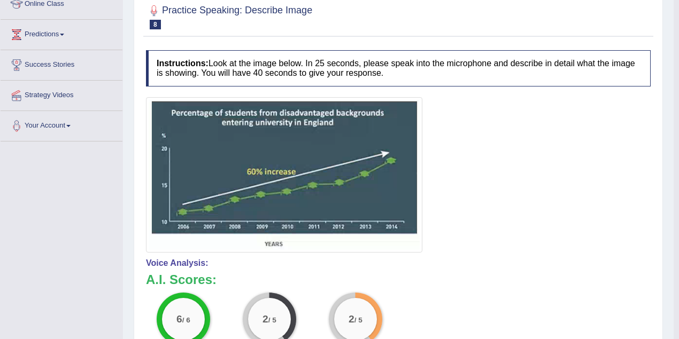
scroll to position [53, 0]
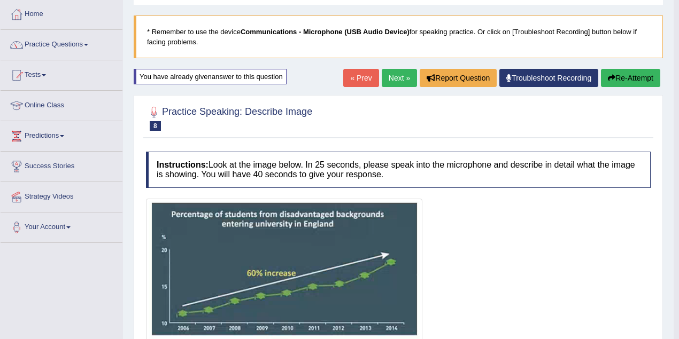
click at [396, 79] on link "Next »" at bounding box center [399, 78] width 35 height 18
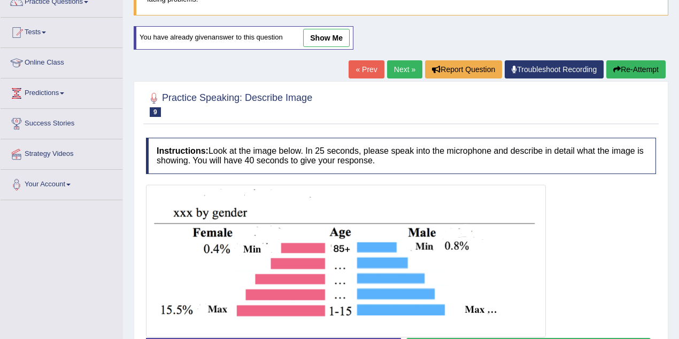
scroll to position [71, 0]
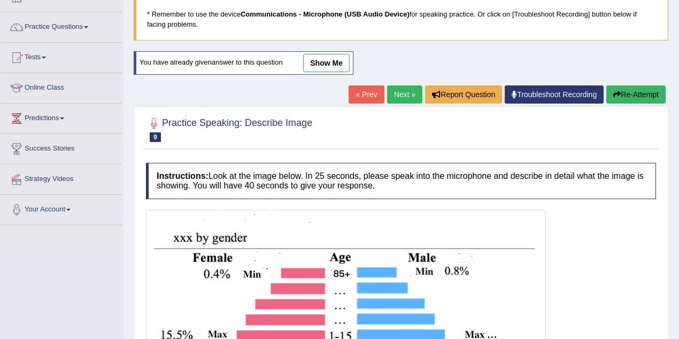
click at [401, 96] on link "Next »" at bounding box center [404, 95] width 35 height 18
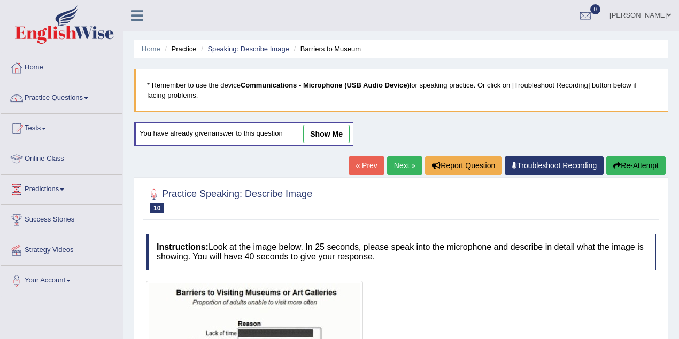
click at [392, 165] on link "Next »" at bounding box center [404, 166] width 35 height 18
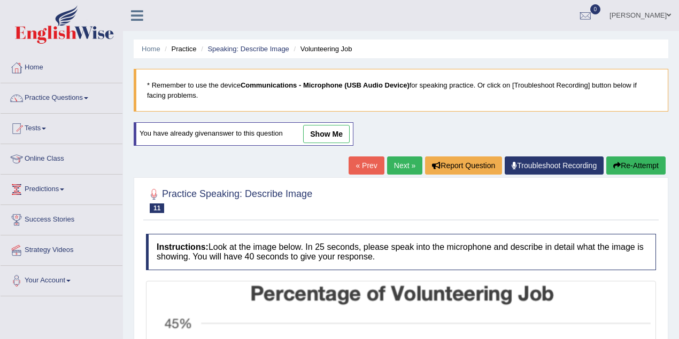
click at [394, 164] on link "Next »" at bounding box center [404, 166] width 35 height 18
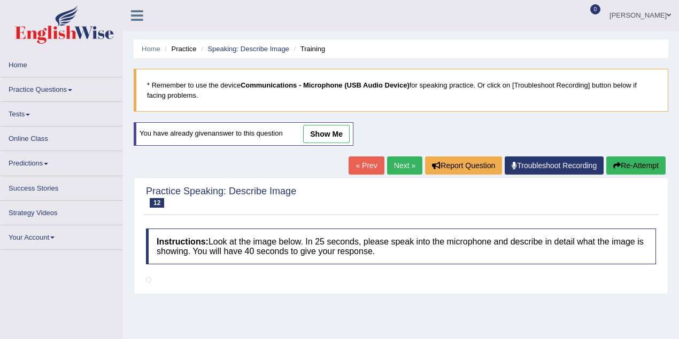
drag, startPoint x: 0, startPoint y: 0, endPoint x: 394, endPoint y: 164, distance: 426.8
click at [394, 164] on link "Next »" at bounding box center [404, 166] width 35 height 18
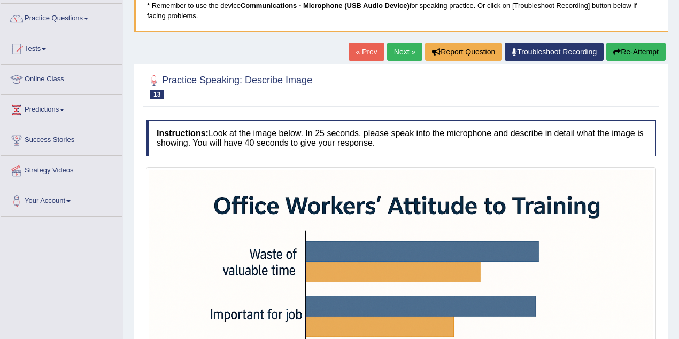
scroll to position [35, 0]
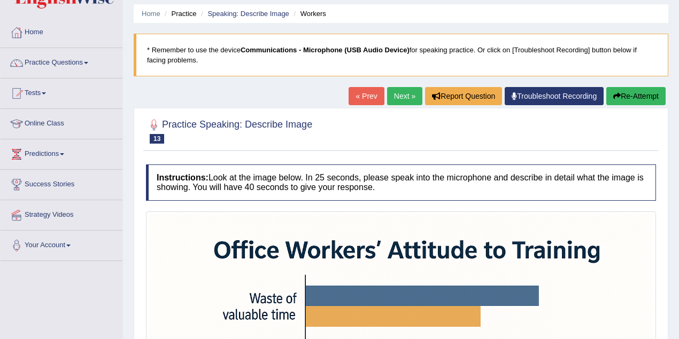
click at [656, 99] on button "Re-Attempt" at bounding box center [635, 96] width 59 height 18
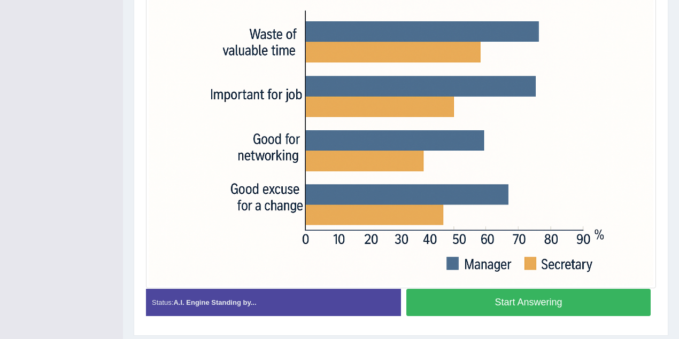
scroll to position [329, 0]
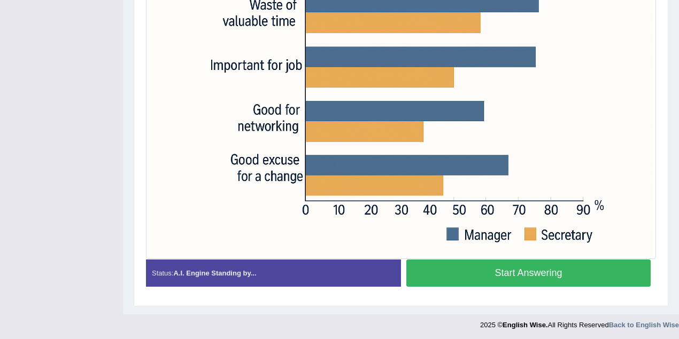
click at [453, 264] on button "Start Answering" at bounding box center [528, 273] width 244 height 27
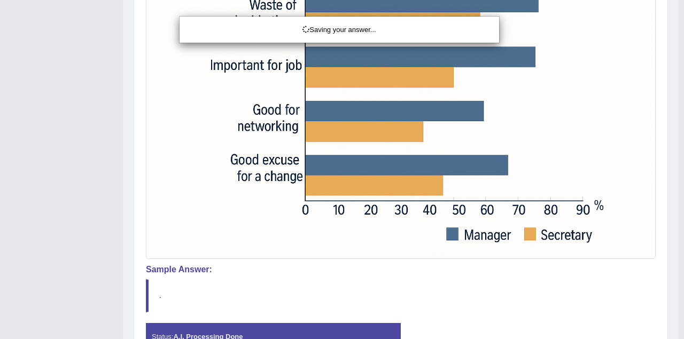
click at [443, 259] on div "Saving your answer..." at bounding box center [342, 169] width 684 height 339
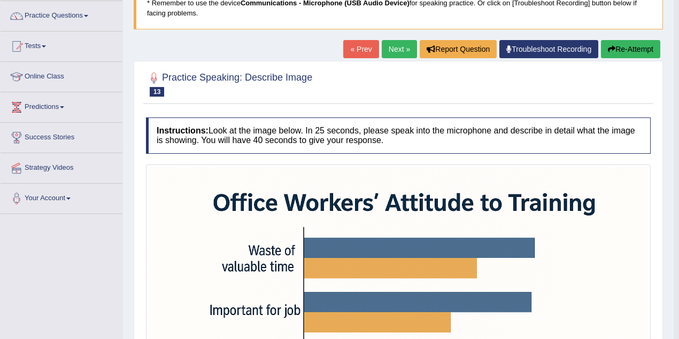
scroll to position [80, 0]
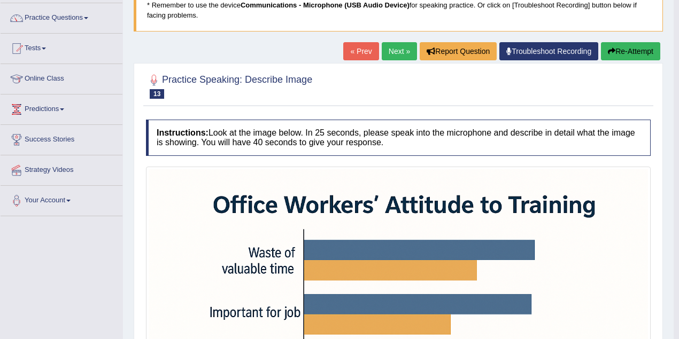
click at [403, 53] on link "Next »" at bounding box center [399, 51] width 35 height 18
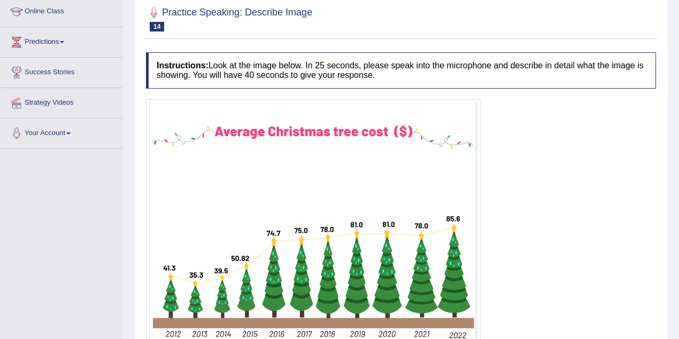
scroll to position [214, 0]
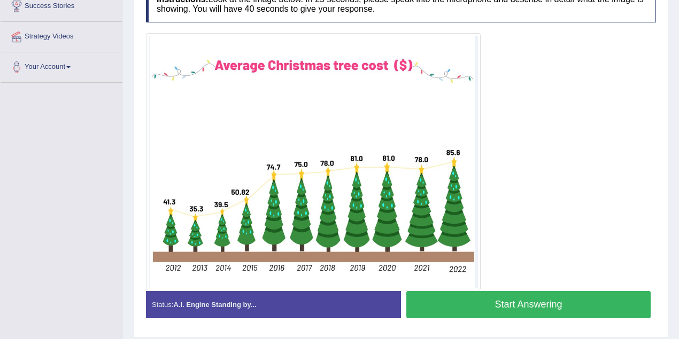
click at [473, 299] on button "Start Answering" at bounding box center [528, 304] width 244 height 27
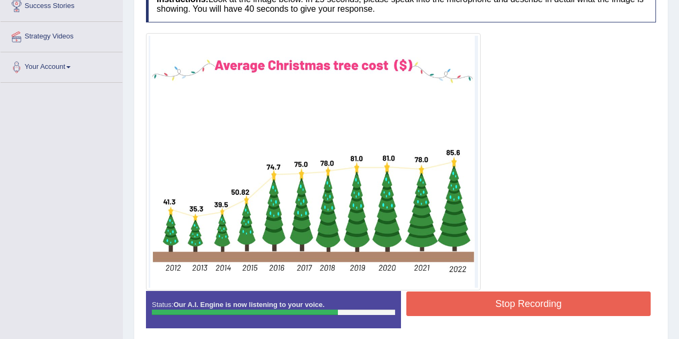
click at [473, 299] on button "Stop Recording" at bounding box center [528, 304] width 244 height 25
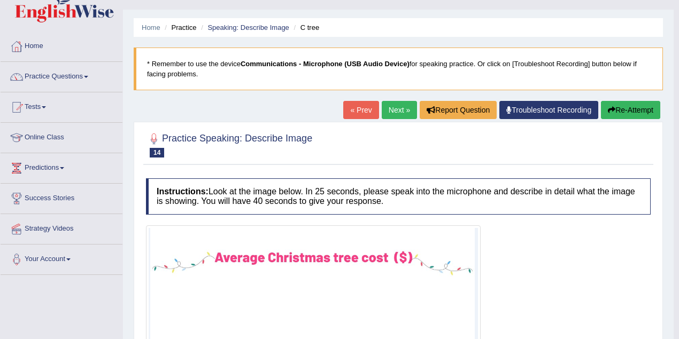
scroll to position [0, 0]
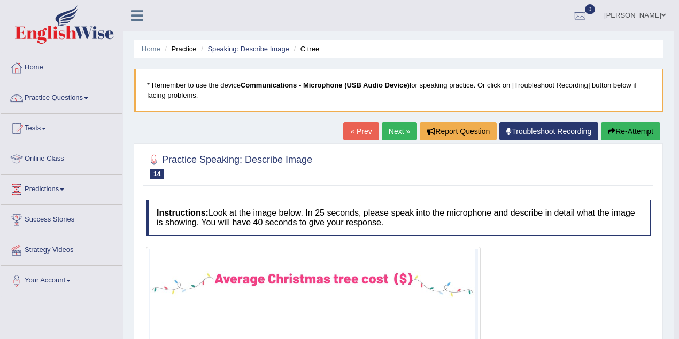
click at [396, 126] on link "Next »" at bounding box center [399, 131] width 35 height 18
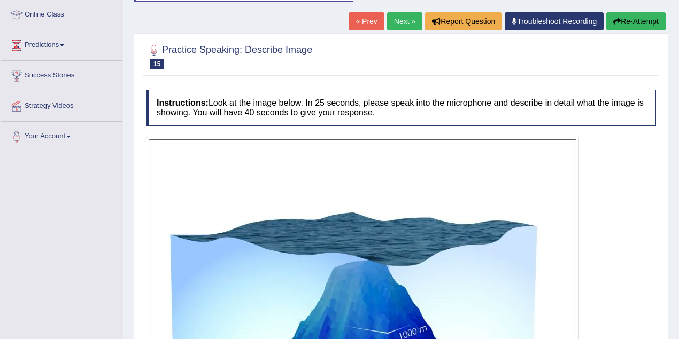
scroll to position [71, 0]
